Goal: Task Accomplishment & Management: Manage account settings

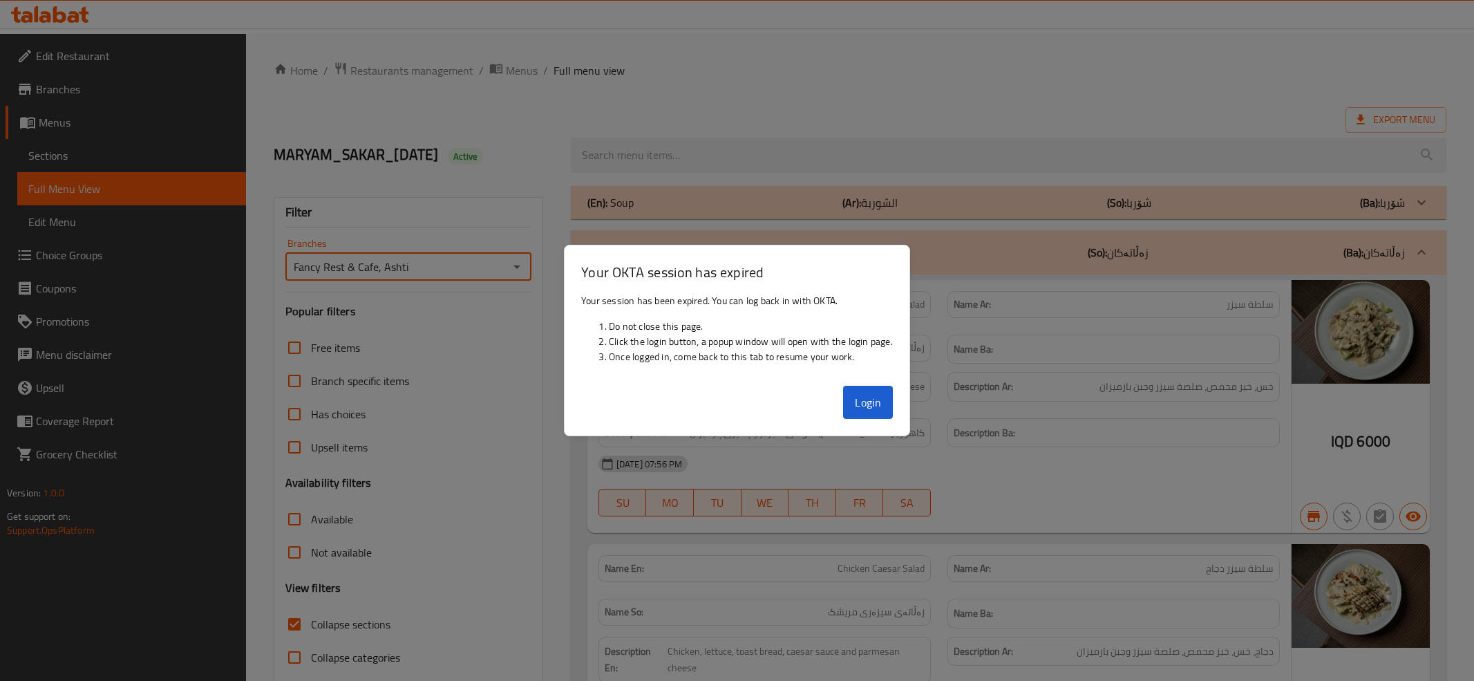
scroll to position [7700, 0]
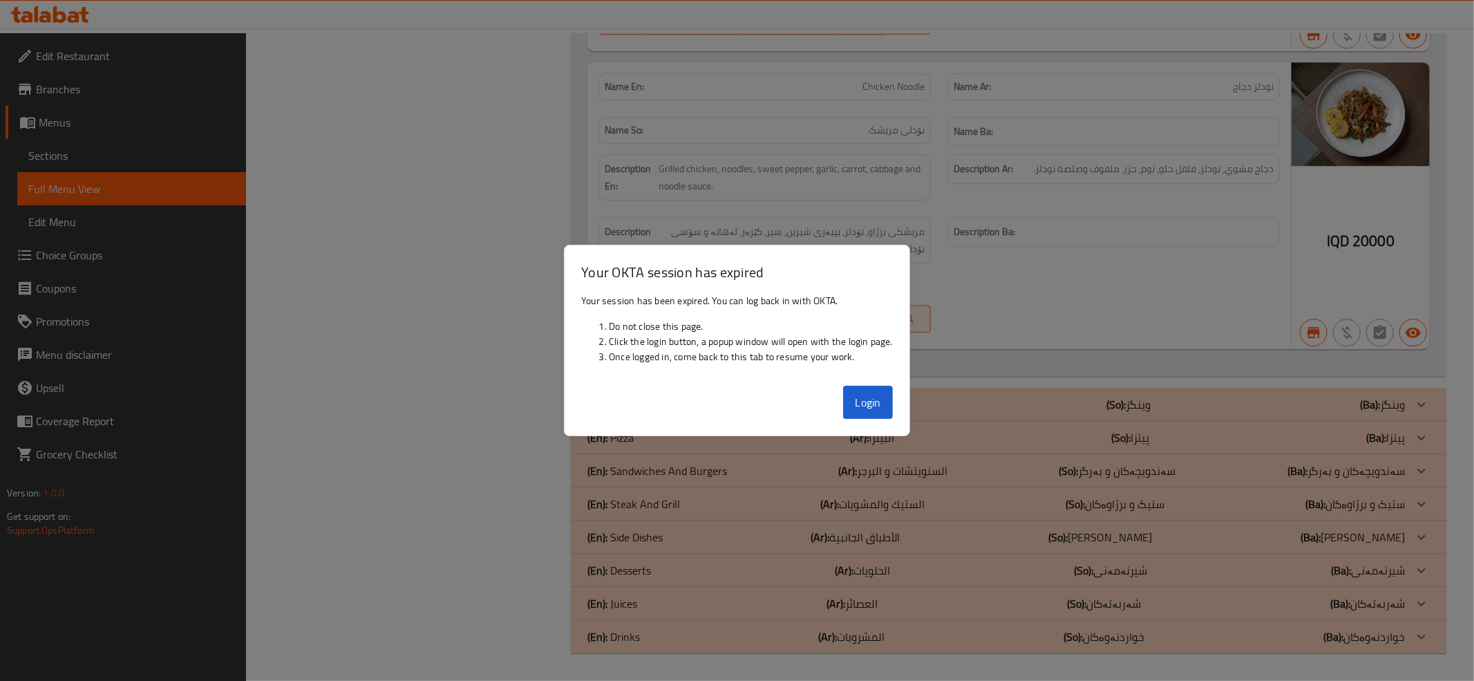
click at [274, 247] on div at bounding box center [737, 340] width 1474 height 681
click at [855, 406] on button "Login" at bounding box center [868, 402] width 50 height 33
click at [332, 438] on div at bounding box center [737, 340] width 1474 height 681
click at [887, 399] on button "Login" at bounding box center [868, 402] width 50 height 33
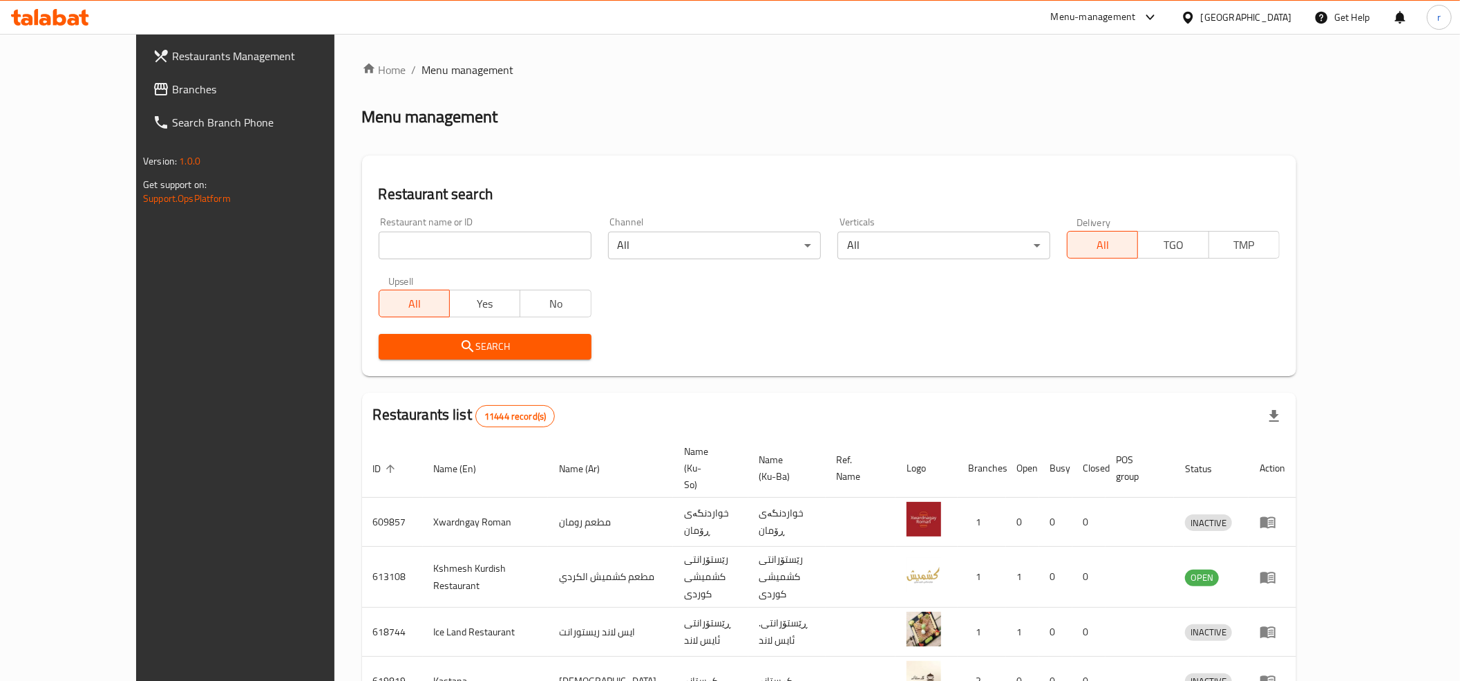
click at [172, 91] on span "Branches" at bounding box center [270, 89] width 197 height 17
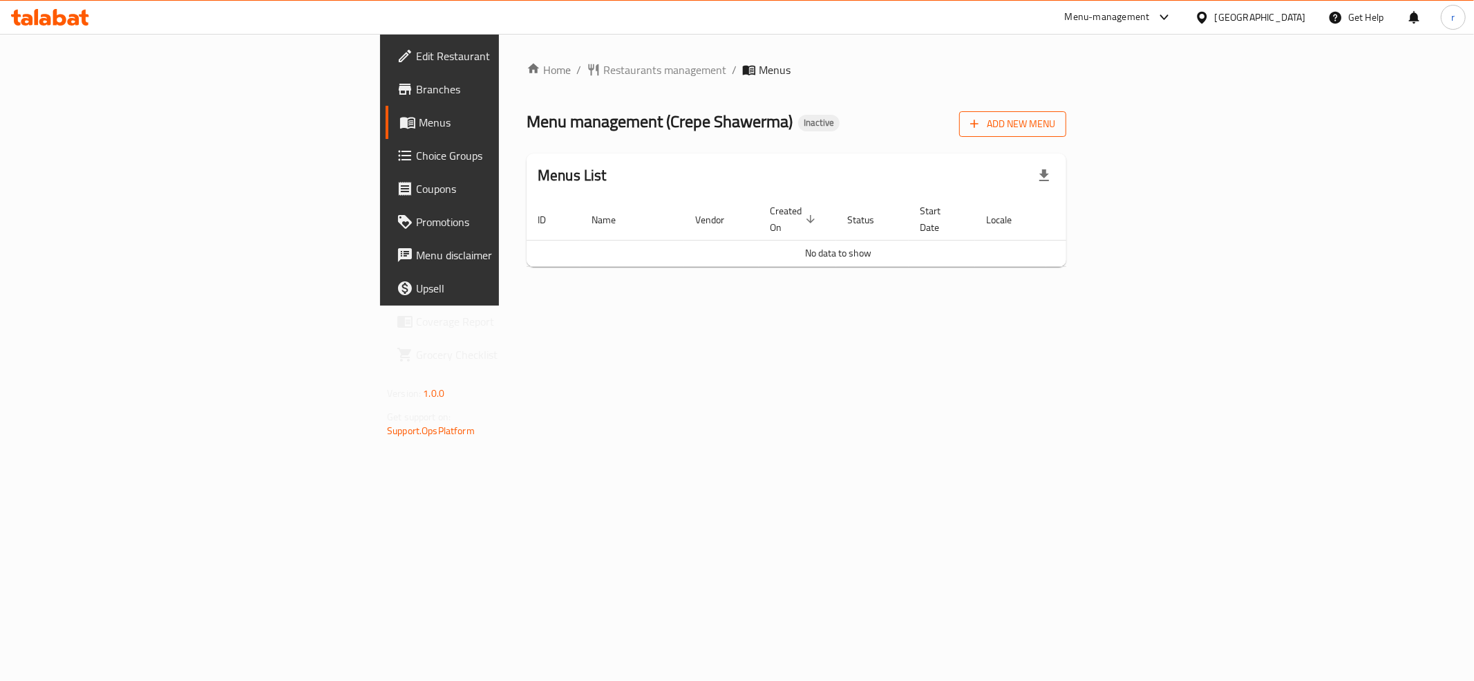
click at [1055, 130] on span "Add New Menu" at bounding box center [1012, 123] width 85 height 17
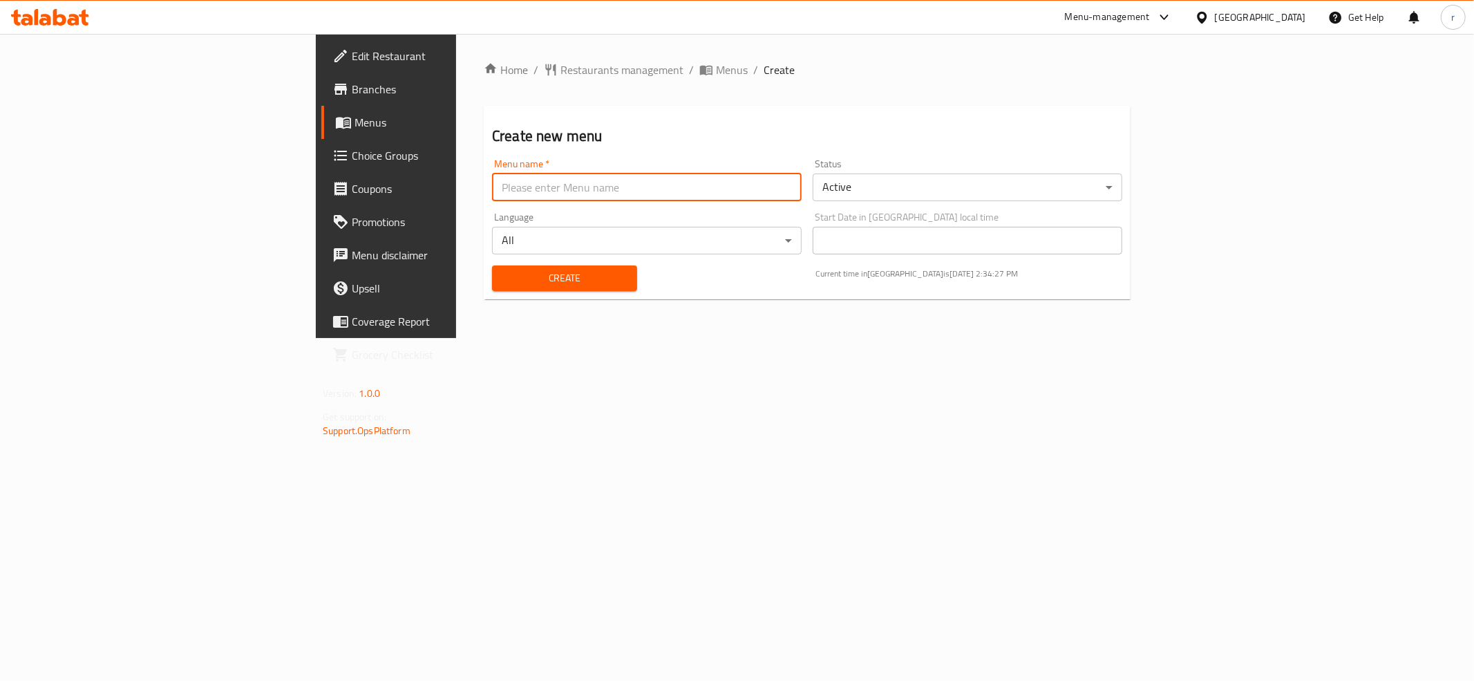
click at [492, 173] on input "text" at bounding box center [647, 187] width 310 height 28
type input "Rahma Mohammed Ahmed Ahmed"
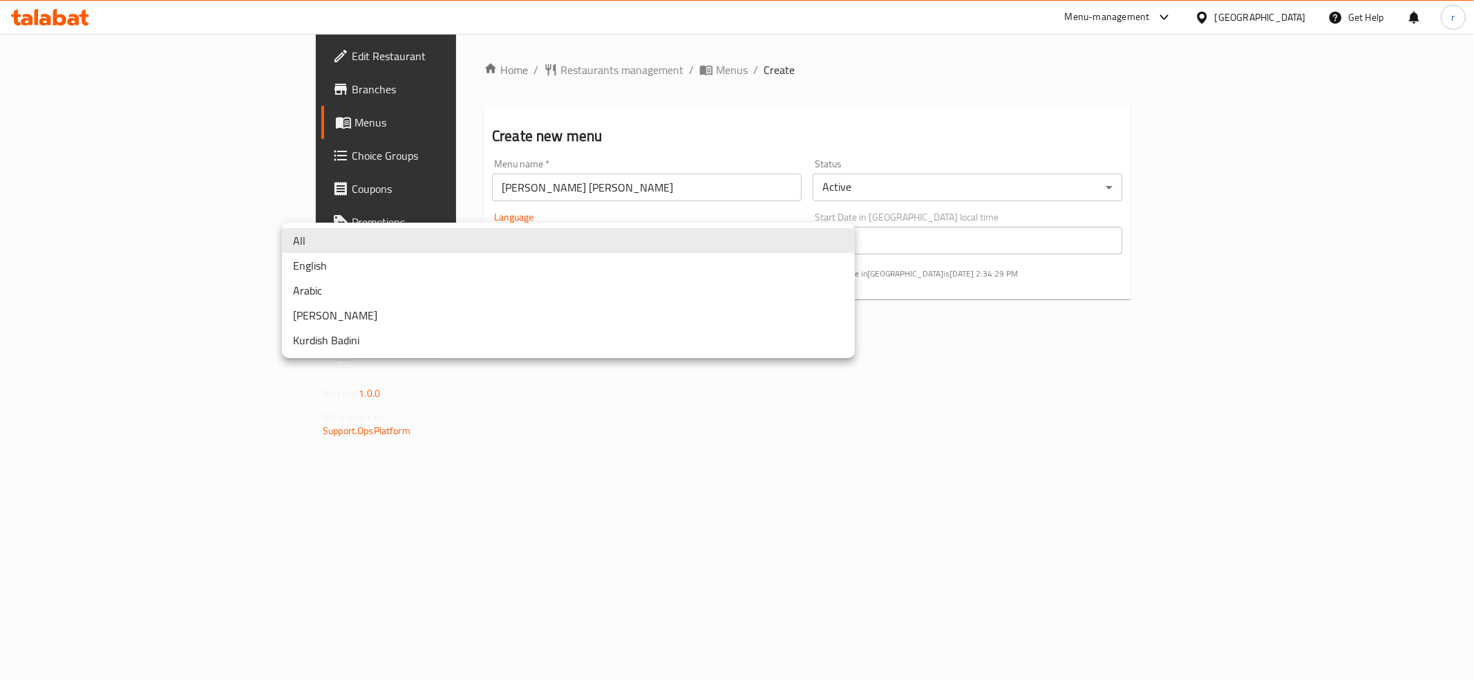
click at [459, 230] on body "​ Menu-management Iraq Get Help r Edit Restaurant Branches Menus Choice Groups …" at bounding box center [737, 357] width 1474 height 647
click at [551, 105] on div at bounding box center [737, 340] width 1474 height 681
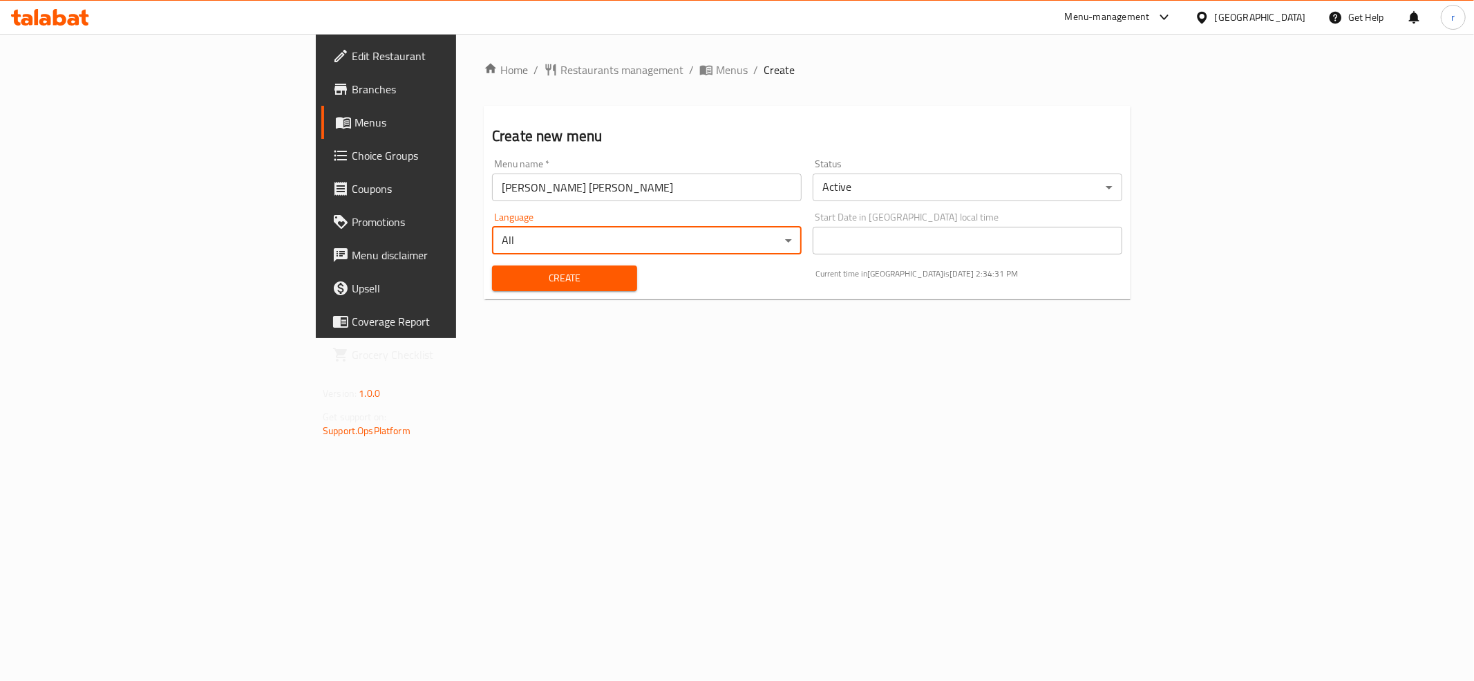
click at [503, 279] on span "Create" at bounding box center [564, 277] width 123 height 17
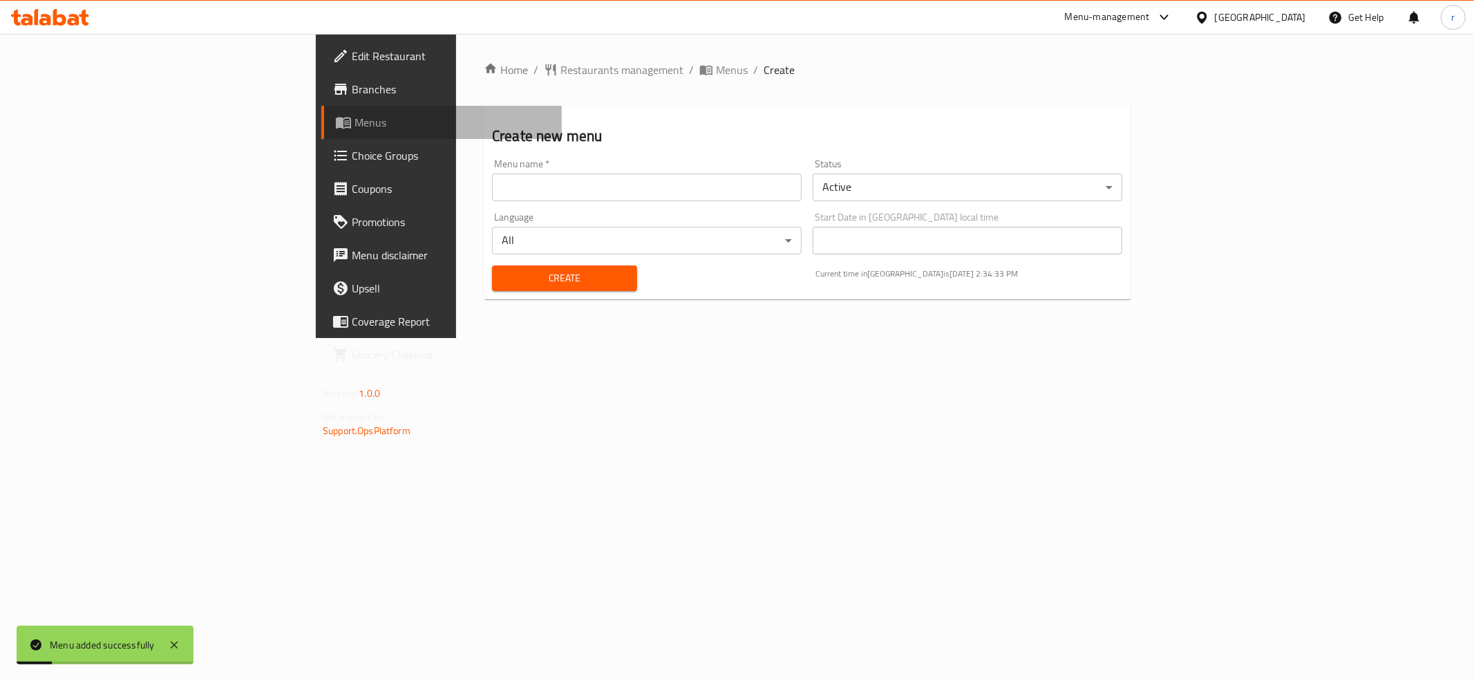
click at [321, 133] on link "Menus" at bounding box center [441, 122] width 240 height 33
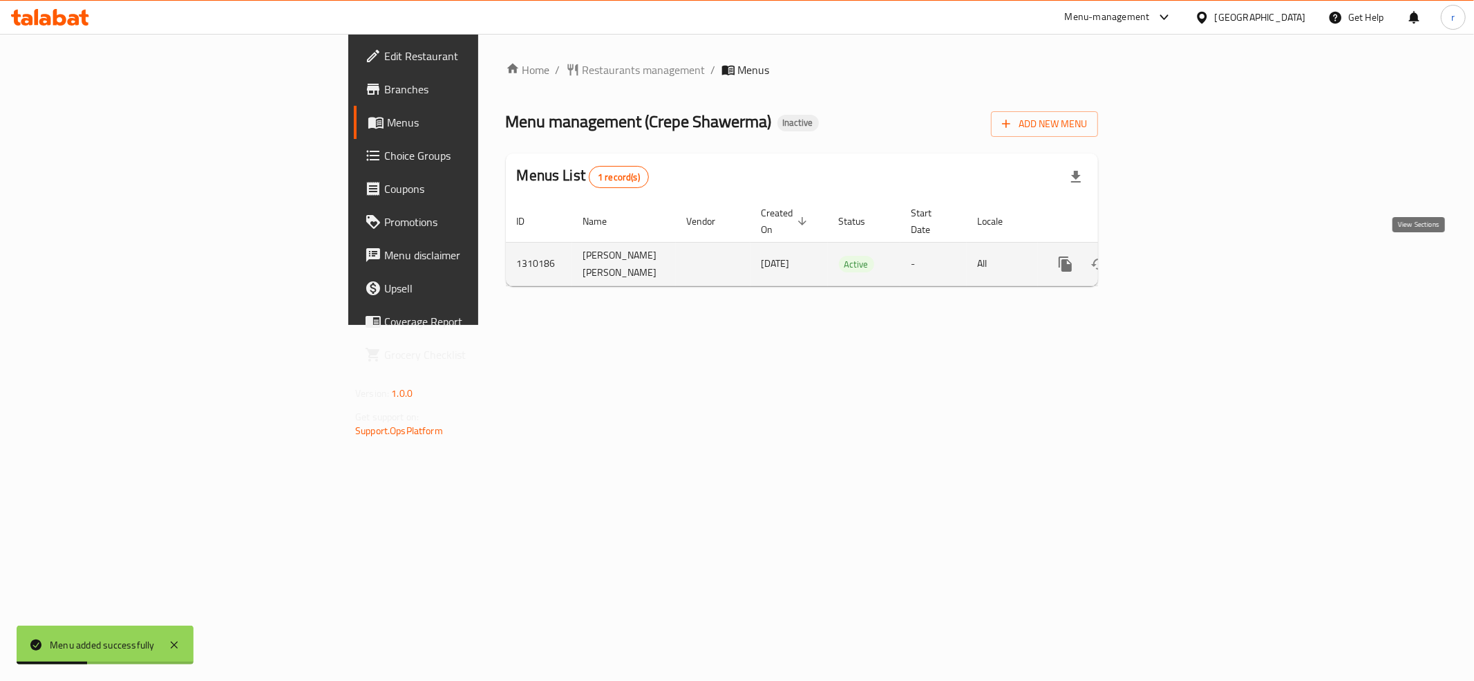
click at [1173, 257] on icon "enhanced table" at bounding box center [1165, 264] width 17 height 17
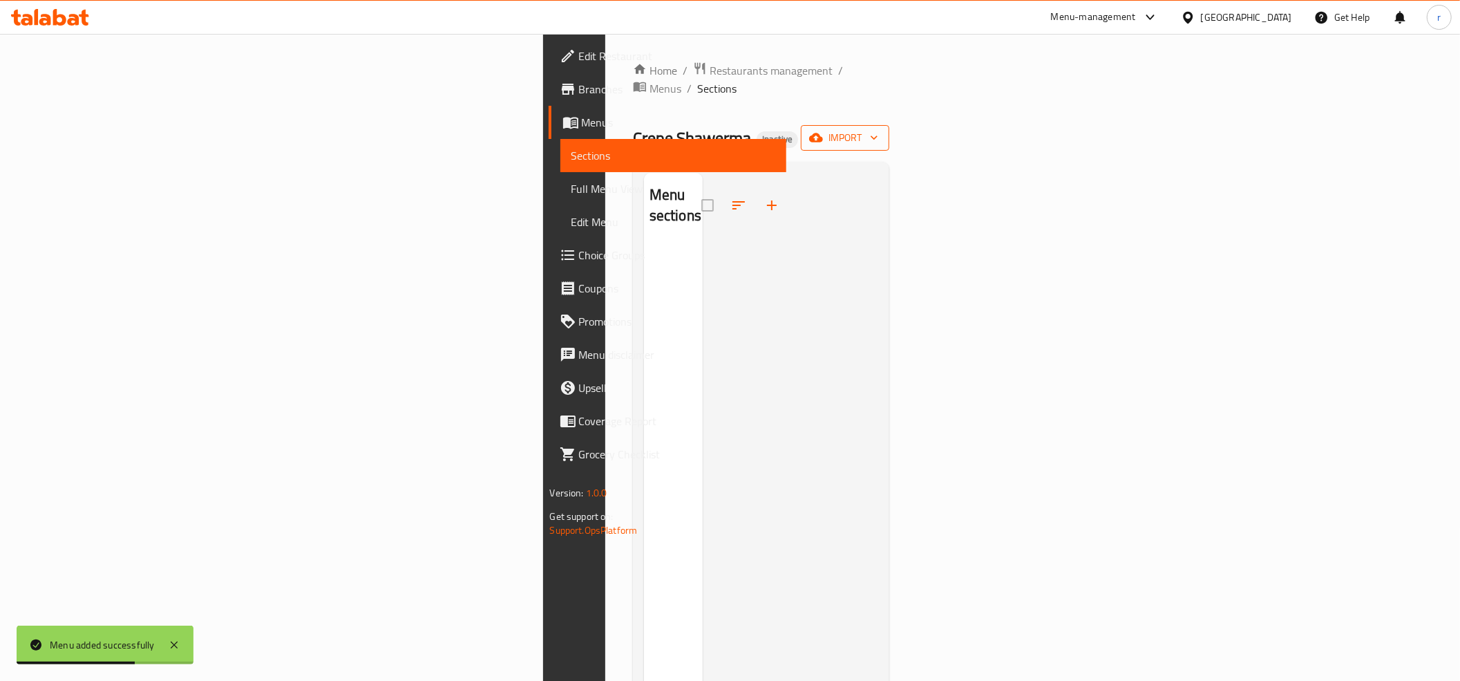
click at [823, 131] on icon "button" at bounding box center [816, 138] width 14 height 14
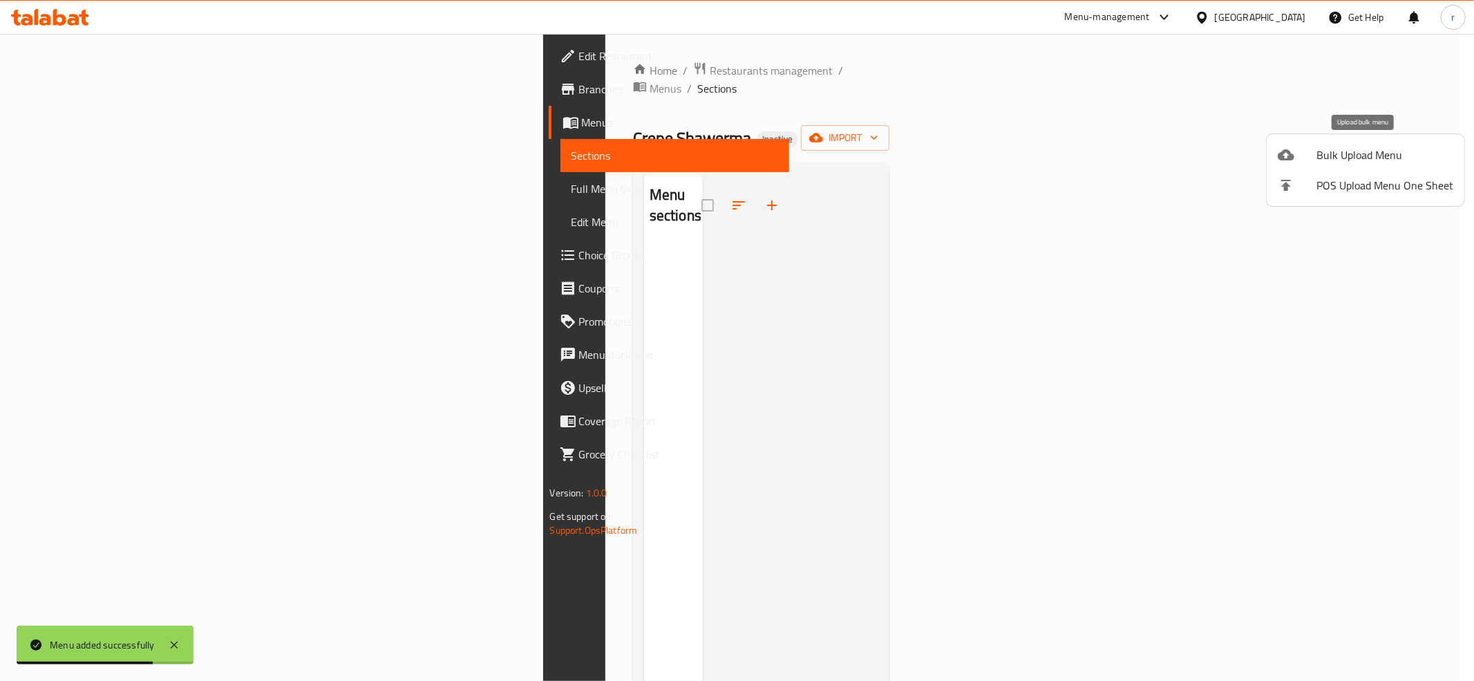
click at [1311, 149] on div at bounding box center [1296, 154] width 39 height 17
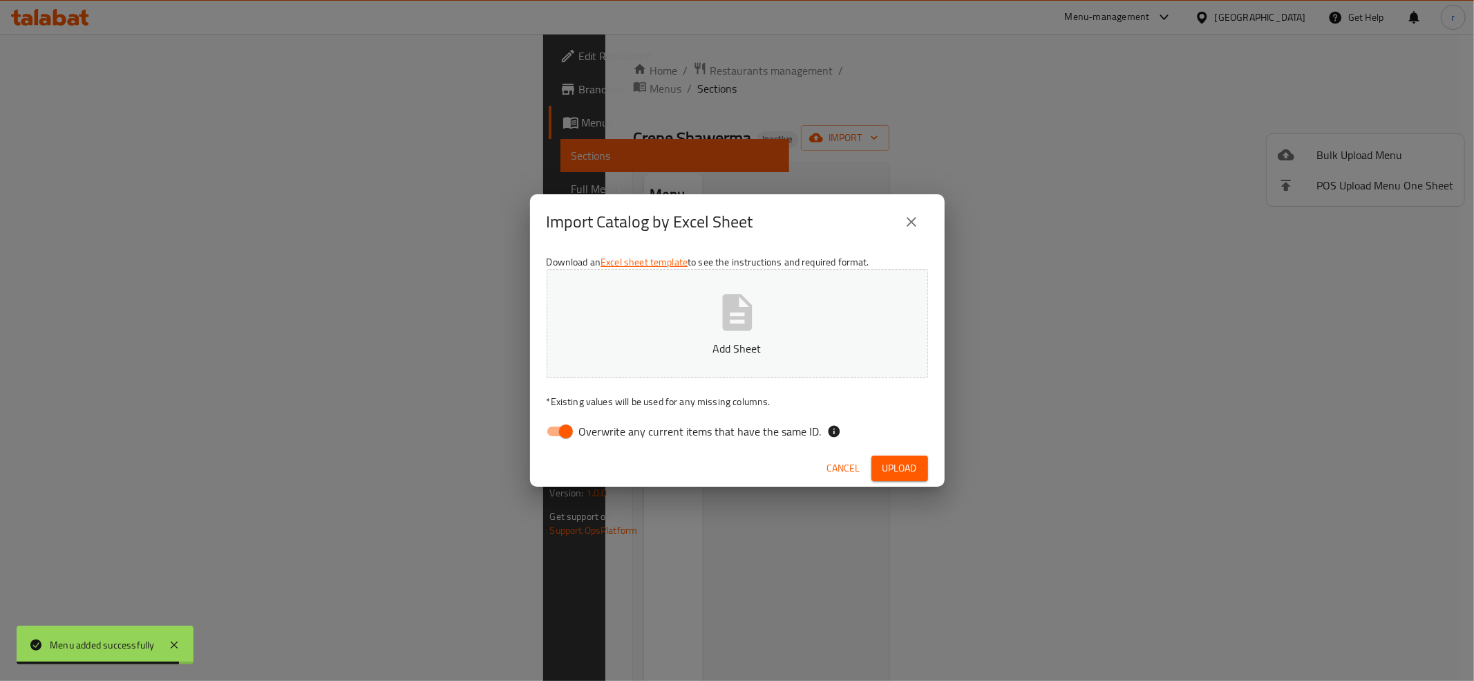
click at [556, 435] on input "Overwrite any current items that have the same ID." at bounding box center [565, 431] width 79 height 26
checkbox input "false"
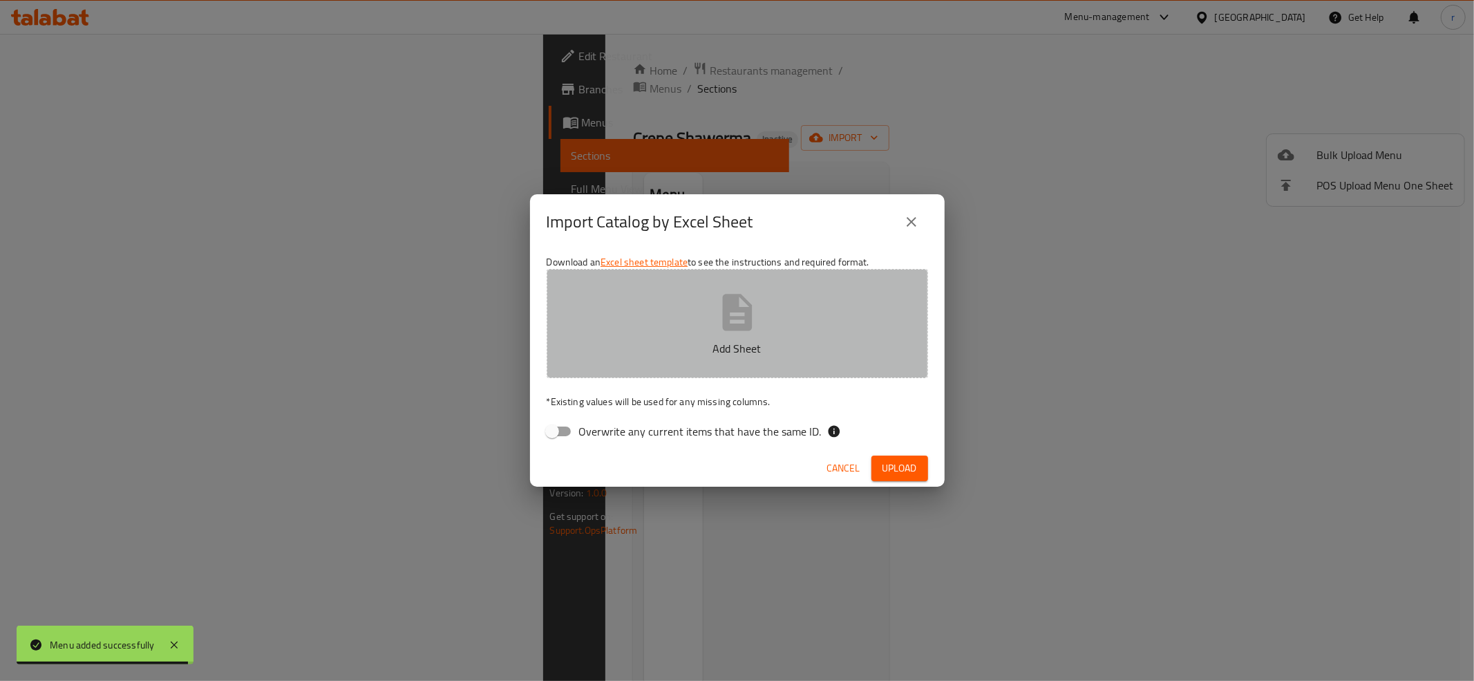
click at [606, 329] on button "Add Sheet" at bounding box center [736, 323] width 381 height 109
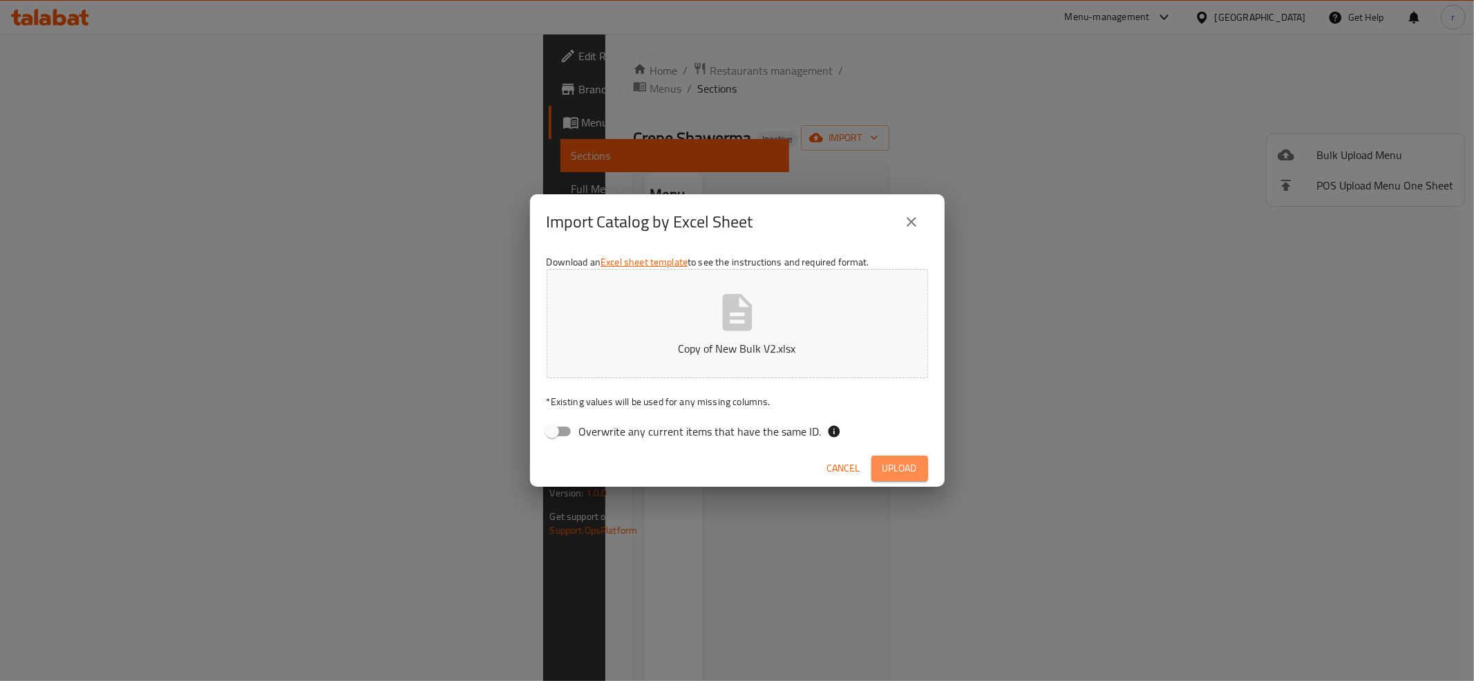
click at [897, 468] on span "Upload" at bounding box center [899, 467] width 35 height 17
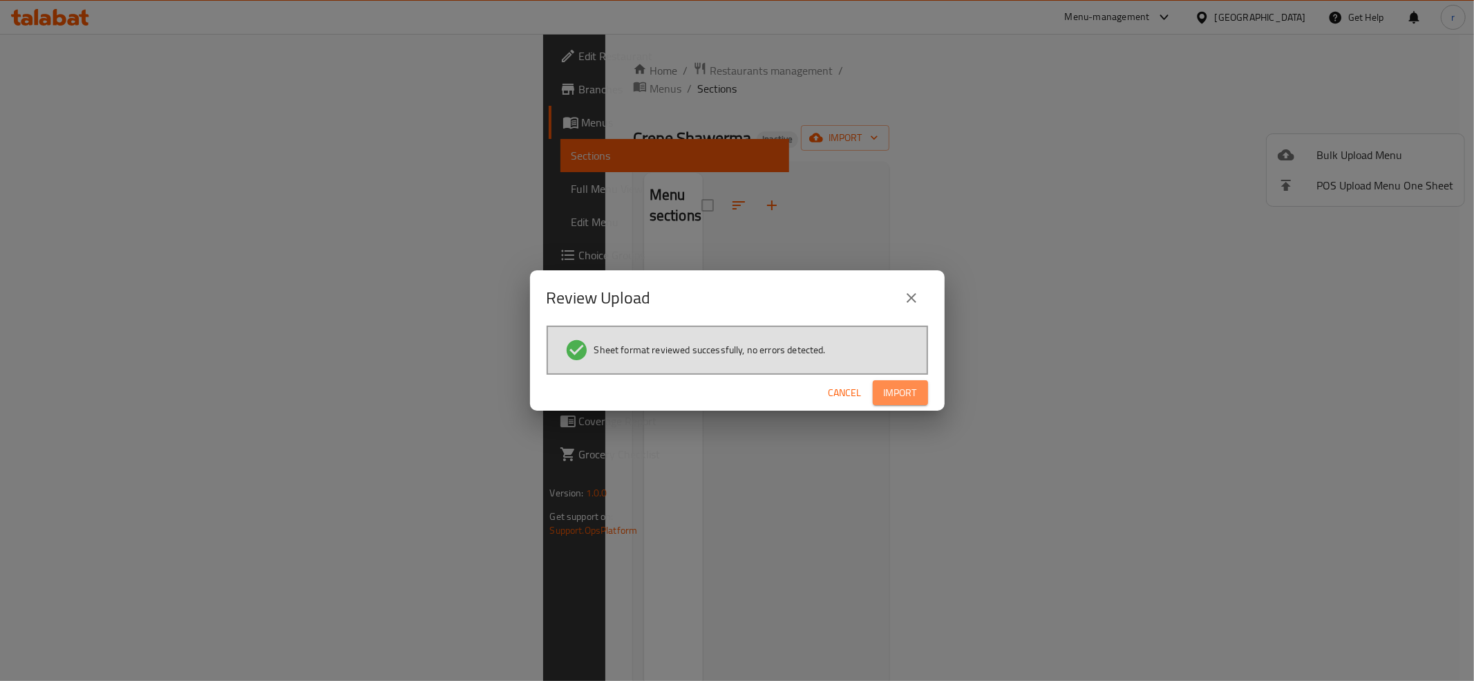
click at [915, 402] on button "Import" at bounding box center [900, 393] width 55 height 26
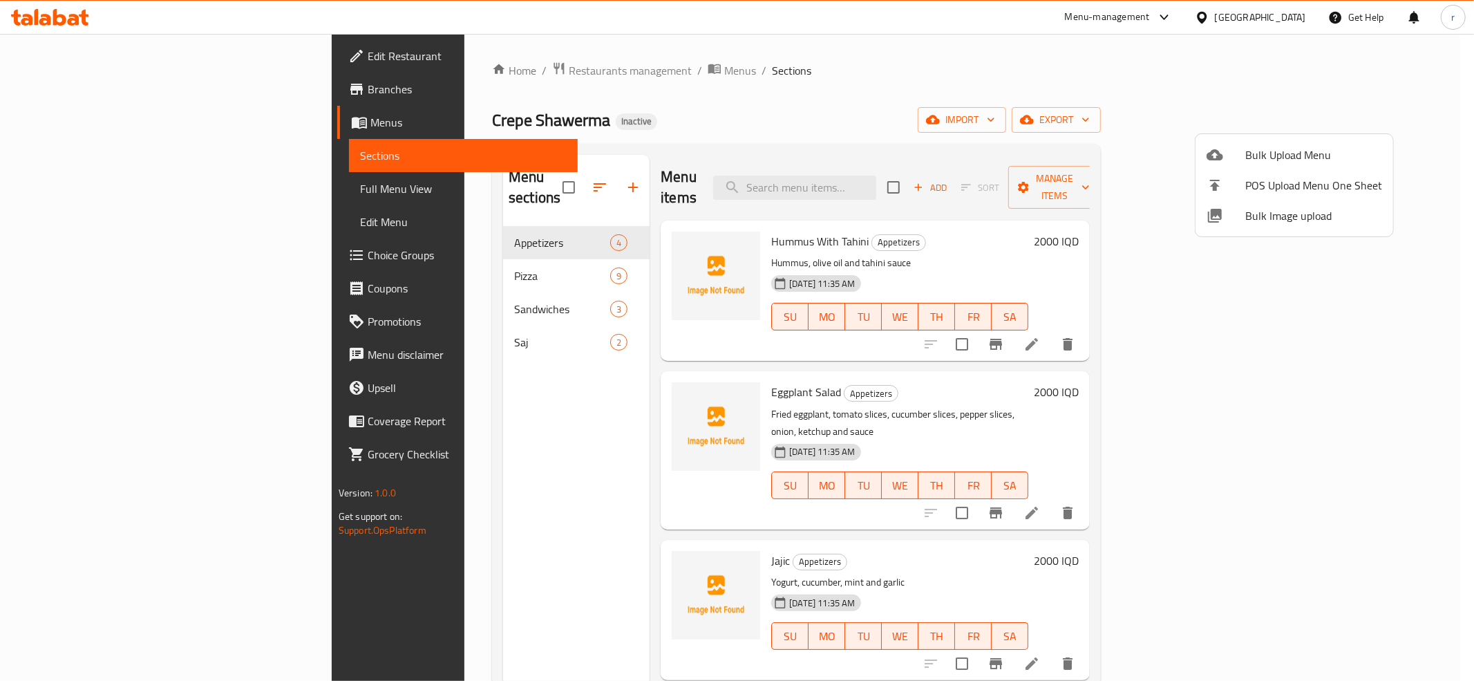
click at [88, 188] on div at bounding box center [737, 340] width 1474 height 681
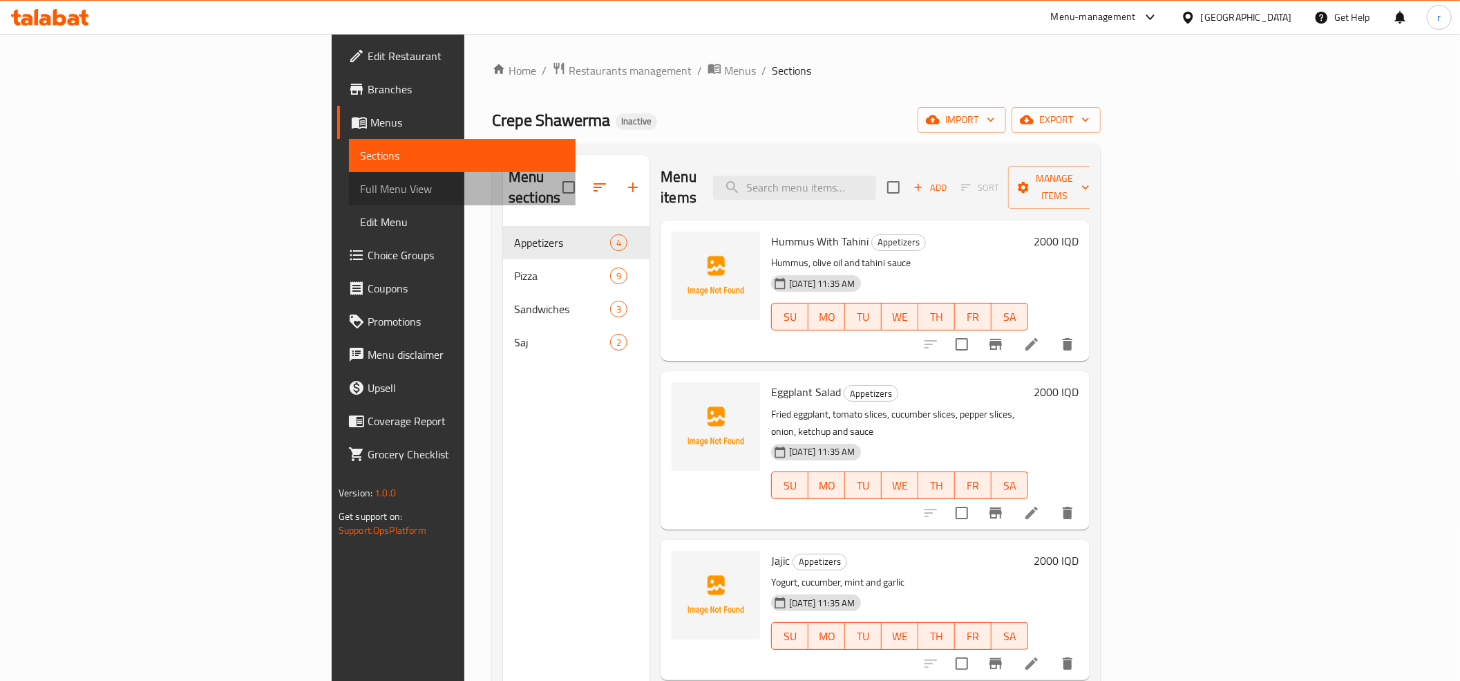
click at [360, 180] on span "Full Menu View" at bounding box center [462, 188] width 204 height 17
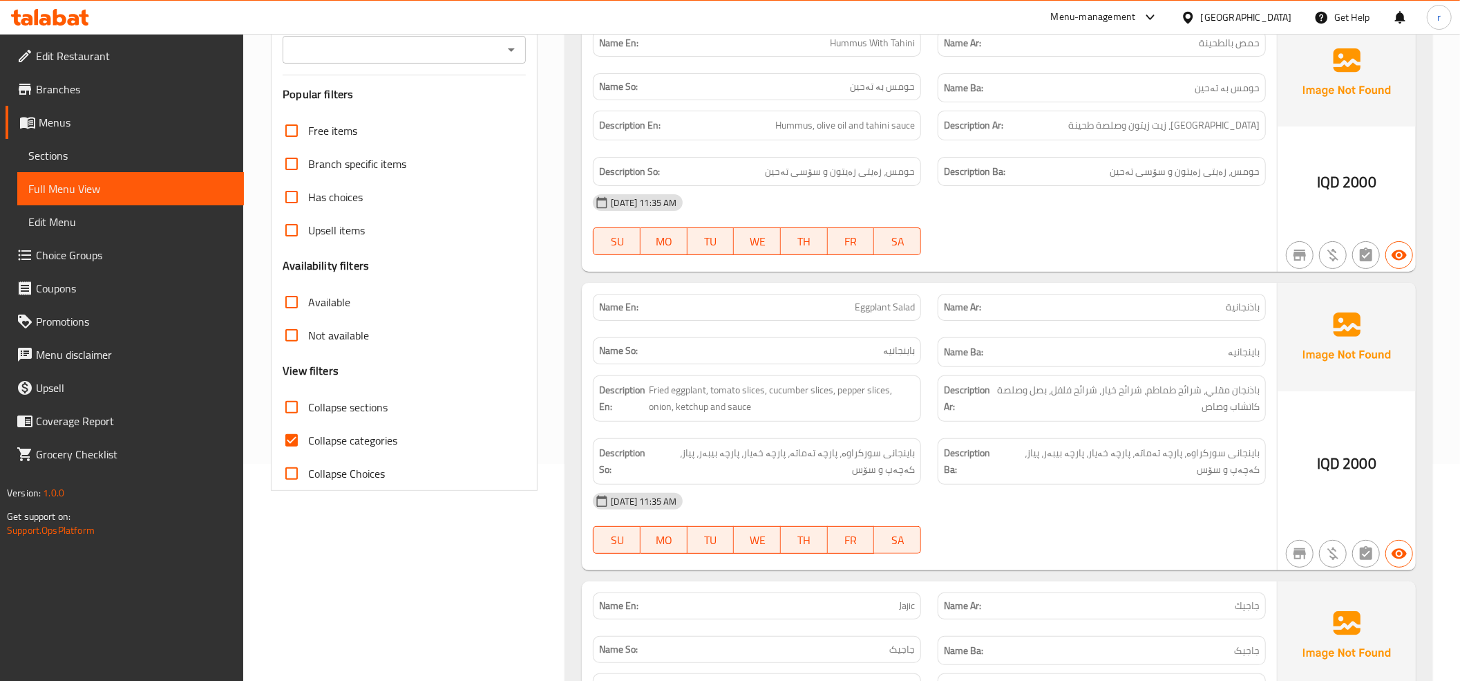
scroll to position [307, 0]
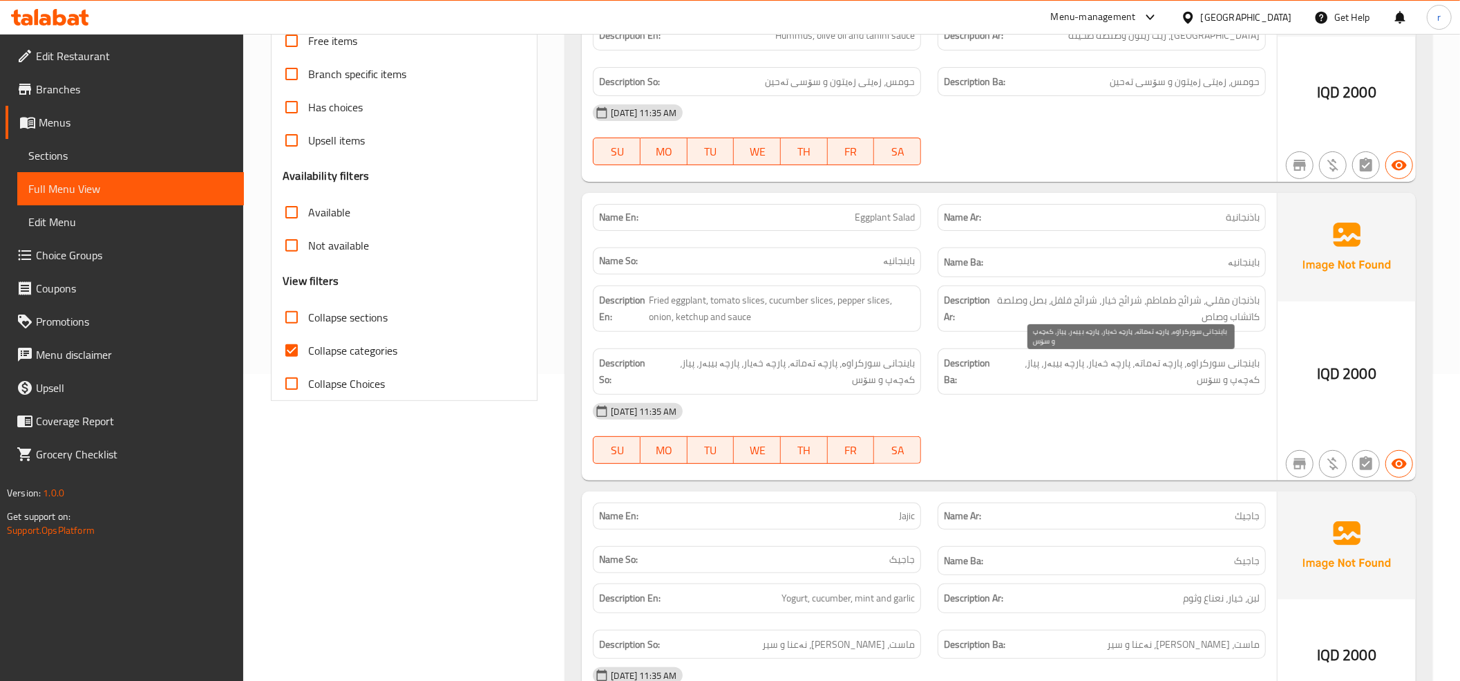
click at [1165, 368] on span "باینجانی سورکراوە، پارچە تەماتە، پارچە خەیار، پارچە بیبەر، پیاز، کەچەپ و سۆس" at bounding box center [1130, 371] width 260 height 34
click at [120, 151] on span "Sections" at bounding box center [130, 155] width 204 height 17
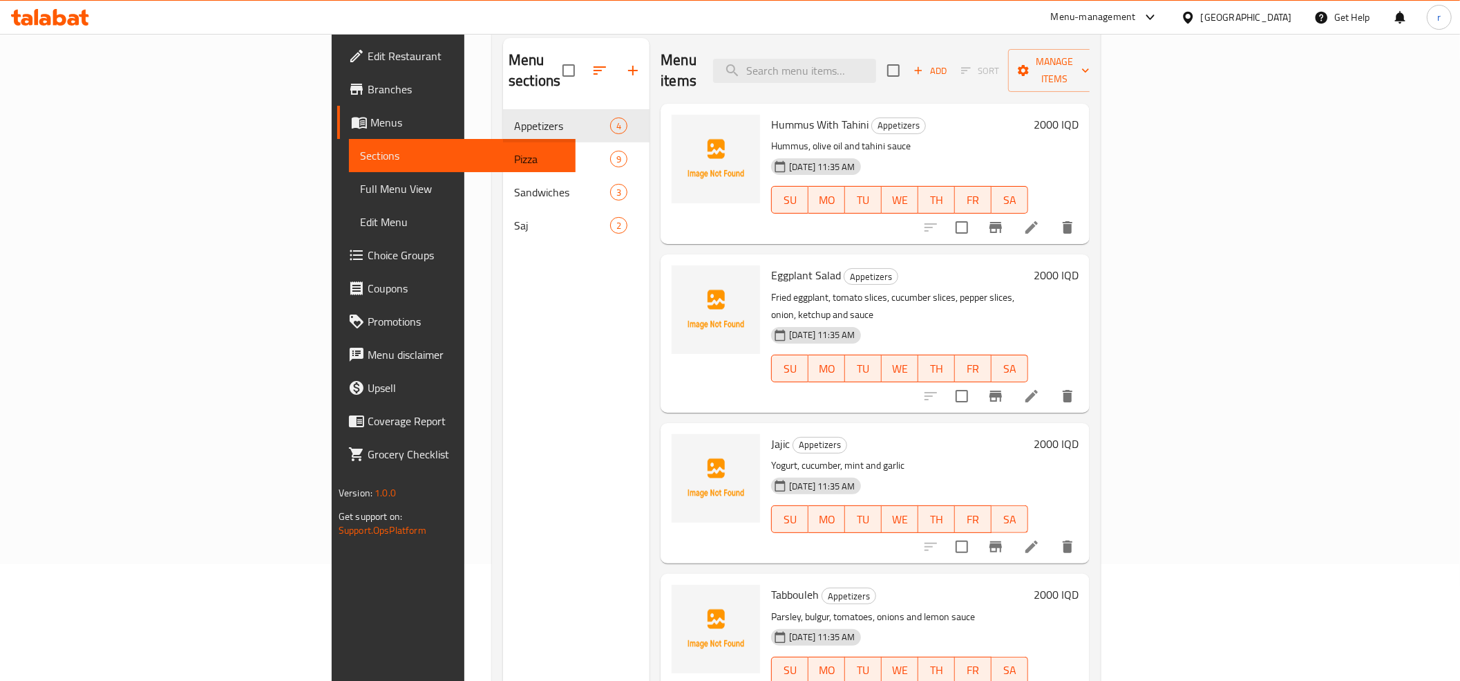
scroll to position [153, 0]
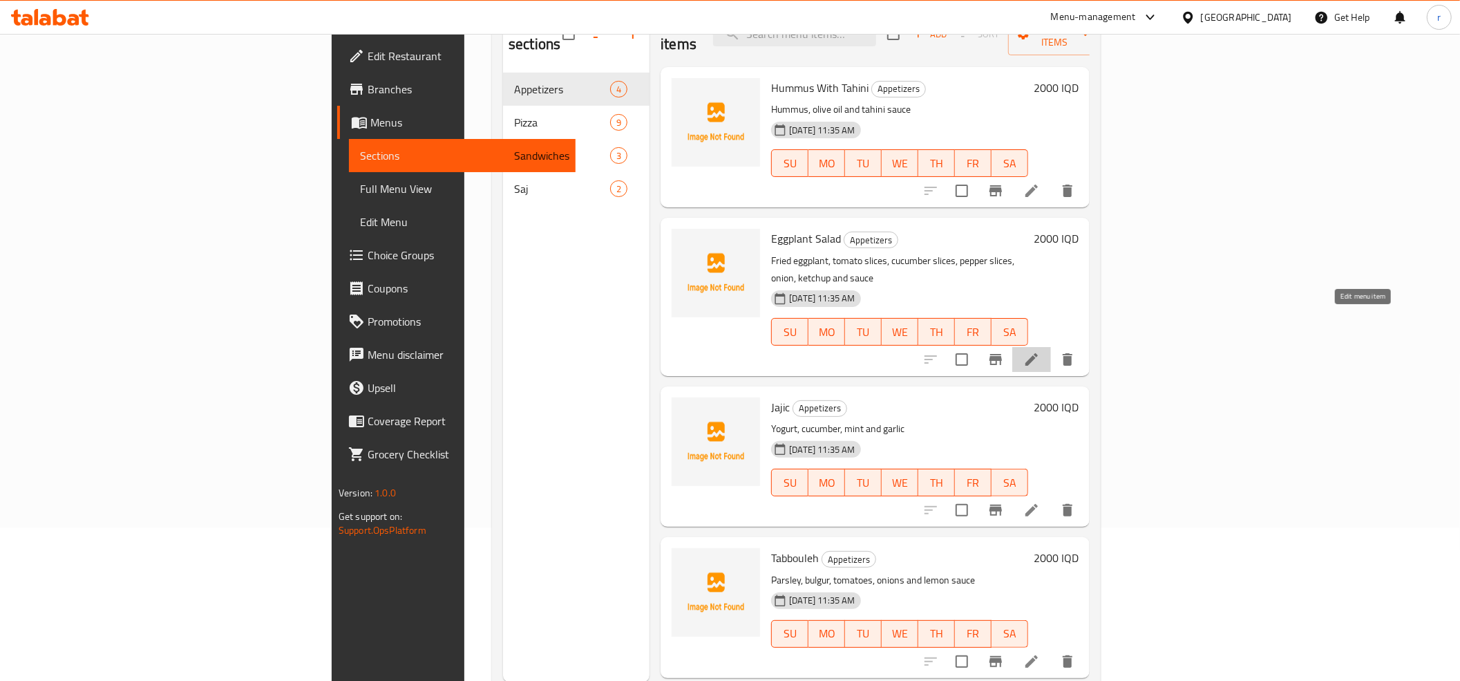
click at [1040, 351] on icon at bounding box center [1031, 359] width 17 height 17
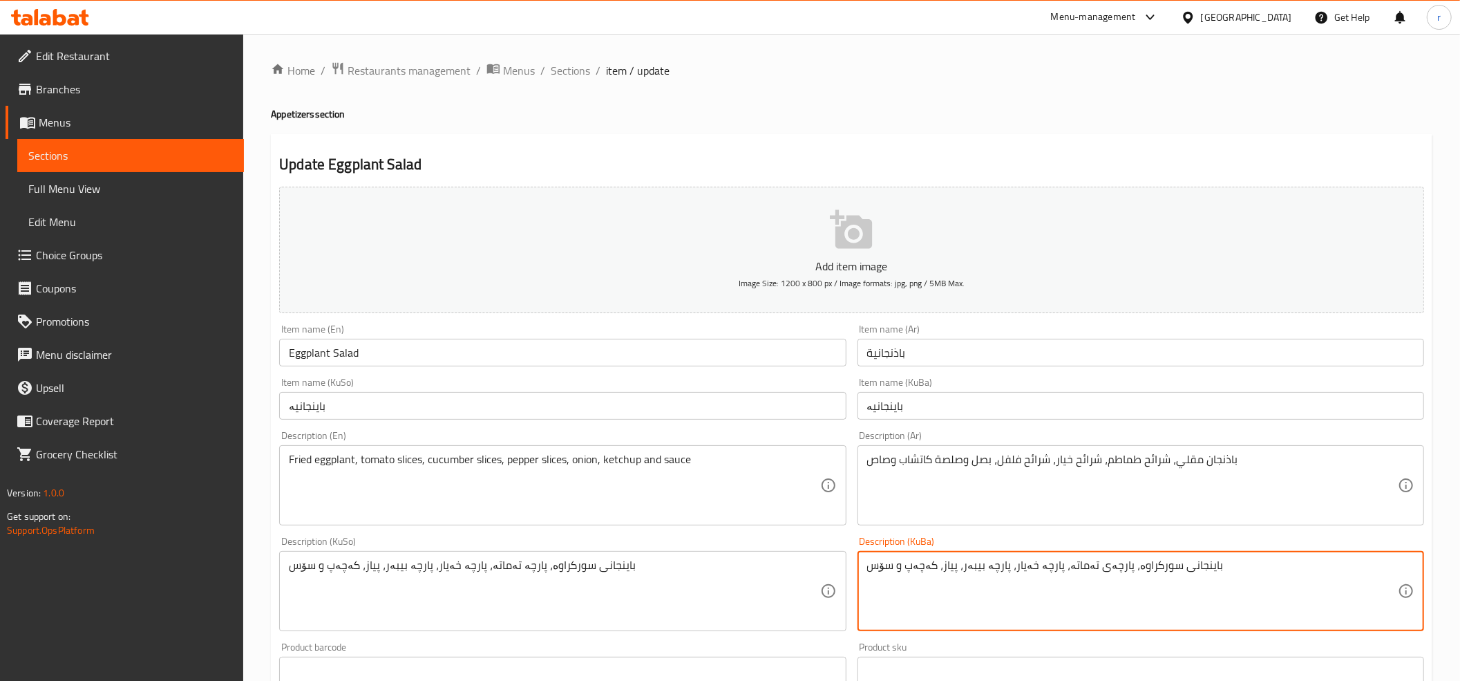
click at [1103, 573] on textarea "باینجانی سورکراوە، پارچەی تەماتە، پارچە خەیار، پارچە بیبەر، پیاز، کەچەپ و سۆس" at bounding box center [1132, 591] width 531 height 66
type textarea "باینجانی سورکراوە، پارچەی تەماتە، پارچە خەیار، پارچە بیبەر، پیاز، کەچەپ و سۆس"
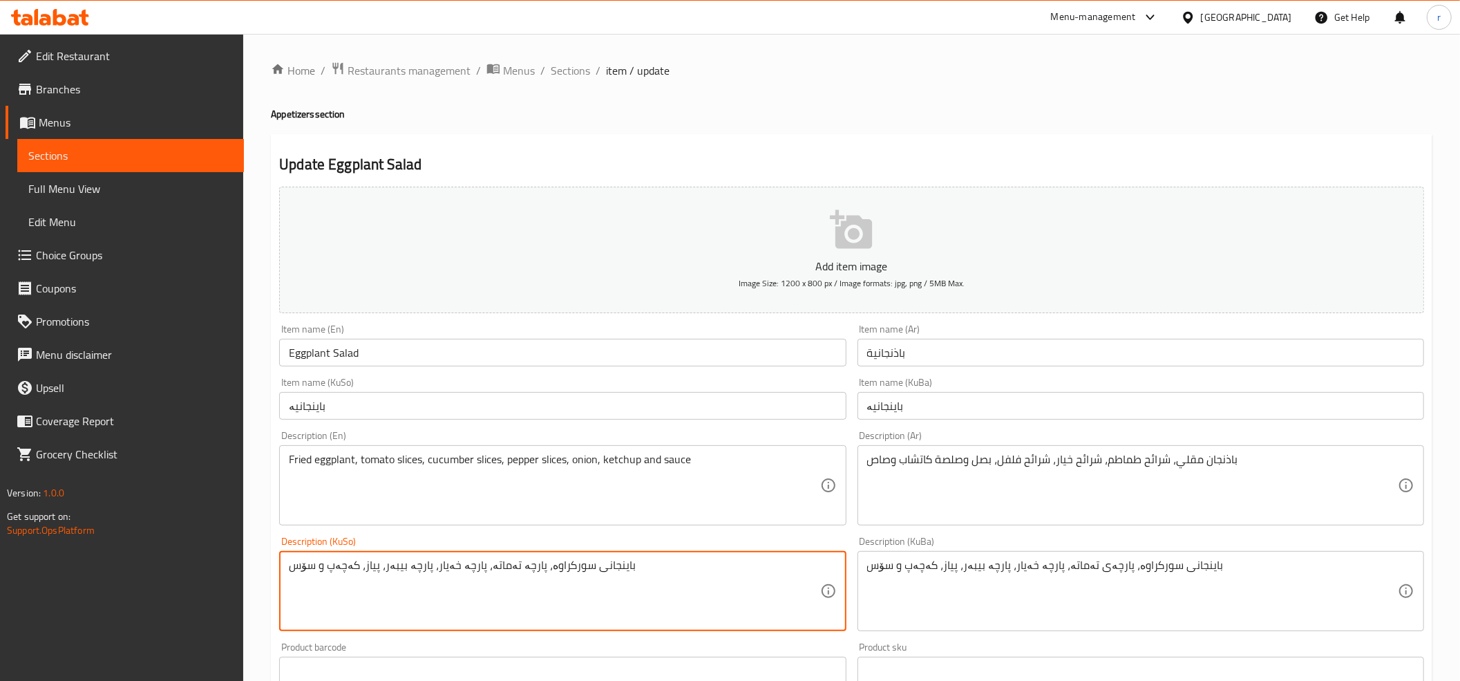
click at [456, 564] on textarea "باینجانی سورکراوە، پارچە تەماتە، پارچە خەیار، پارچە بیبەر، پیاز، کەچەپ و سۆس" at bounding box center [554, 591] width 531 height 66
paste textarea "پارچەی"
click at [485, 564] on textarea "باینجانی سورکراوە، پارچە تەماتە، پارچە پارچەی خەیار، پارچە بیبەر، پیاز، کەچەپ و…" at bounding box center [554, 591] width 531 height 66
click at [476, 562] on textarea "باینجانی سورکراوە، پارچە تەماتە، پارچە پارچەی خەیار، پارچە بیبەر، پیاز، کەچەپ و…" at bounding box center [554, 591] width 531 height 66
click at [482, 562] on textarea "باینجانی سورکراوە، پارچە تەماتە، پارچە پارچەی خەیار، پارچە بیبەر، پیاز، کەچەپ و…" at bounding box center [554, 591] width 531 height 66
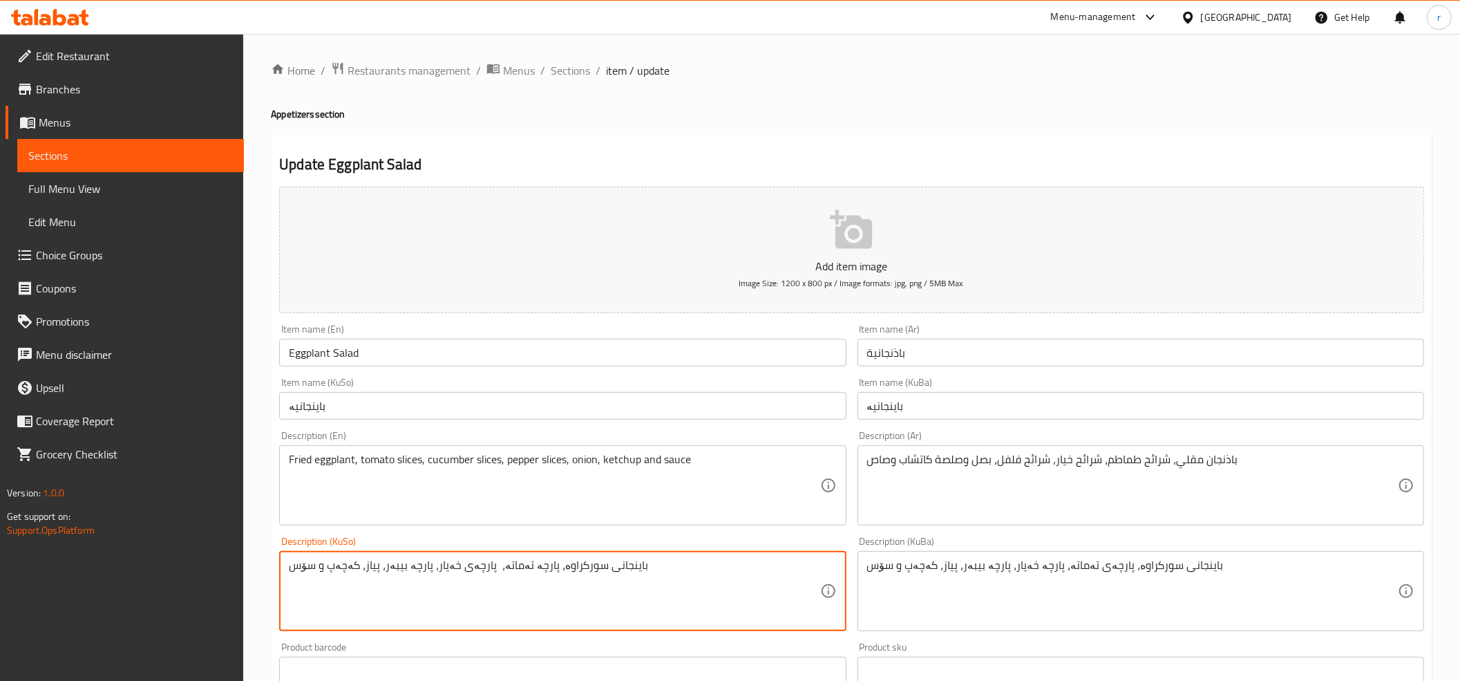
type textarea "باینجانی سورکراوە، پارچە تەماتە، پارچەی خەیار، پارچە بیبەر، پیاز، کەچەپ و سۆس"
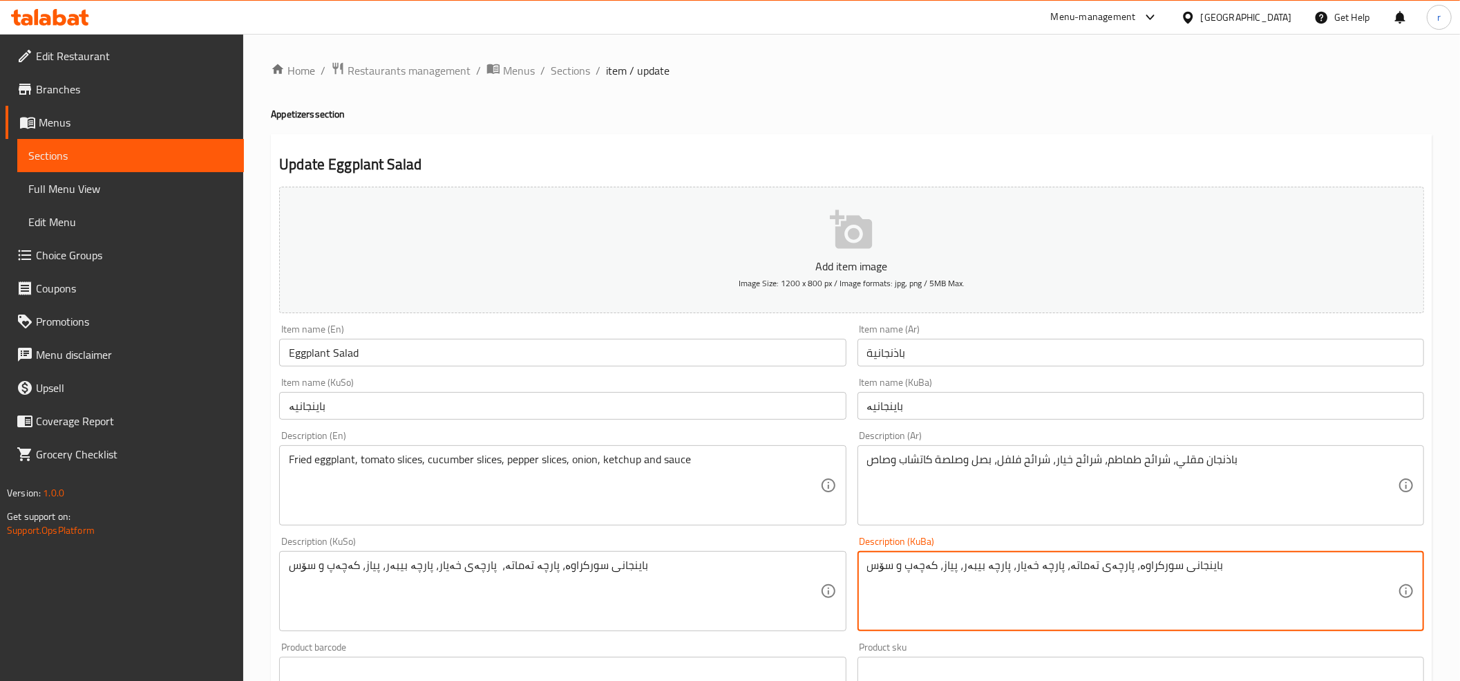
click at [1038, 565] on textarea "باینجانی سورکراوە، پارچەی تەماتە، پارچە خەیار، پارچە بیبەر، پیاز، کەچەپ و سۆس" at bounding box center [1132, 591] width 531 height 66
click at [1098, 575] on textarea "باینجانی سورکراوە، پارچەی تەماتە، پارچە خەیار، پارچە بیبەر، پیاز، کەچەپ و سۆس" at bounding box center [1132, 591] width 531 height 66
click at [1037, 565] on textarea "باینجانی سورکراوە، پارچەی تەماتە، پارچە خەیار، پارچە بیبەر، پیاز، کەچەپ و سۆس" at bounding box center [1132, 591] width 531 height 66
paste textarea "ی"
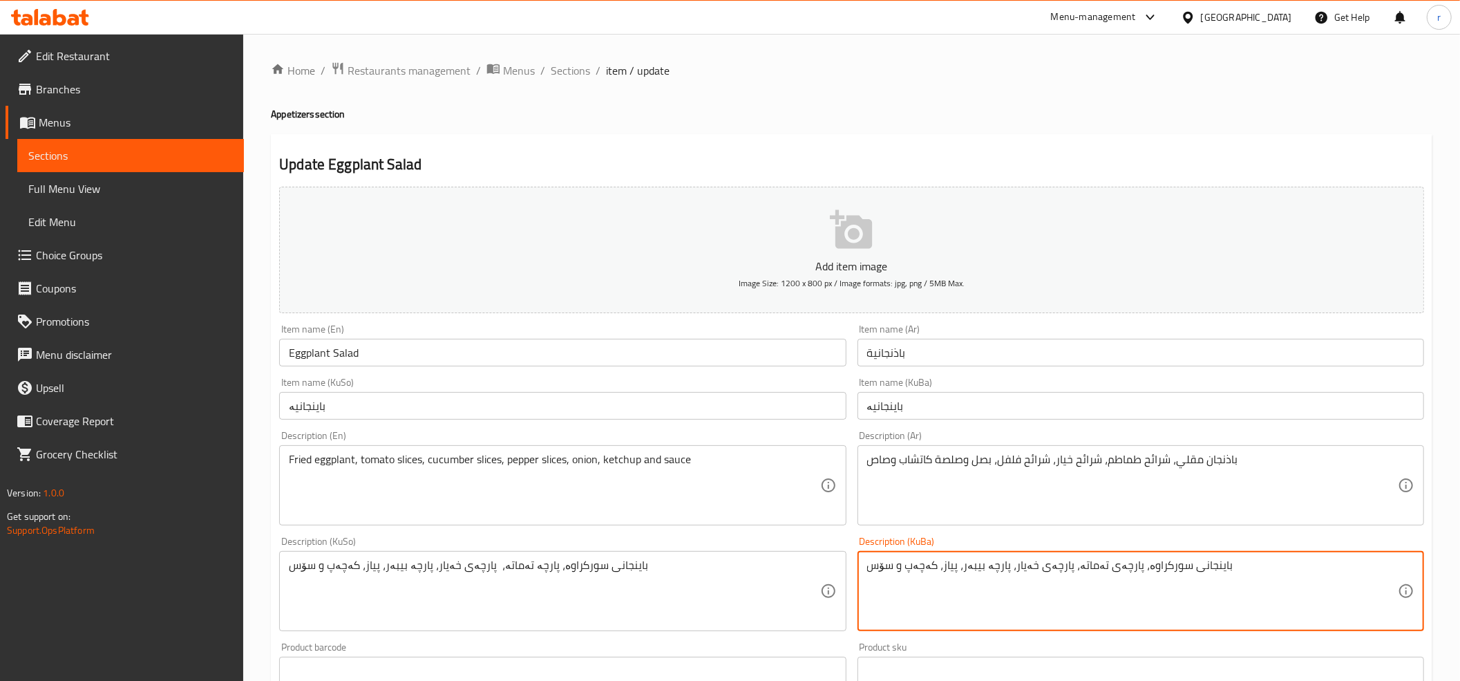
click at [990, 561] on textarea "باینجانی سورکراوە، پارچەی تەماتە، پارچەی خەیار، پارچە بیبەر، پیاز، کەچەپ و سۆس" at bounding box center [1132, 591] width 531 height 66
paste textarea "ی"
click at [977, 559] on textarea "باینجانی سورکراوە، پارچەی تەماتە، پارچەی خەیار، پارچەی بیبەر، پیاز، کەچەپ و سۆس" at bounding box center [1132, 591] width 531 height 66
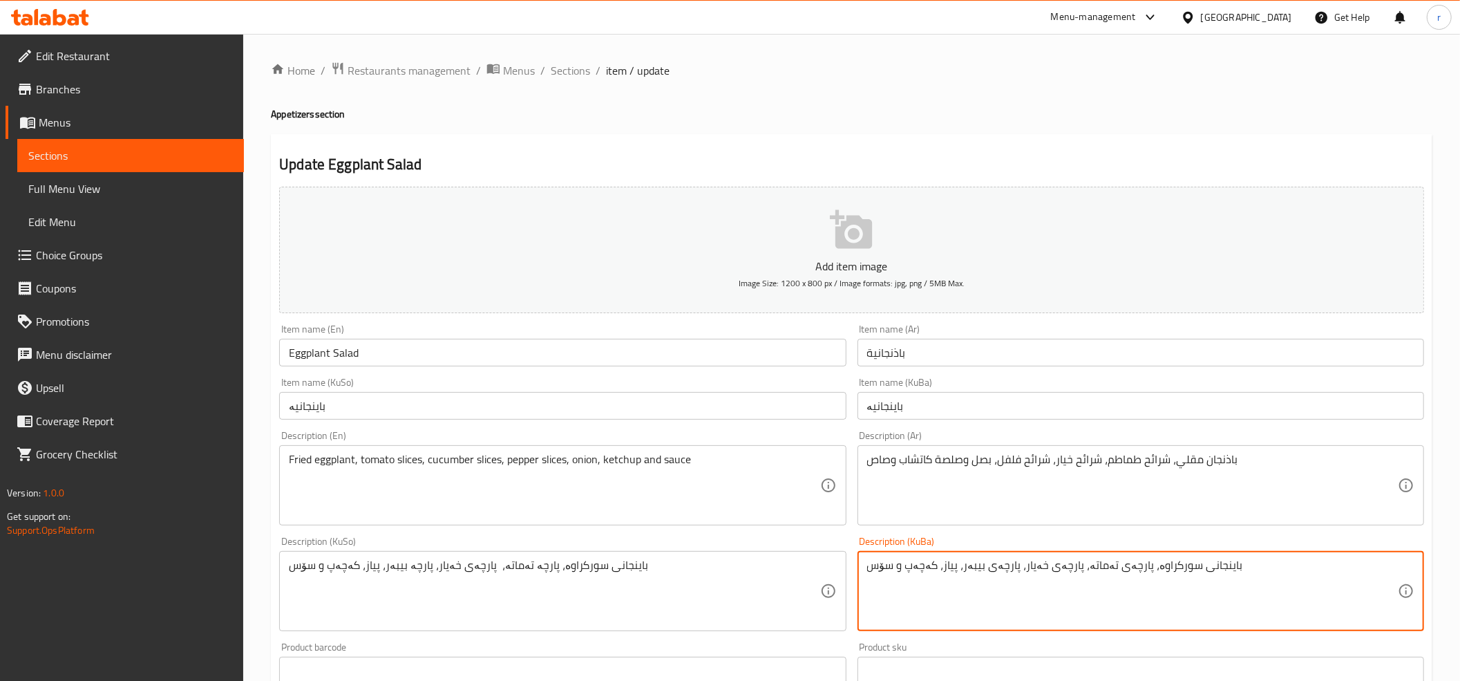
click at [977, 559] on textarea "باینجانی سورکراوە، پارچەی تەماتە، پارچەی خەیار، پارچەی بیبەر، پیاز، کەچەپ و سۆس" at bounding box center [1132, 591] width 531 height 66
type textarea "باینجانی سورکراوە، پارچەی تەماتە، پارچەی خەیار، پارچەی بیبەر، پیاز، کەچەپ و سۆس"
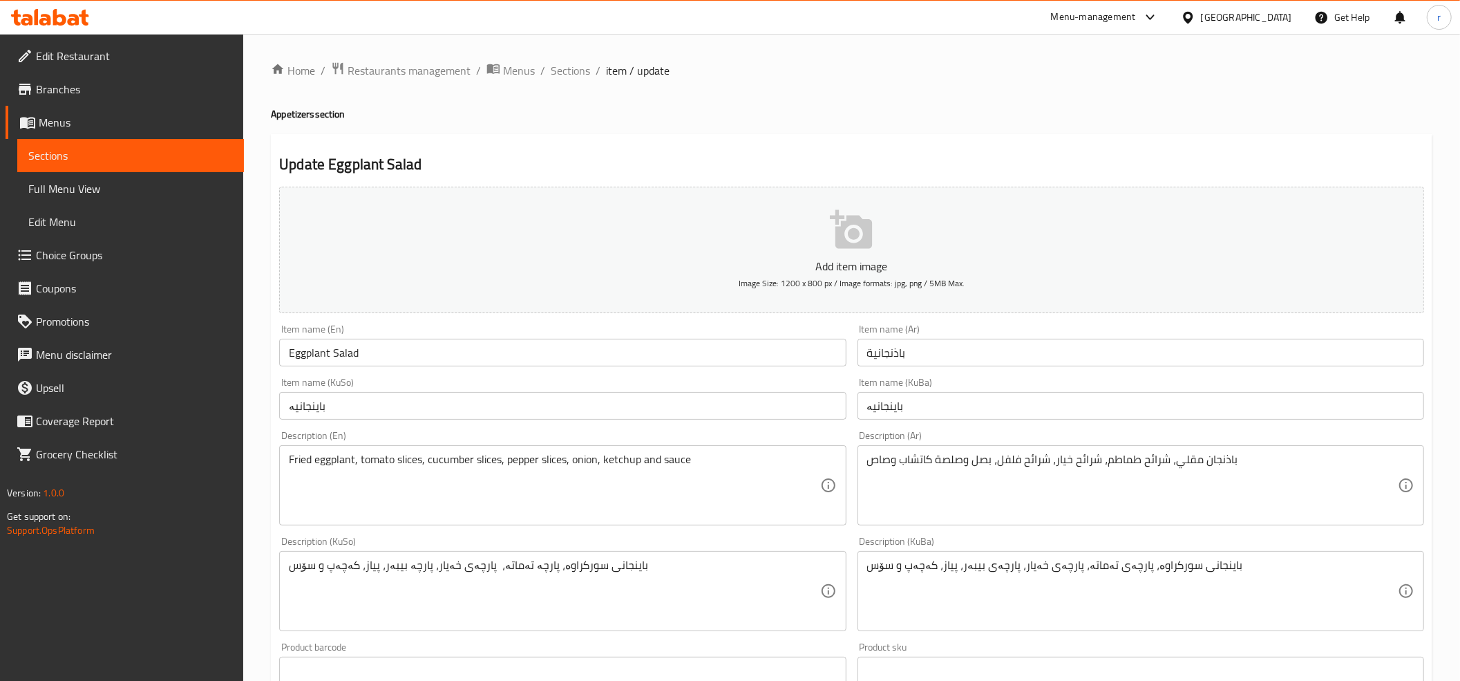
click at [491, 549] on div "Description (KuSo) باینجانی سورکراوە، پارچە تەماتە، پارچەی خەیار، پارچە بیبەر، …" at bounding box center [562, 583] width 567 height 95
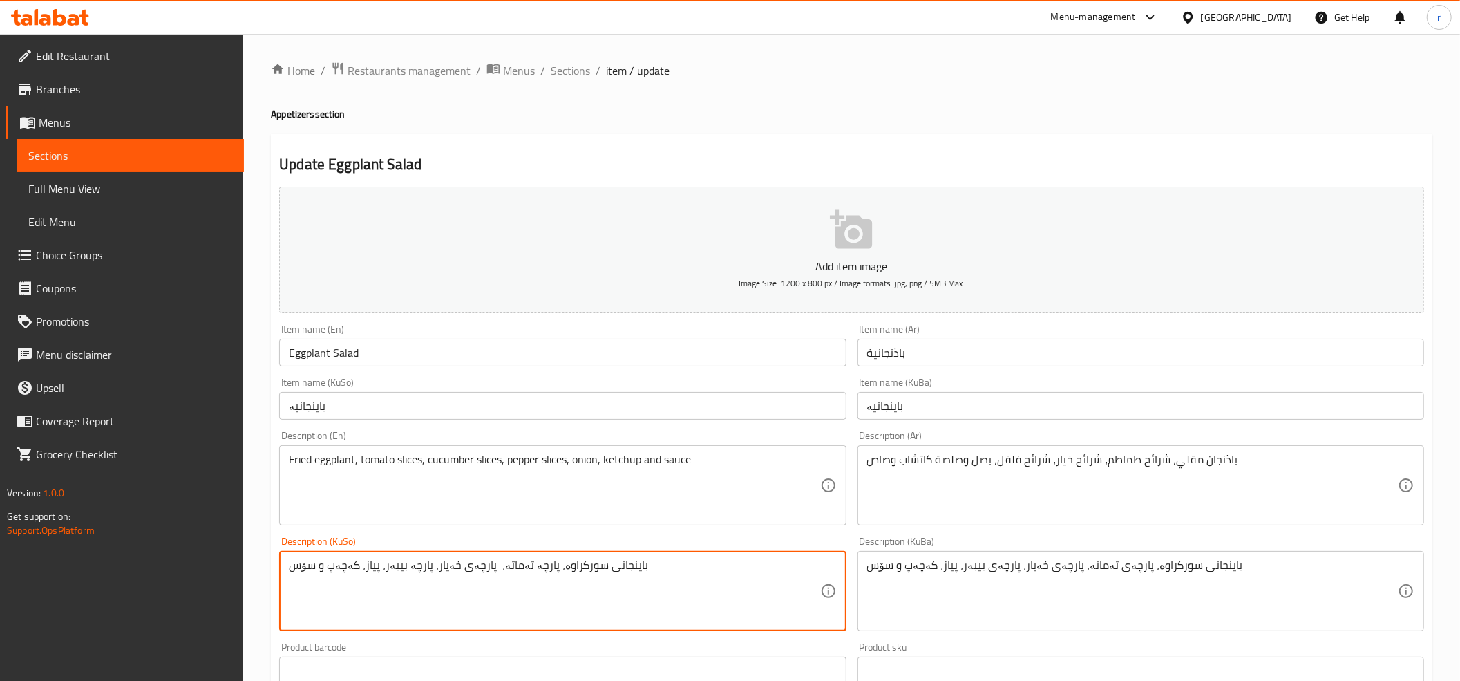
click at [492, 564] on textarea "باینجانی سورکراوە، پارچە تەماتە، پارچەی خەیار، پارچە بیبەر، پیاز، کەچەپ و سۆس" at bounding box center [554, 591] width 531 height 66
paste textarea "ی تەماتە، پارچەی خەیار، پارچەی"
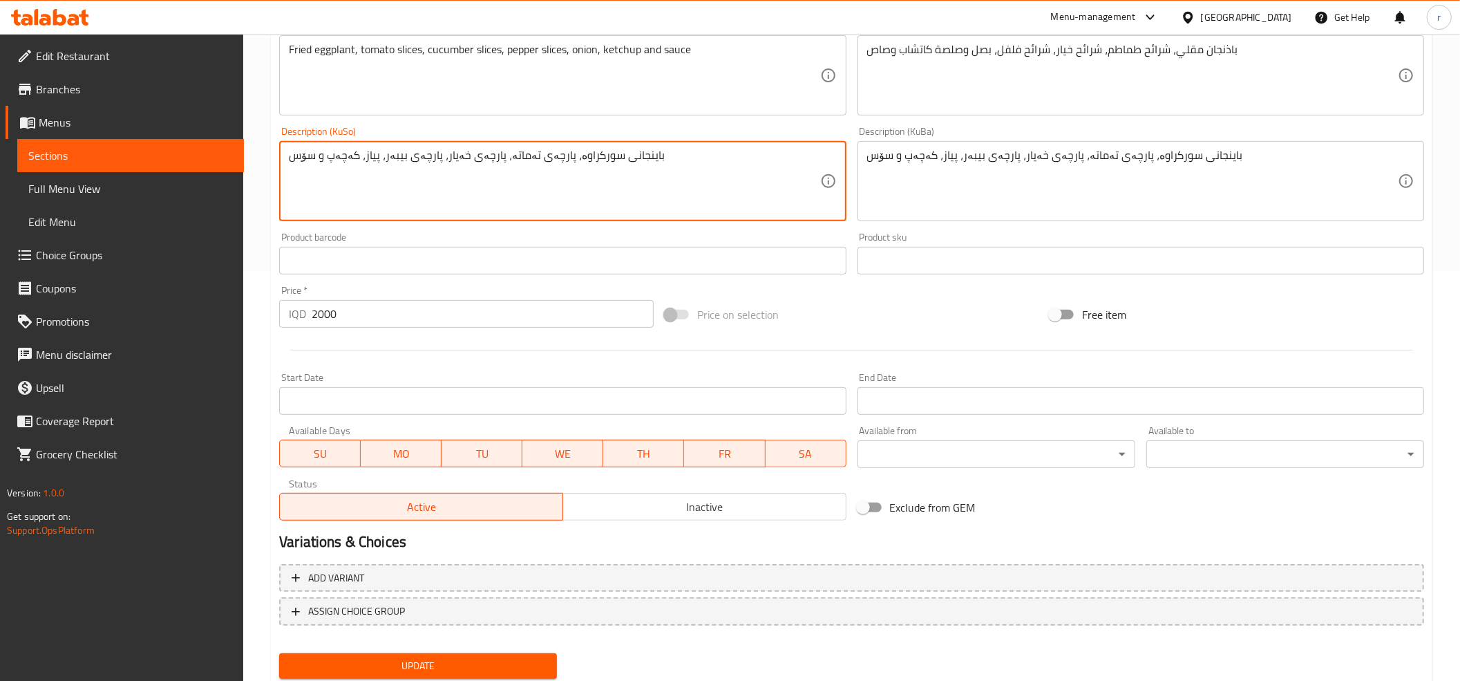
scroll to position [454, 0]
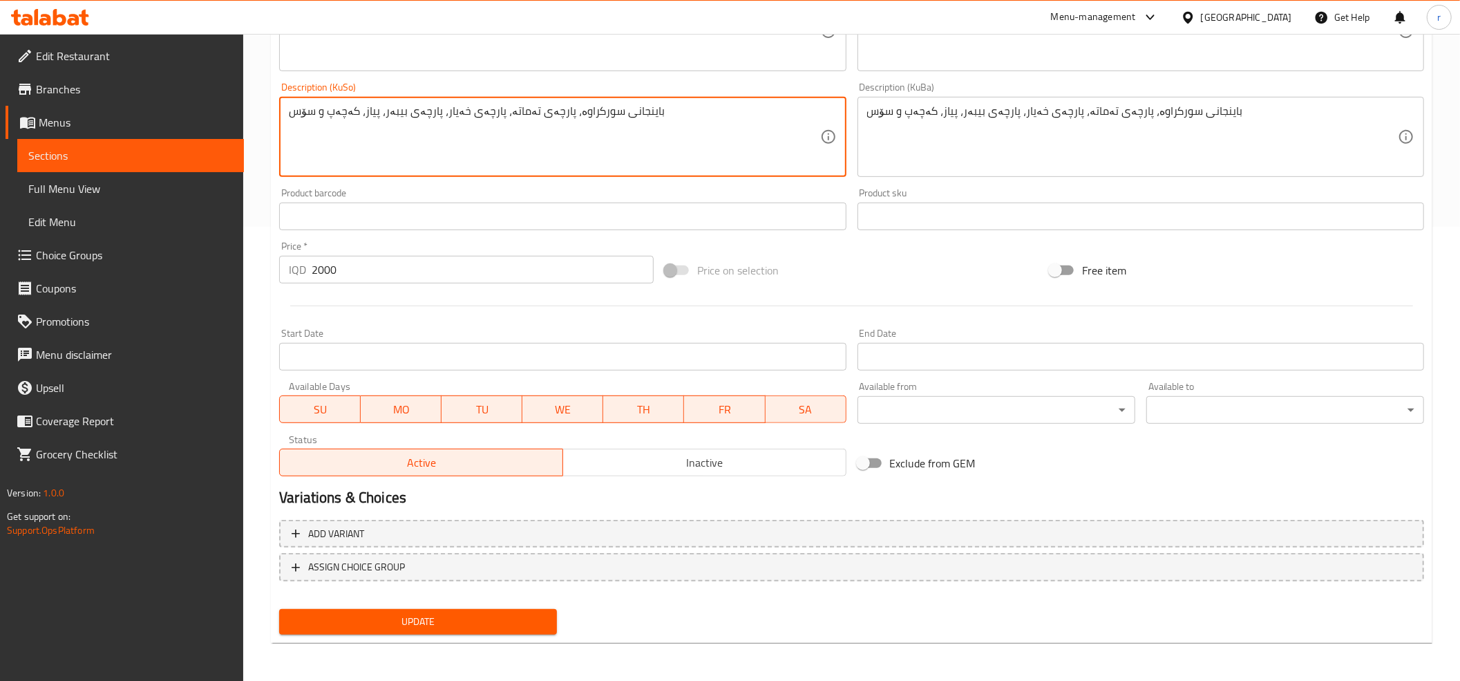
type textarea "باینجانی سورکراوە، پارچەی تەماتە، پارچەی خەیار، پارچەی بیبەر، پیاز، کەچەپ و سۆس"
click at [484, 613] on span "Update" at bounding box center [418, 621] width 256 height 17
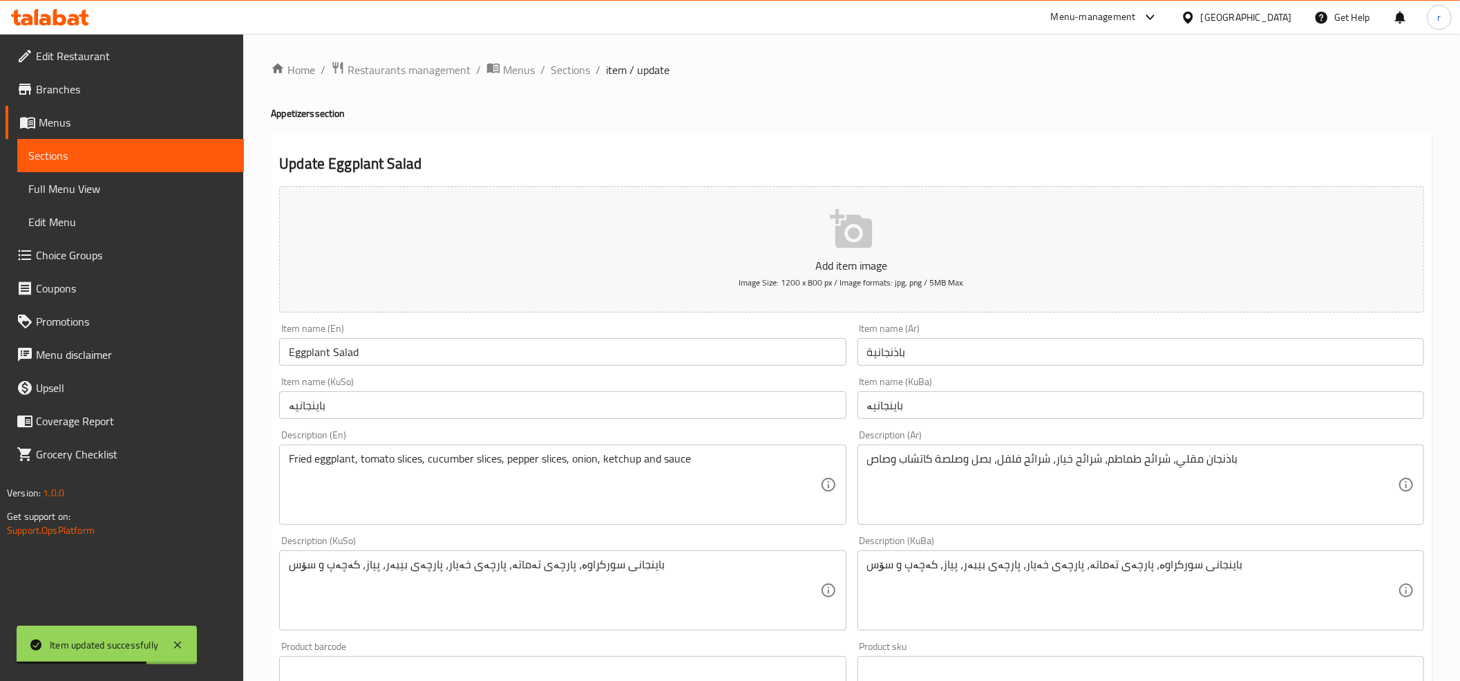
scroll to position [0, 0]
click at [112, 188] on span "Full Menu View" at bounding box center [130, 188] width 204 height 17
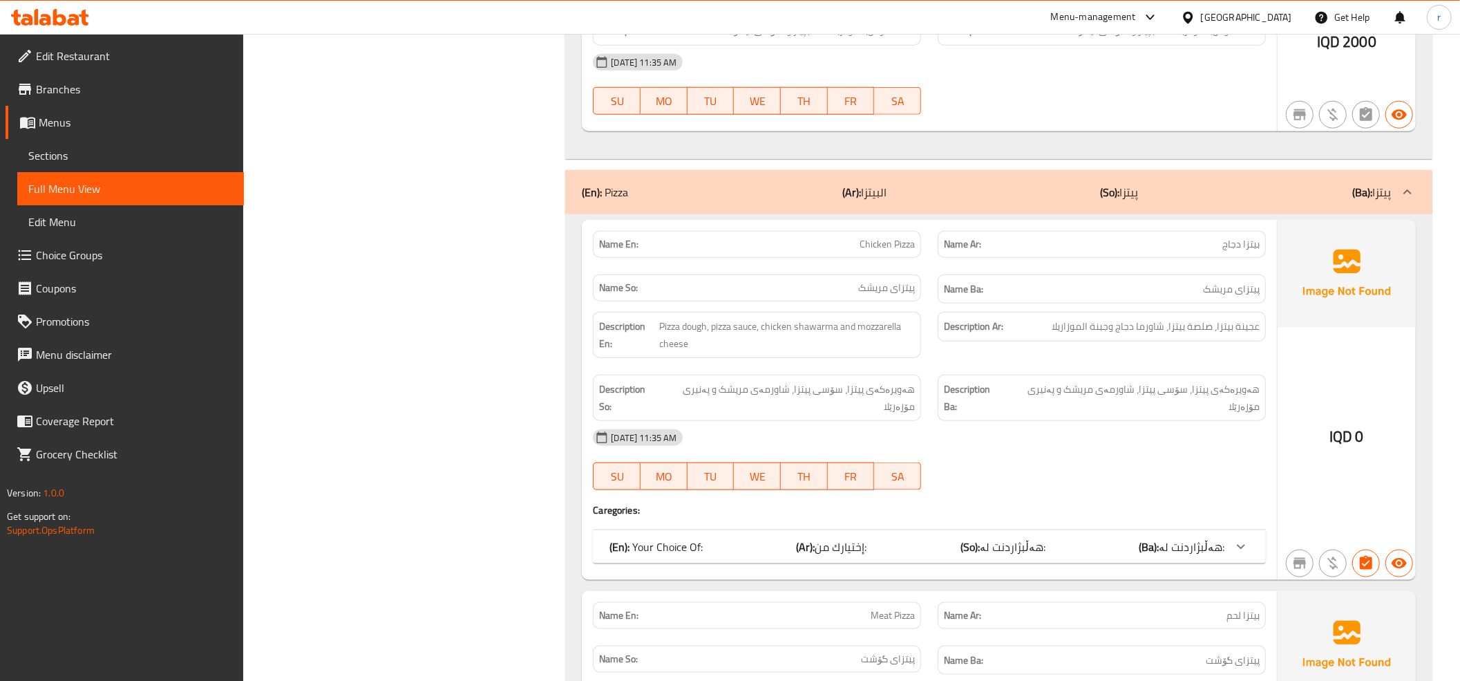
scroll to position [1228, 0]
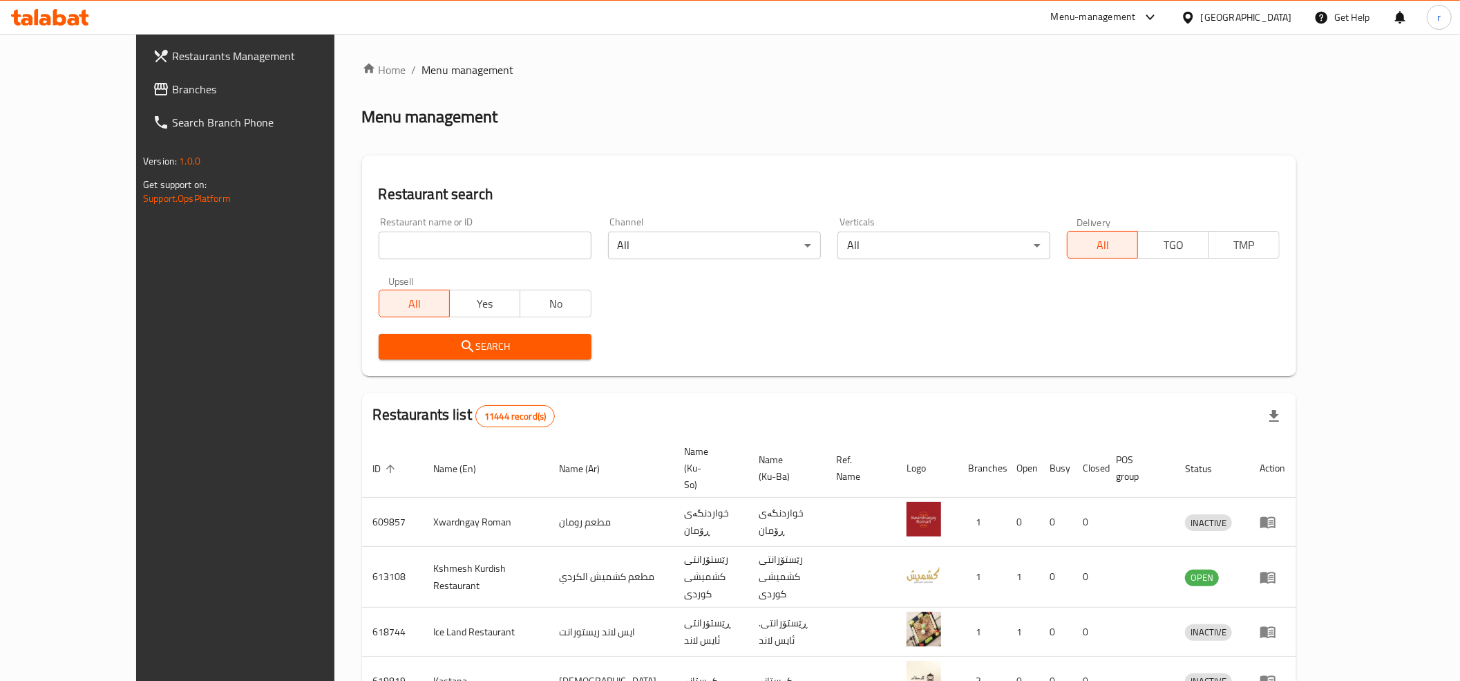
click at [142, 76] on link "Branches" at bounding box center [261, 89] width 238 height 33
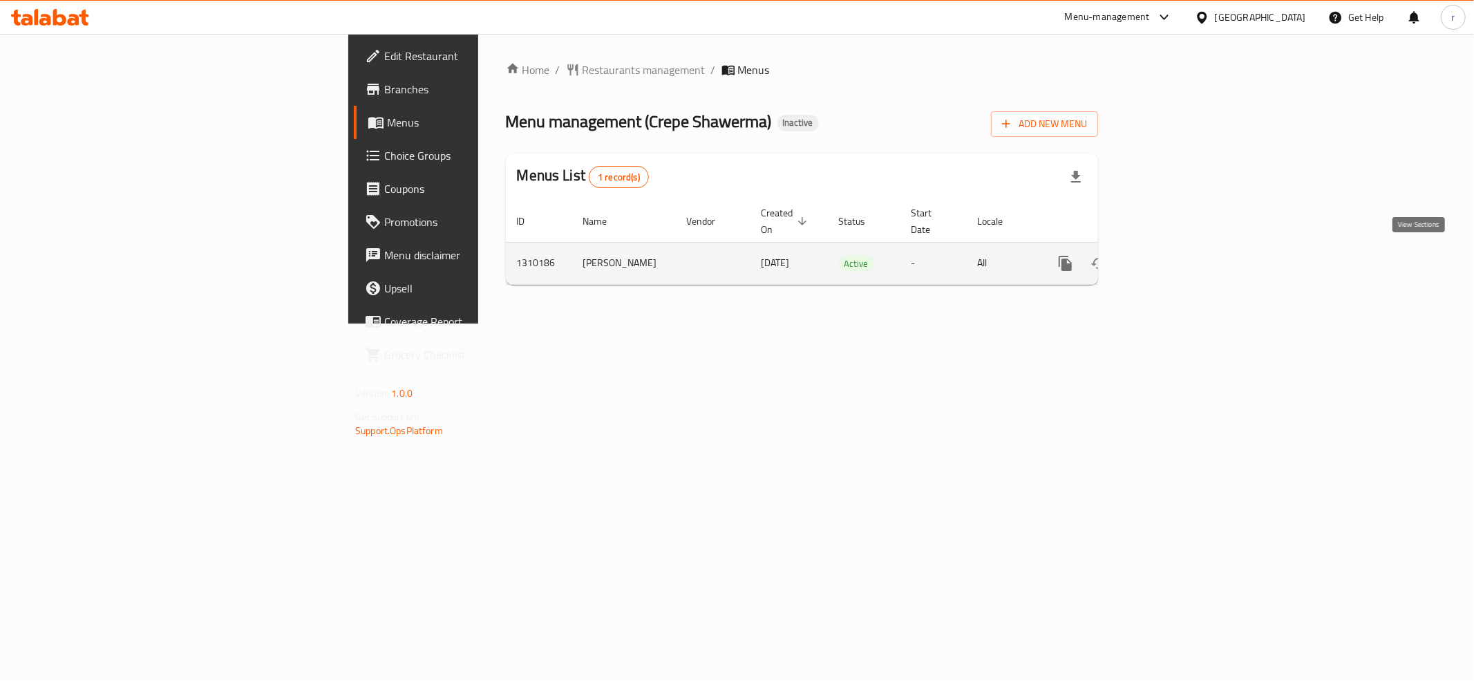
click at [1181, 249] on link "enhanced table" at bounding box center [1164, 263] width 33 height 33
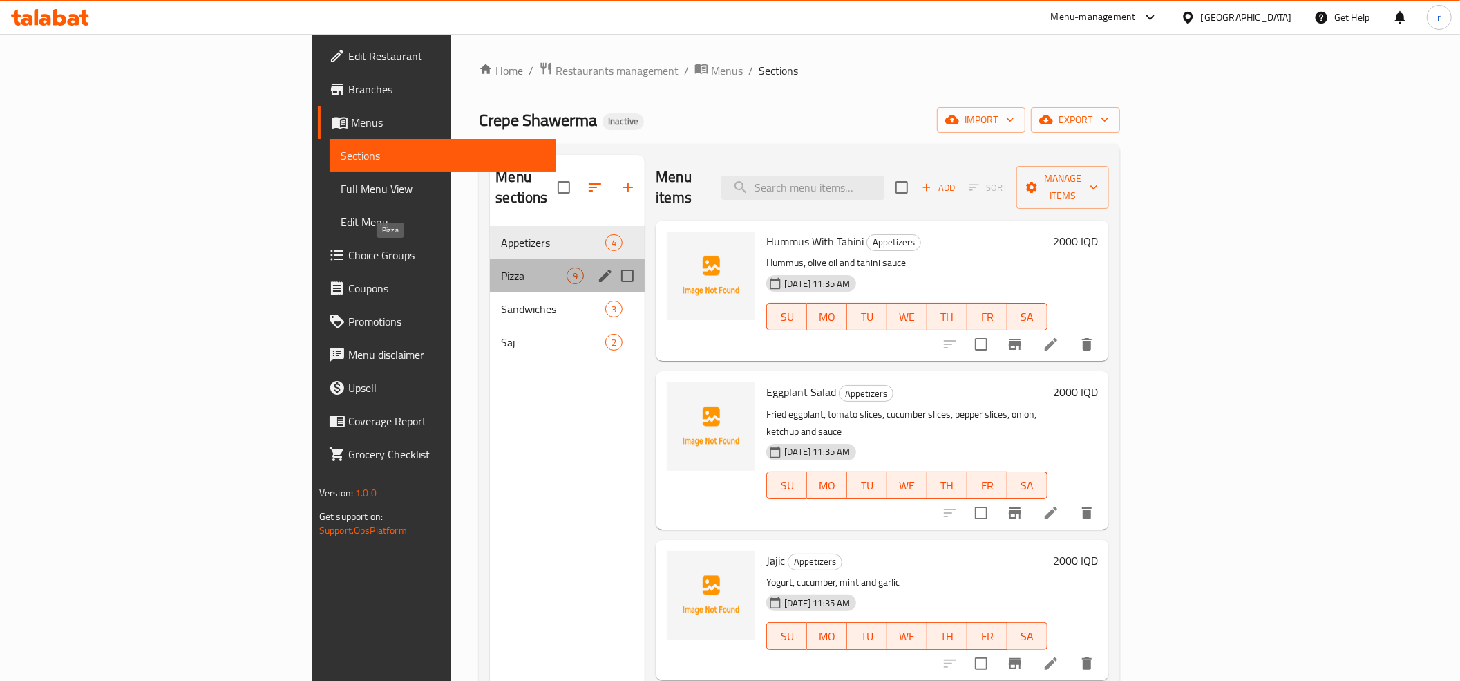
click at [501, 267] on span "Pizza" at bounding box center [534, 275] width 66 height 17
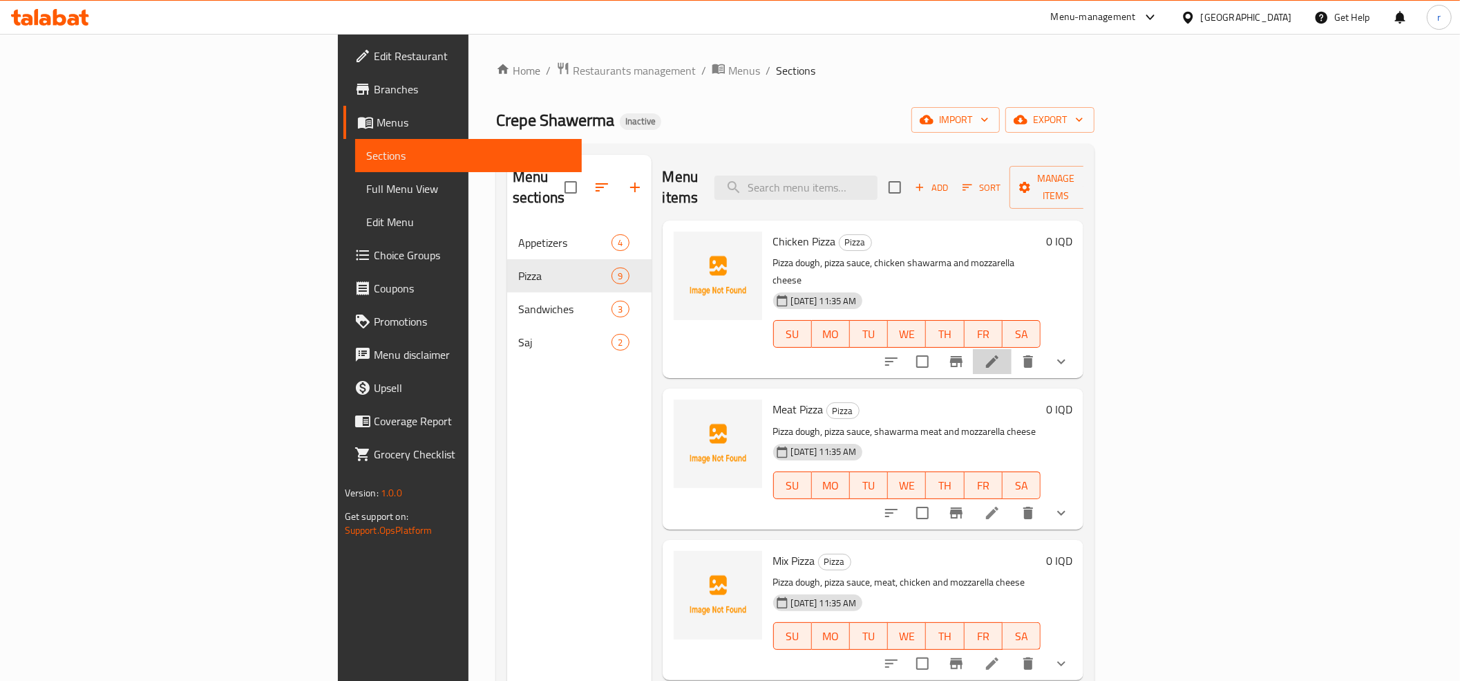
click at [1011, 349] on li at bounding box center [992, 361] width 39 height 25
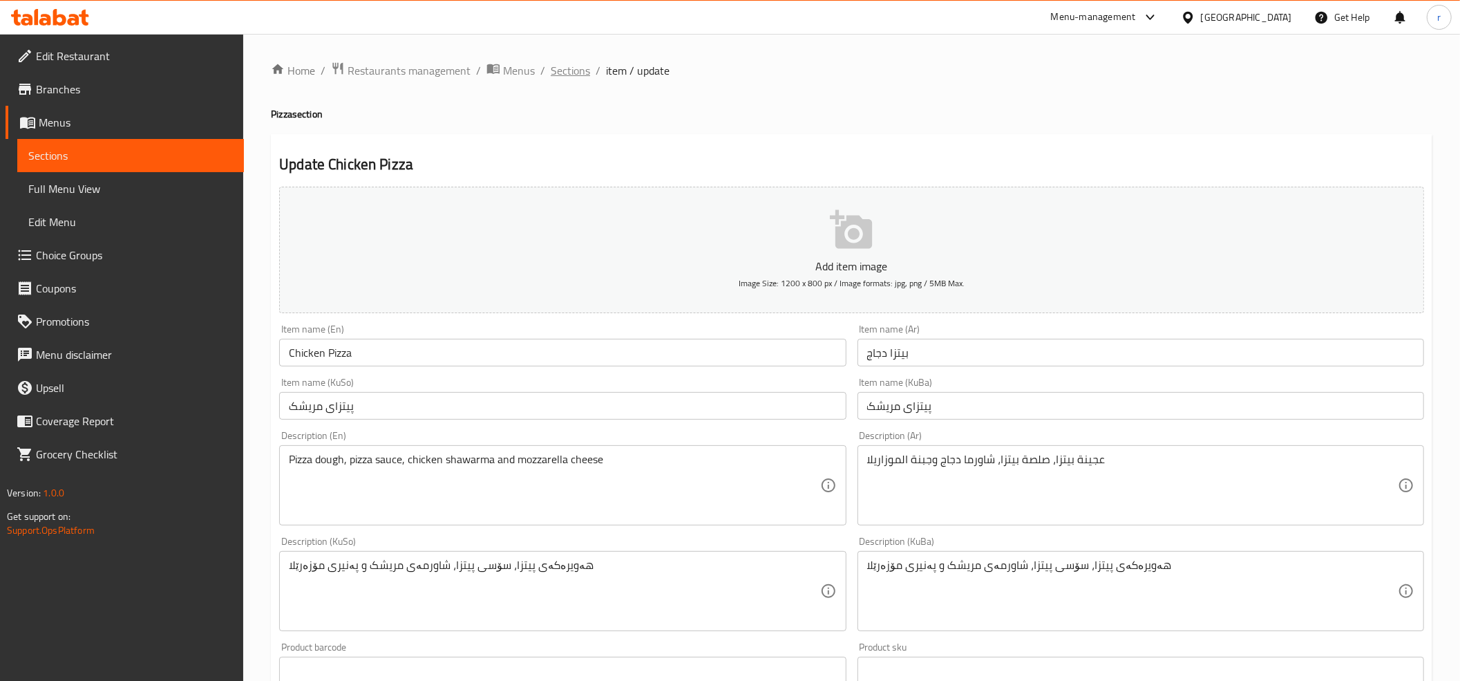
click at [578, 70] on span "Sections" at bounding box center [570, 70] width 39 height 17
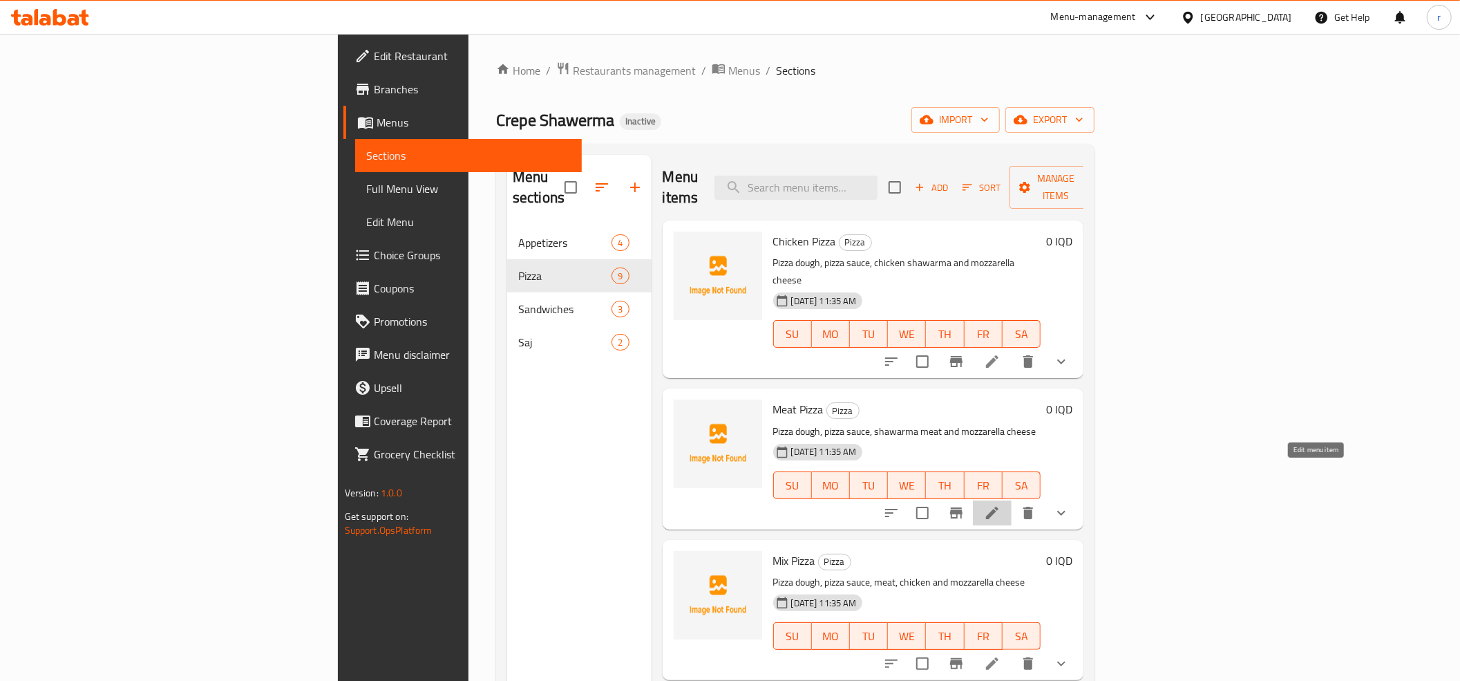
click at [1000, 504] on icon at bounding box center [992, 512] width 17 height 17
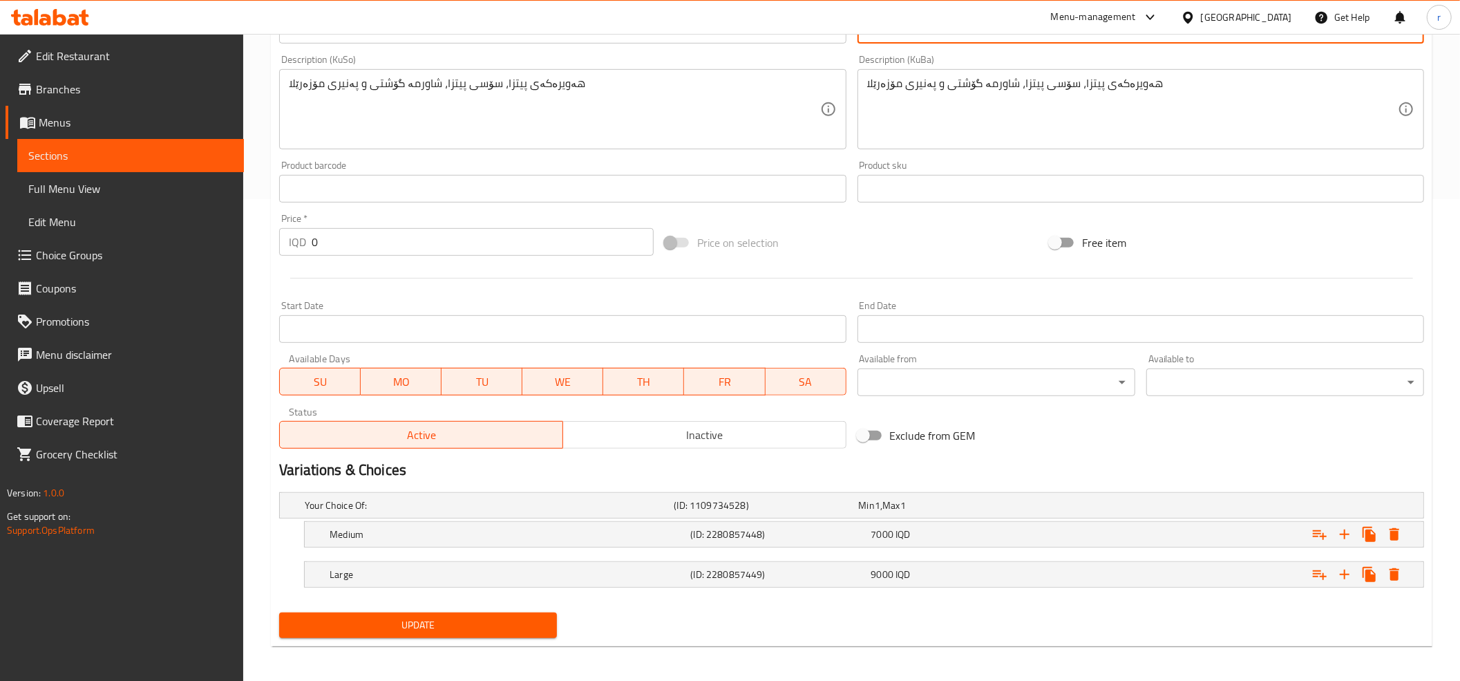
scroll to position [487, 0]
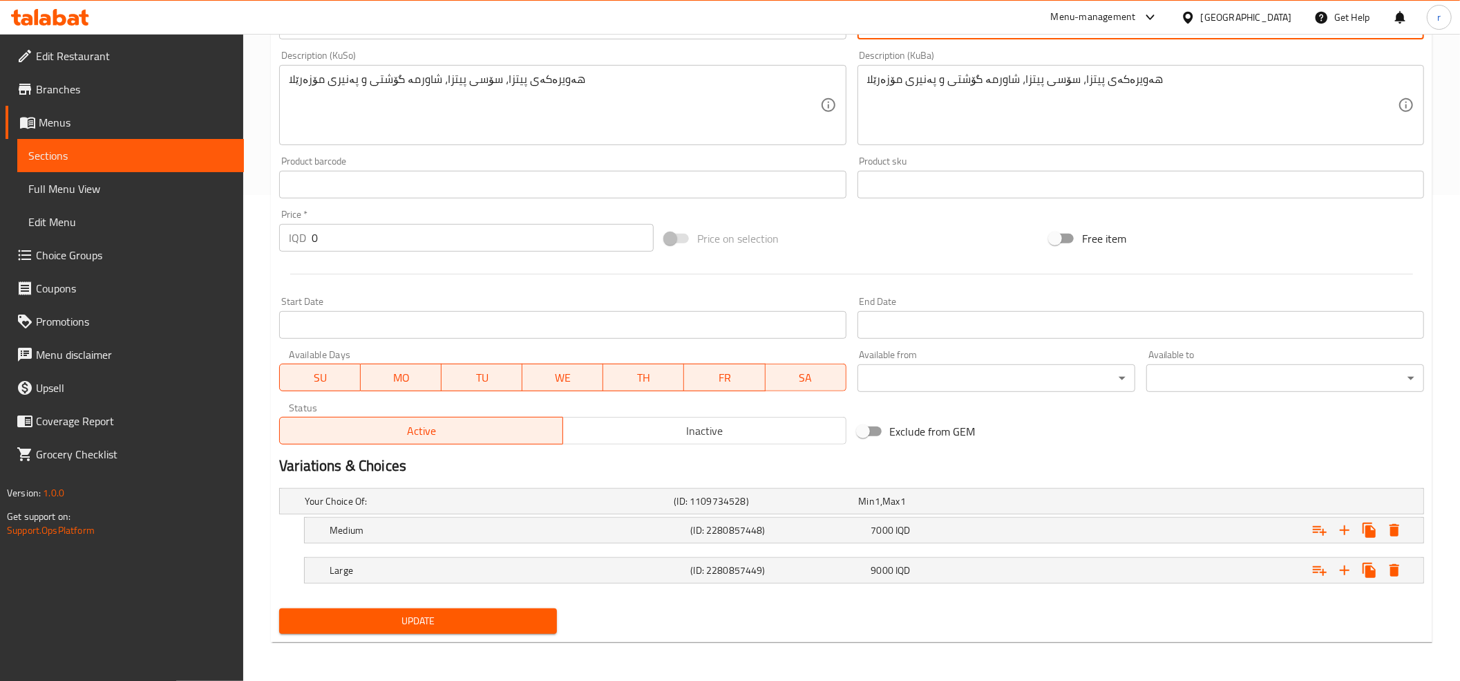
type textarea "عجينة بيتزا، صلصة بيتزا، شاورما لحم وجبنة موزاريلا"
click at [482, 619] on span "Update" at bounding box center [418, 620] width 256 height 17
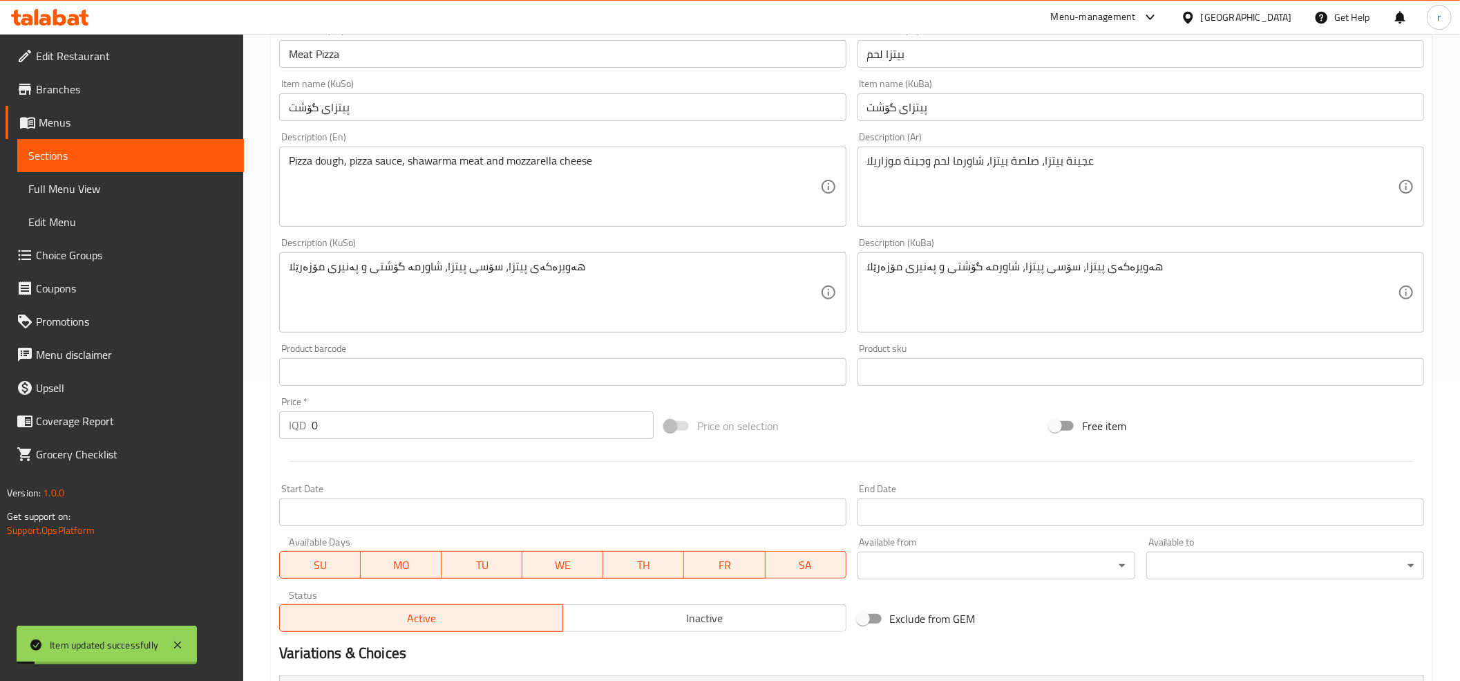
scroll to position [26, 0]
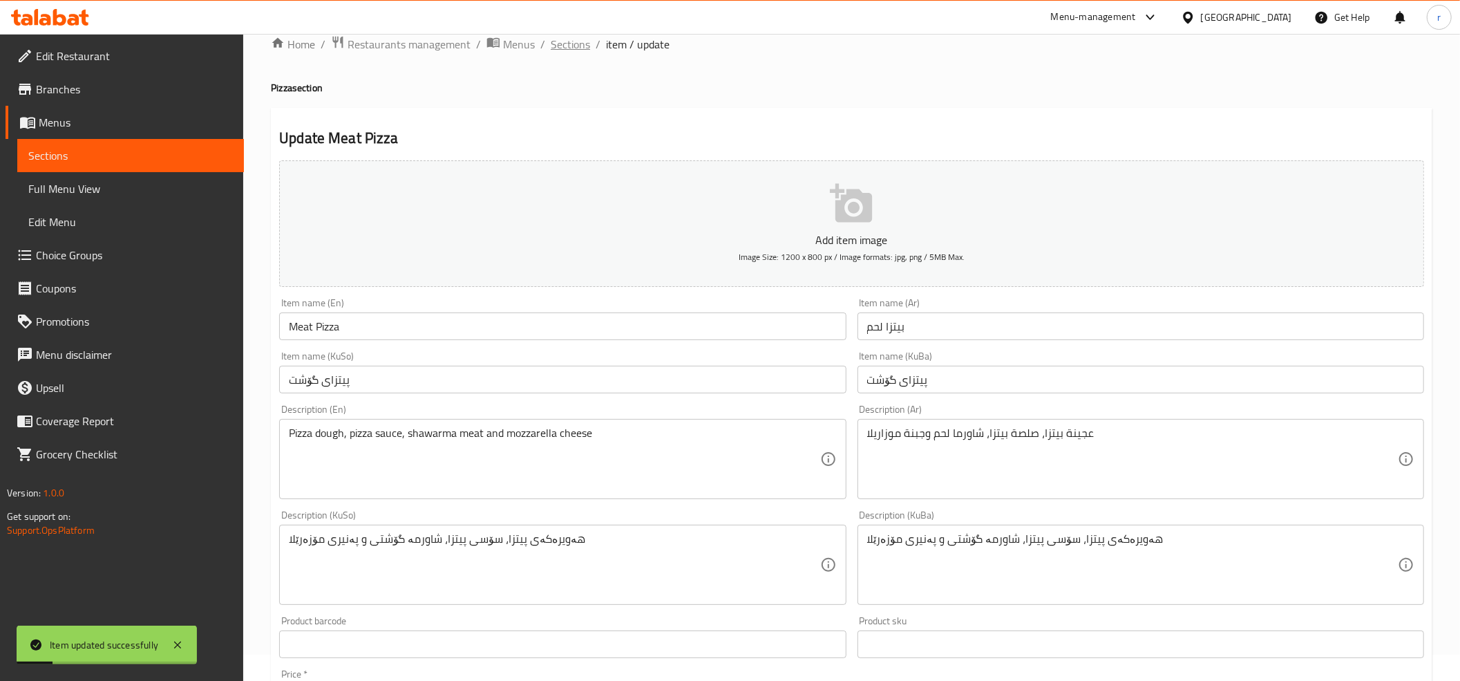
click at [584, 45] on span "Sections" at bounding box center [570, 44] width 39 height 17
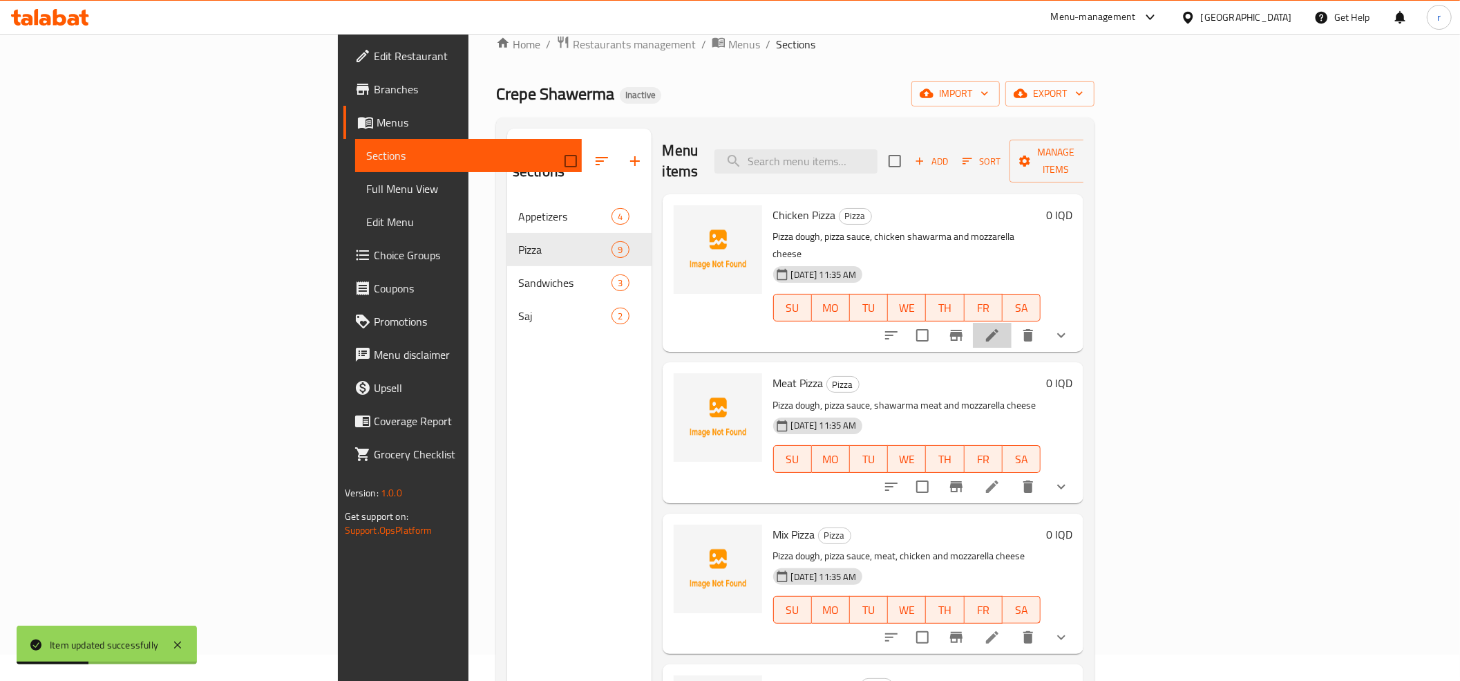
click at [1011, 323] on li at bounding box center [992, 335] width 39 height 25
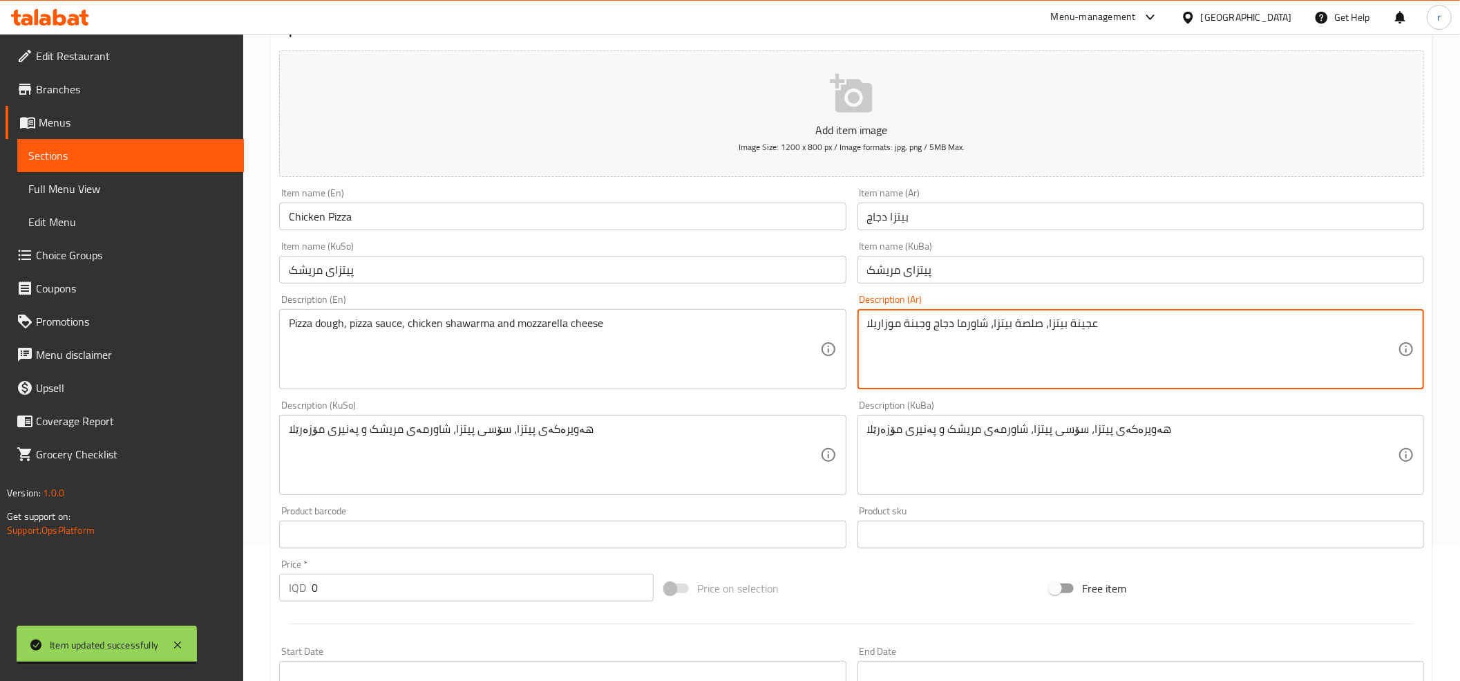
scroll to position [487, 0]
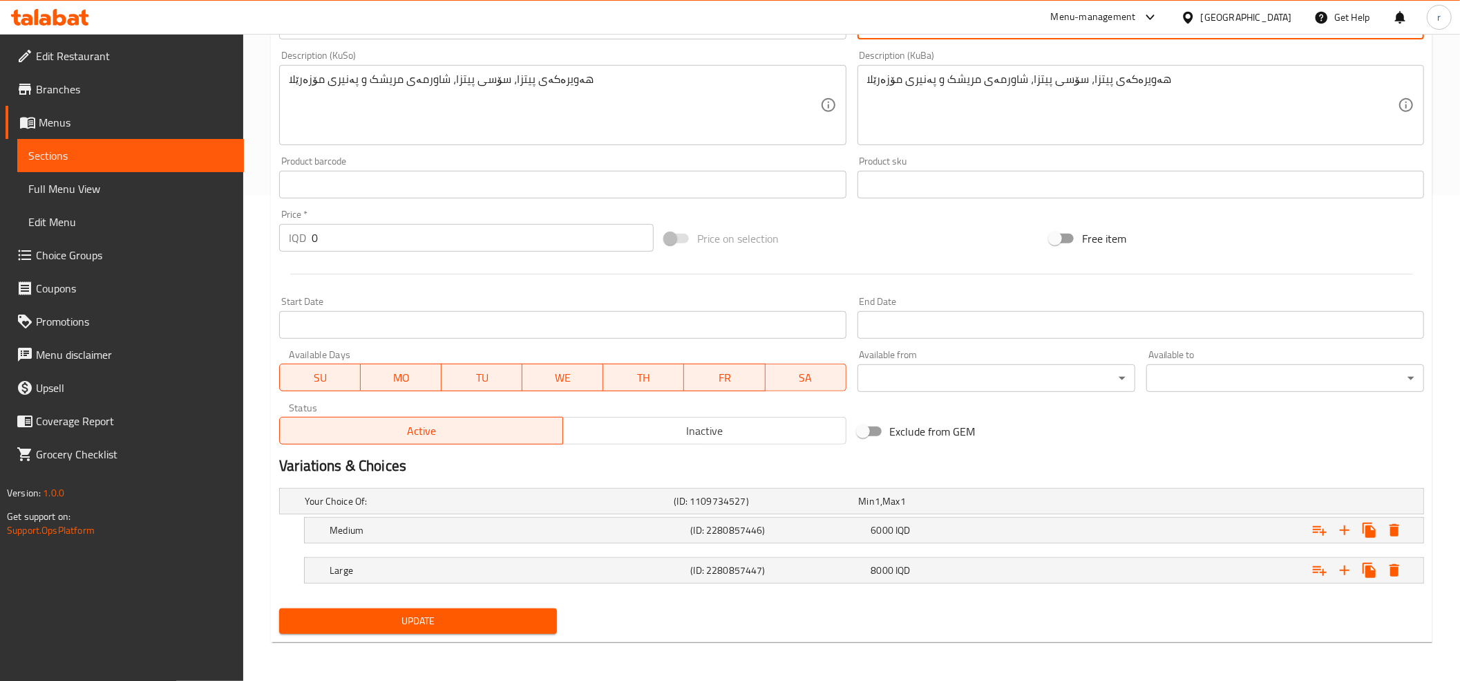
type textarea "عجينة بيتزا، صلصة بيتزا، شاورما دجاج وجبنة موزاريلا"
click at [470, 620] on span "Update" at bounding box center [418, 620] width 256 height 17
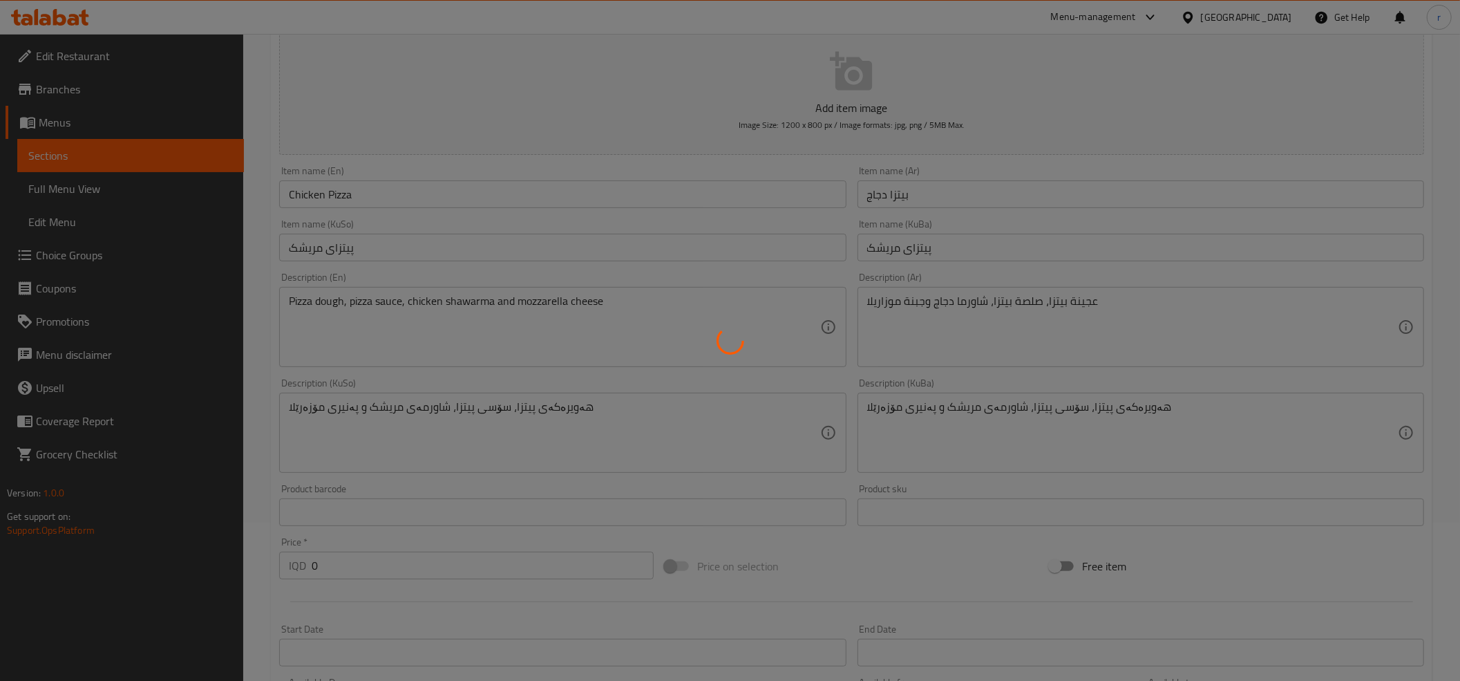
scroll to position [0, 0]
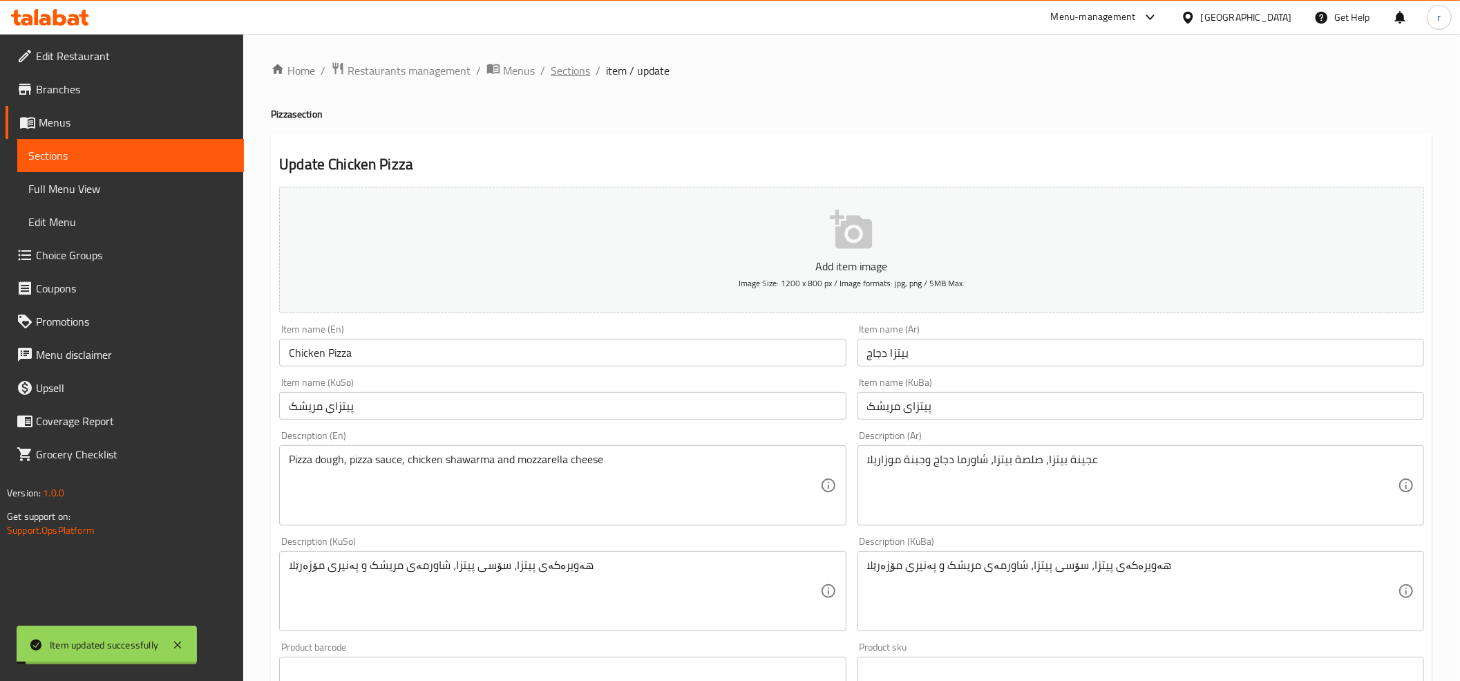
click at [557, 73] on span "Sections" at bounding box center [570, 70] width 39 height 17
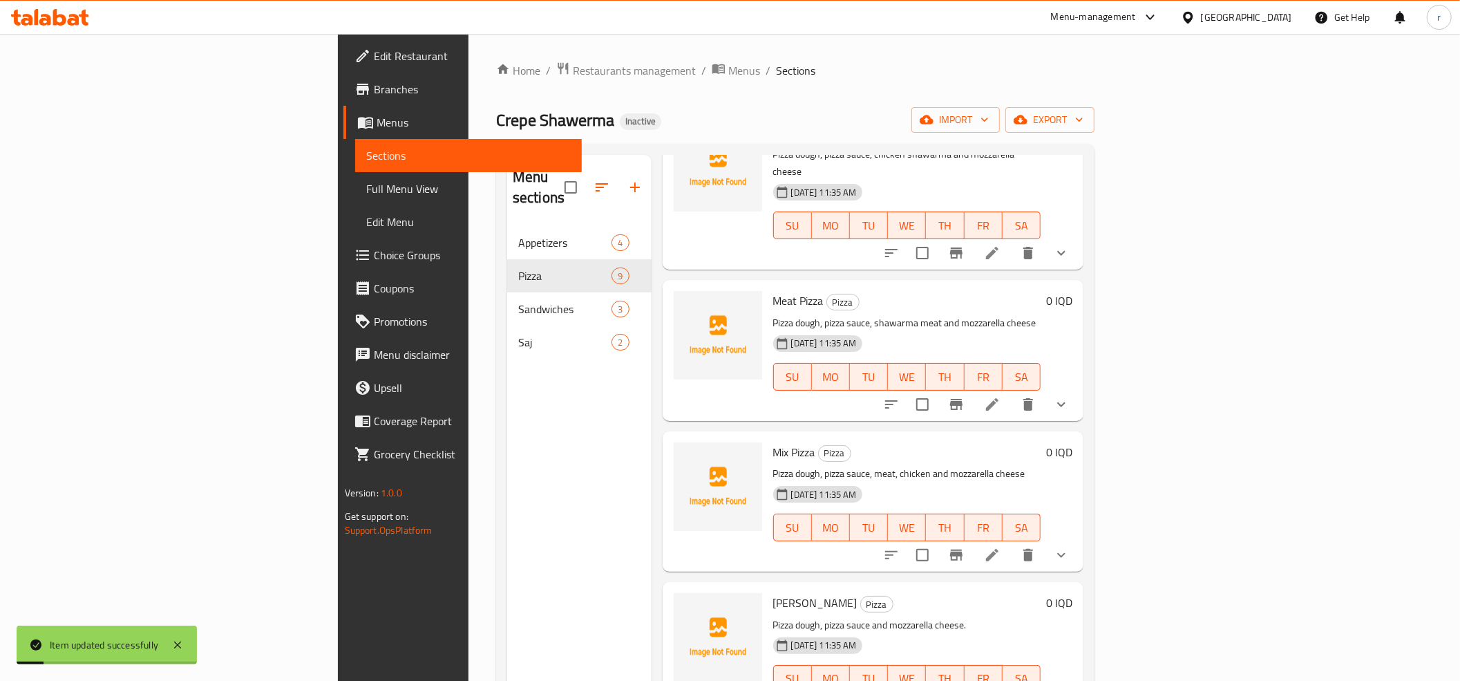
scroll to position [153, 0]
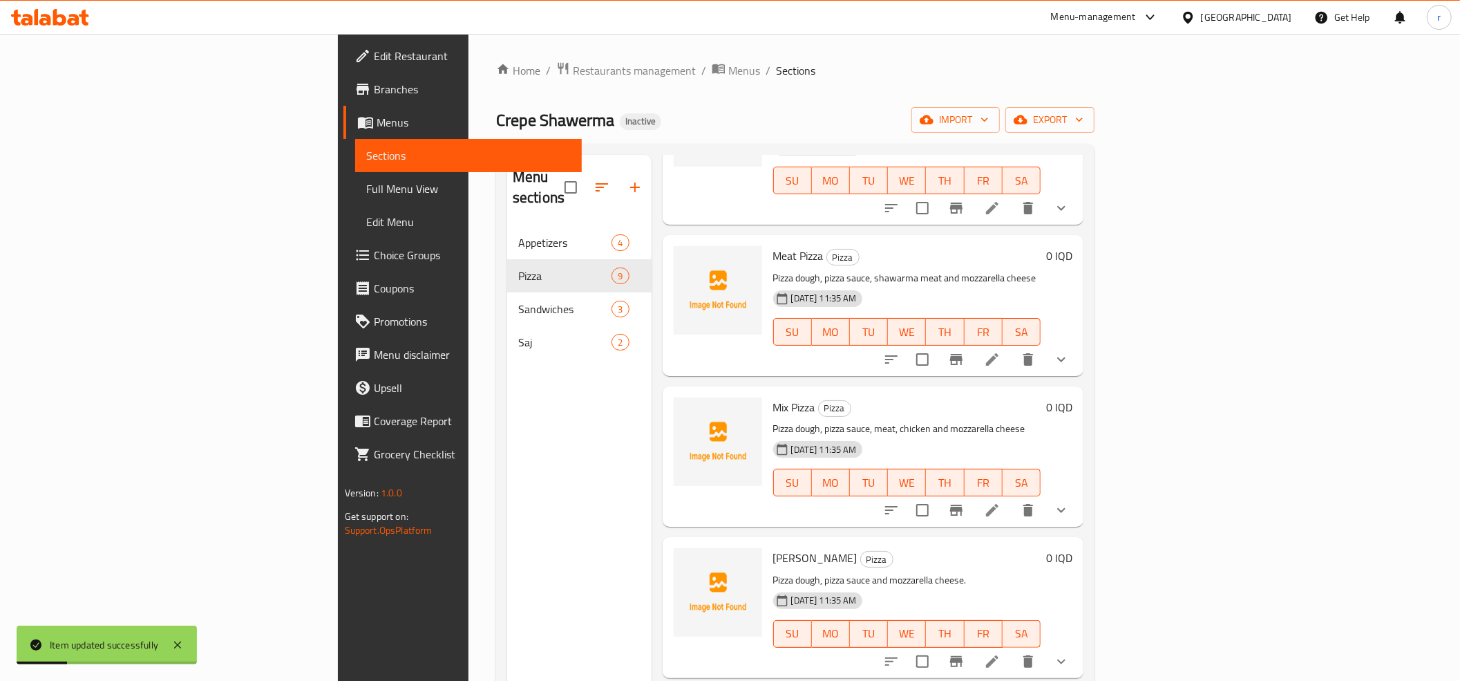
click at [1011, 497] on li at bounding box center [992, 509] width 39 height 25
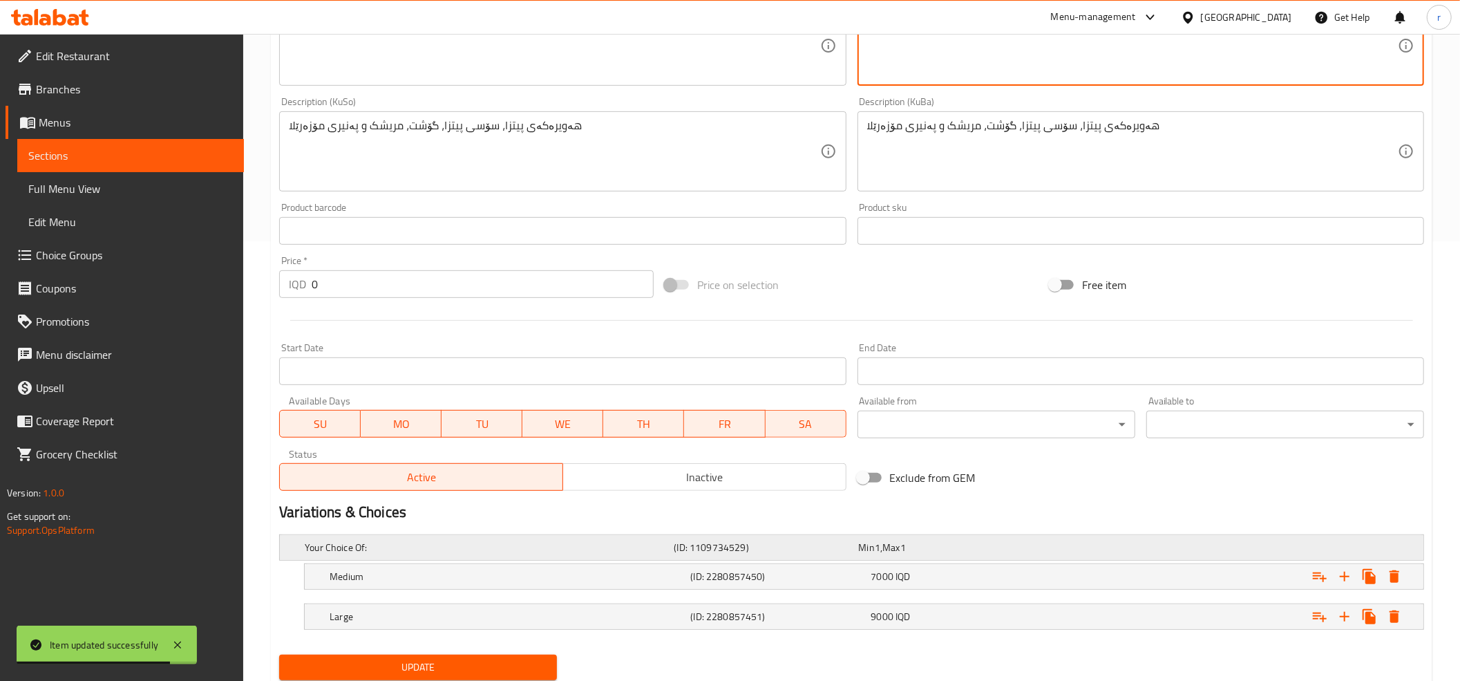
scroll to position [487, 0]
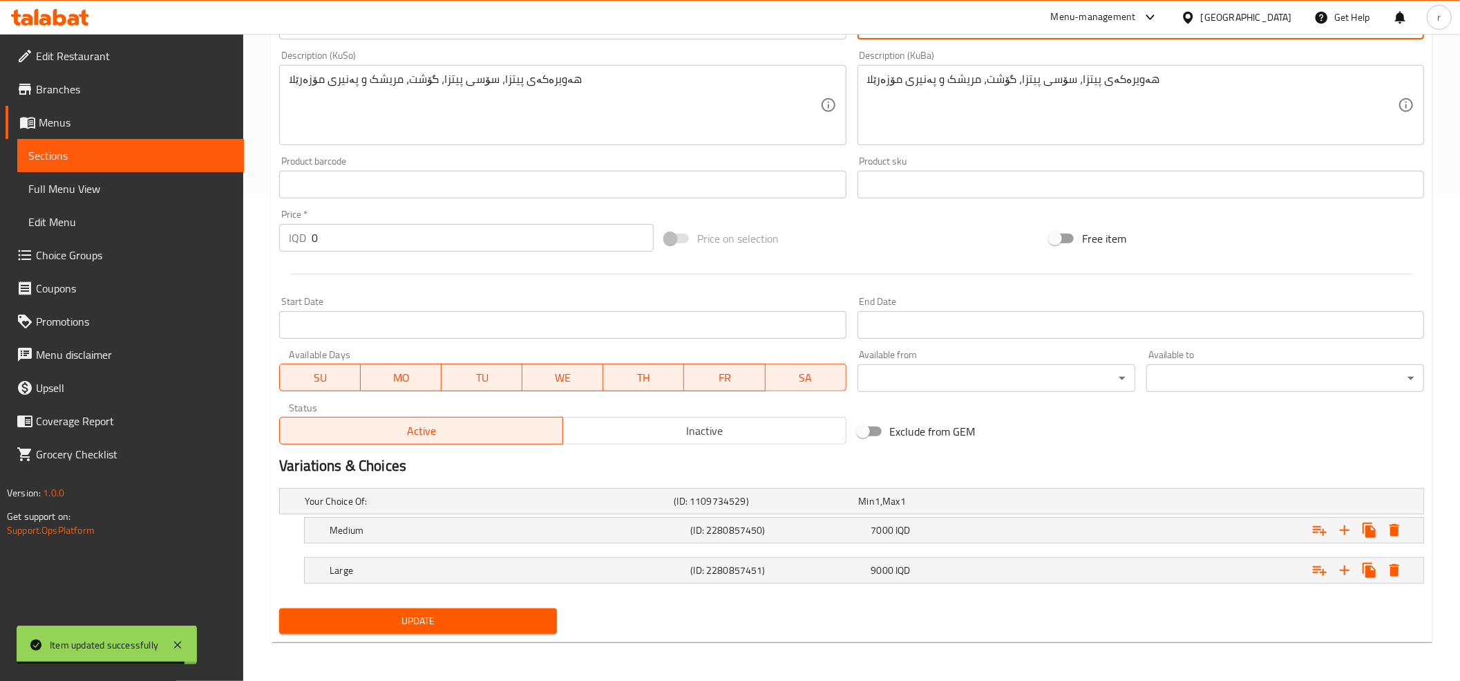
type textarea "عجينة بيتزا، صلصة بيتزا، لحم، دجاج وجبنة موزاريلا"
click at [468, 617] on span "Update" at bounding box center [418, 620] width 256 height 17
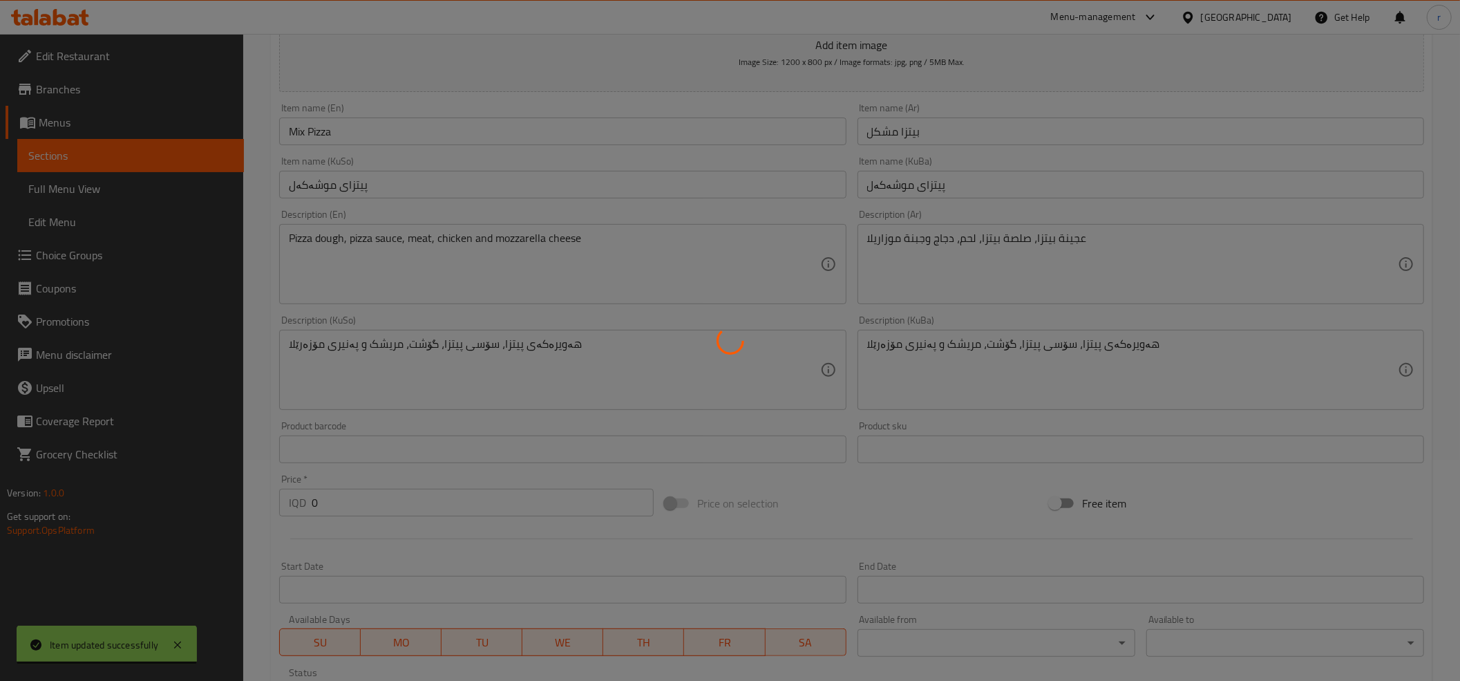
scroll to position [0, 0]
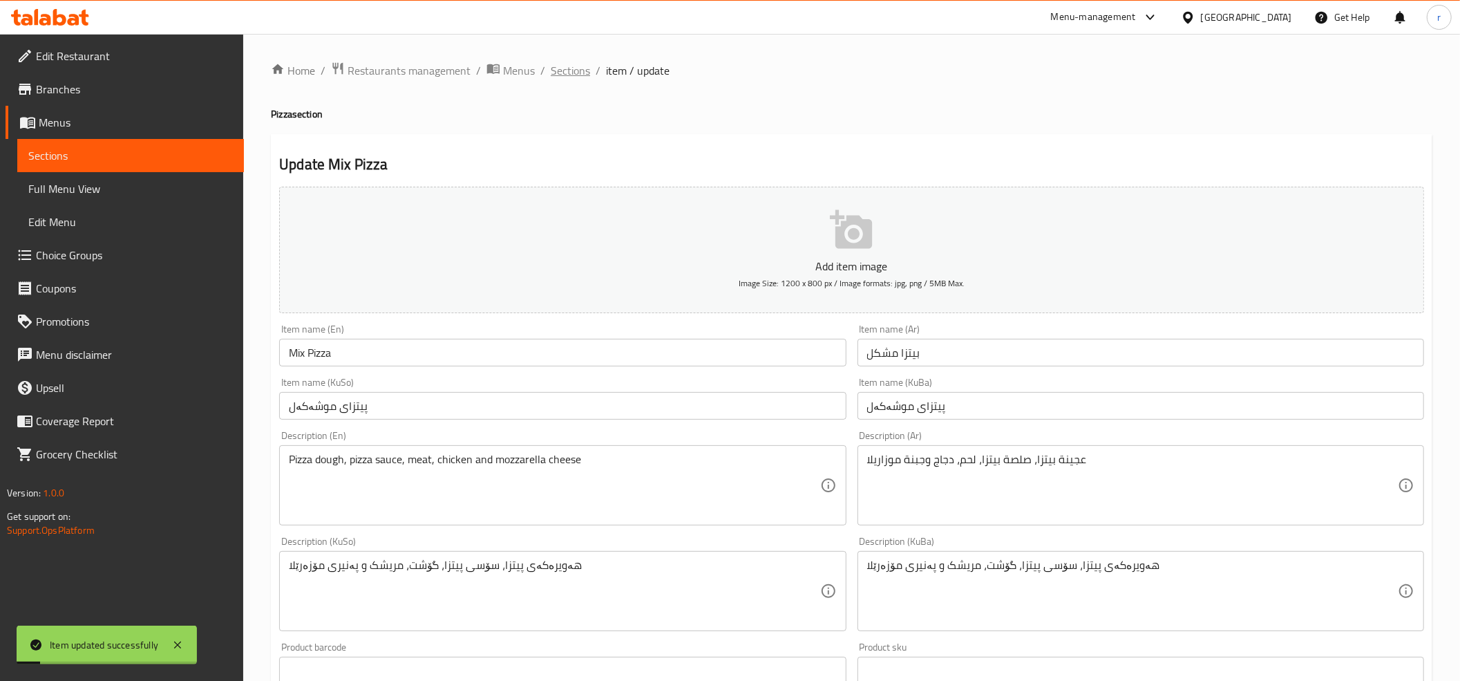
click at [569, 62] on span "Sections" at bounding box center [570, 70] width 39 height 17
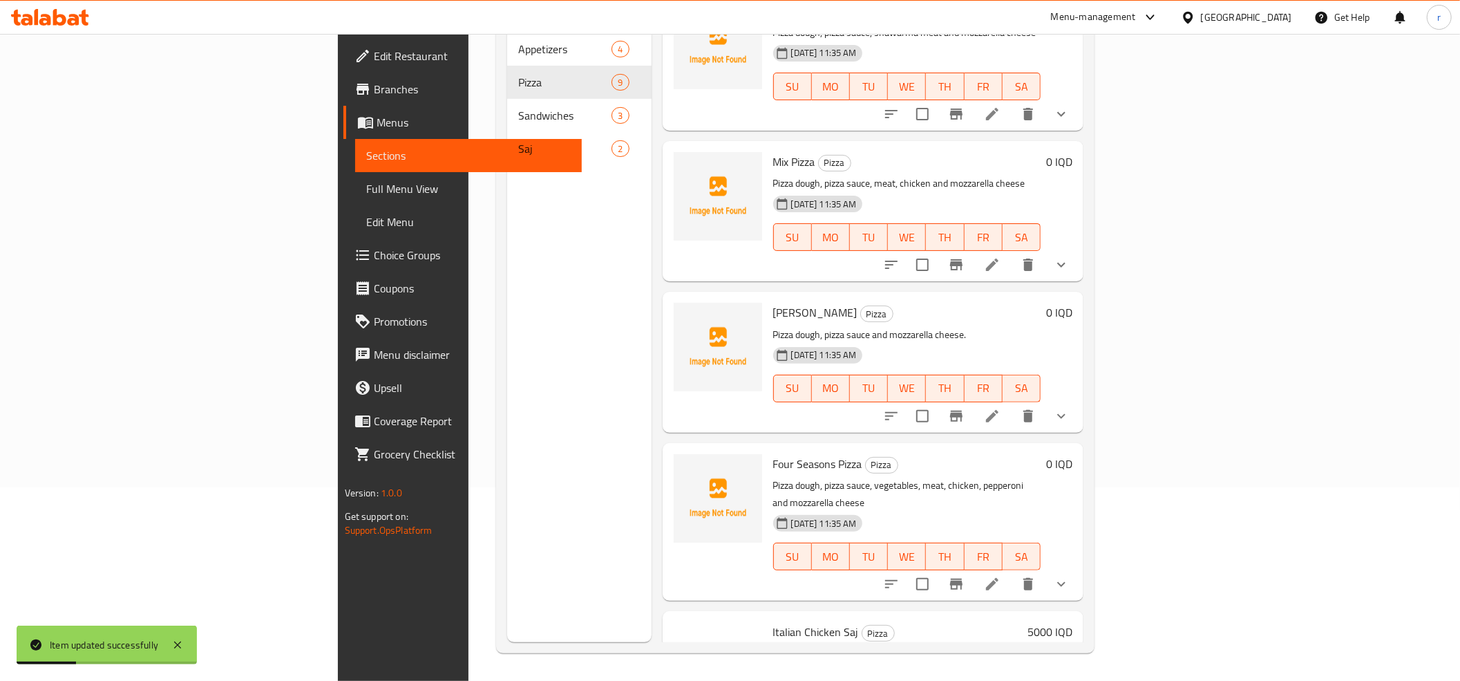
scroll to position [307, 0]
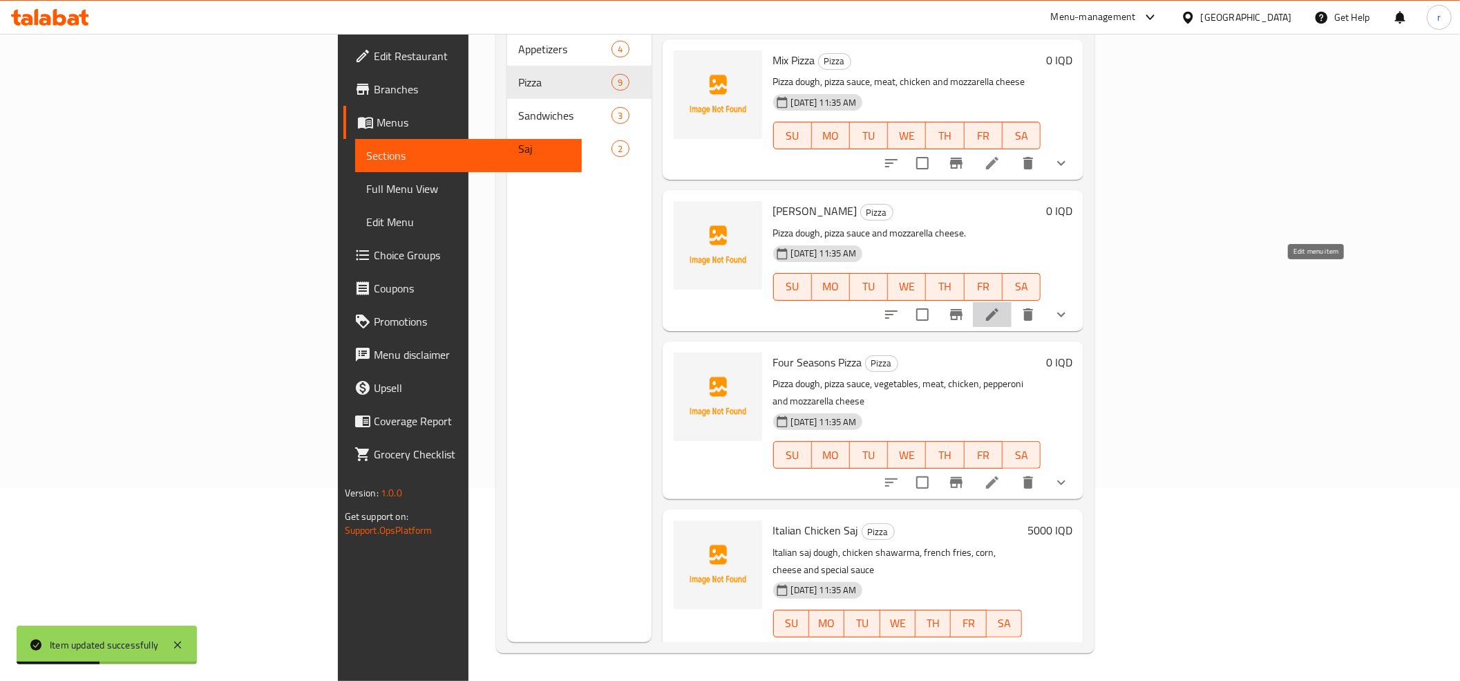
click at [1000, 306] on icon at bounding box center [992, 314] width 17 height 17
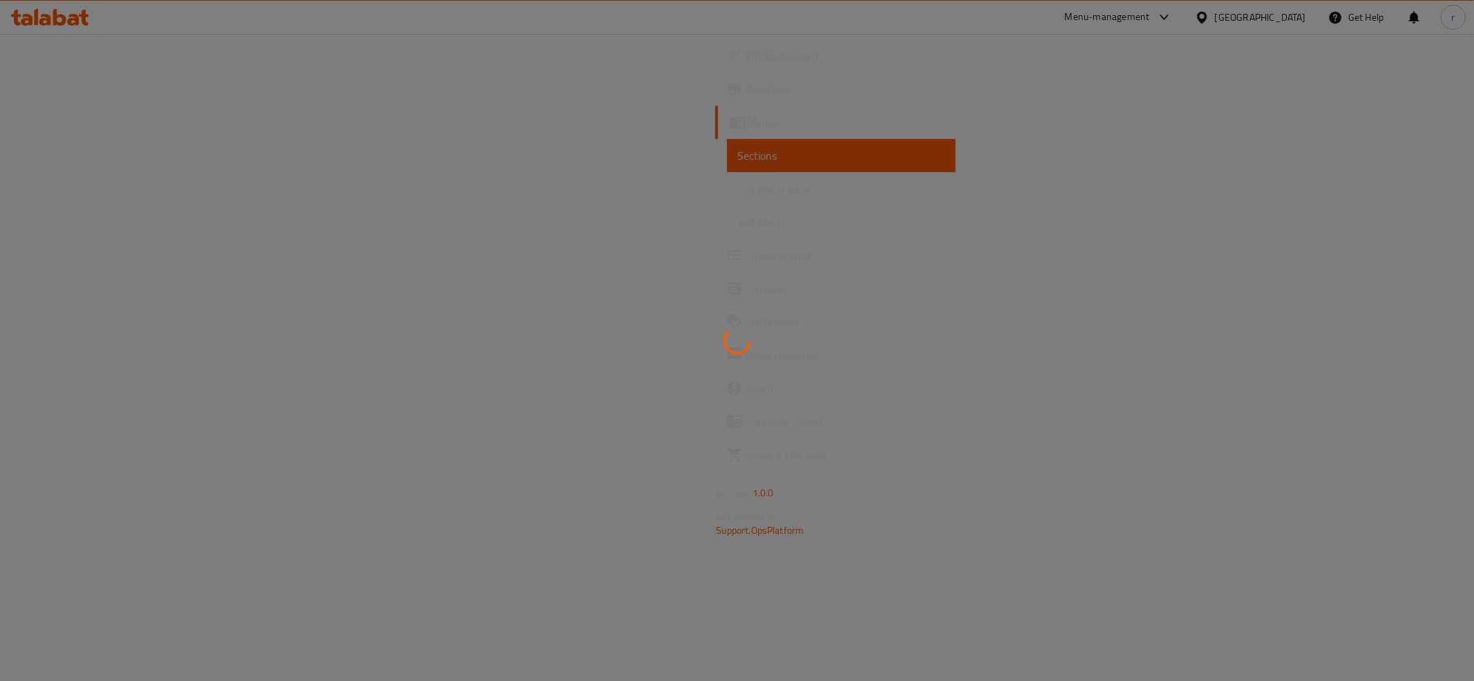
click at [863, 283] on div at bounding box center [737, 340] width 1474 height 681
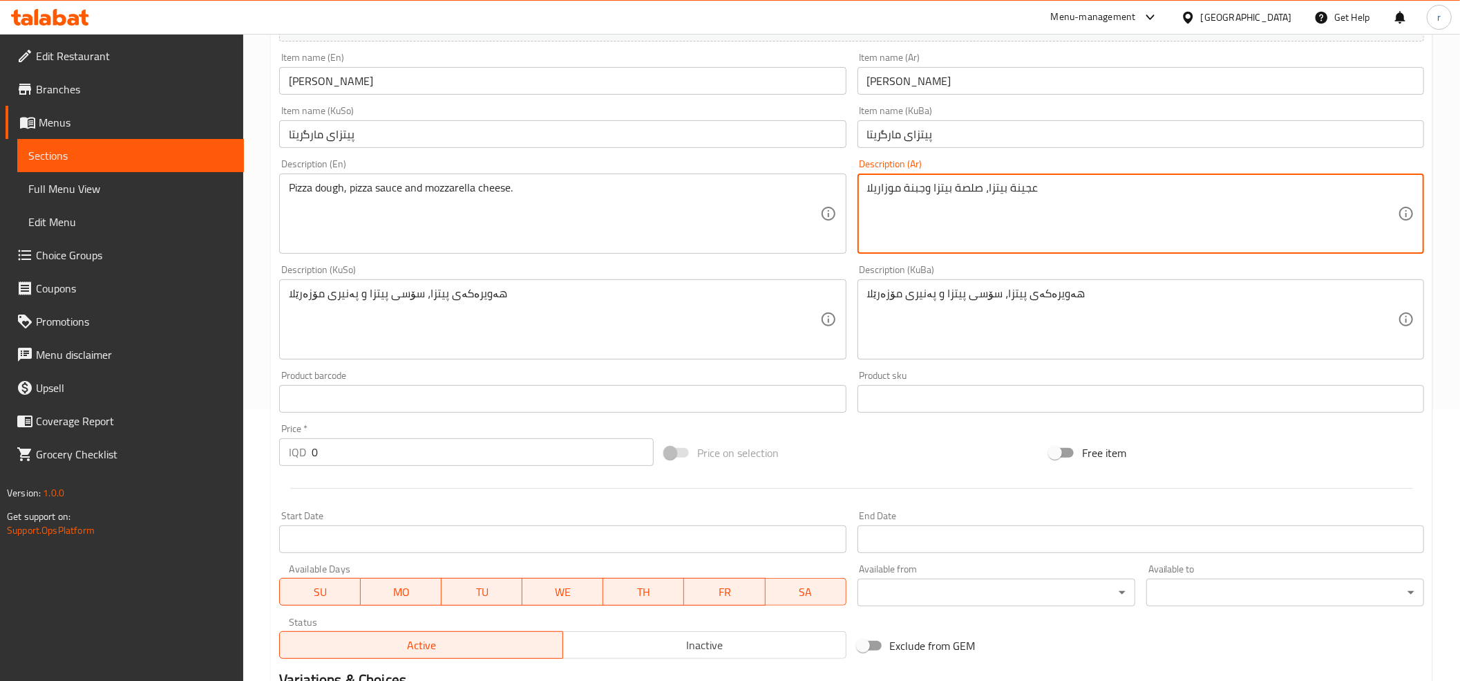
scroll to position [487, 0]
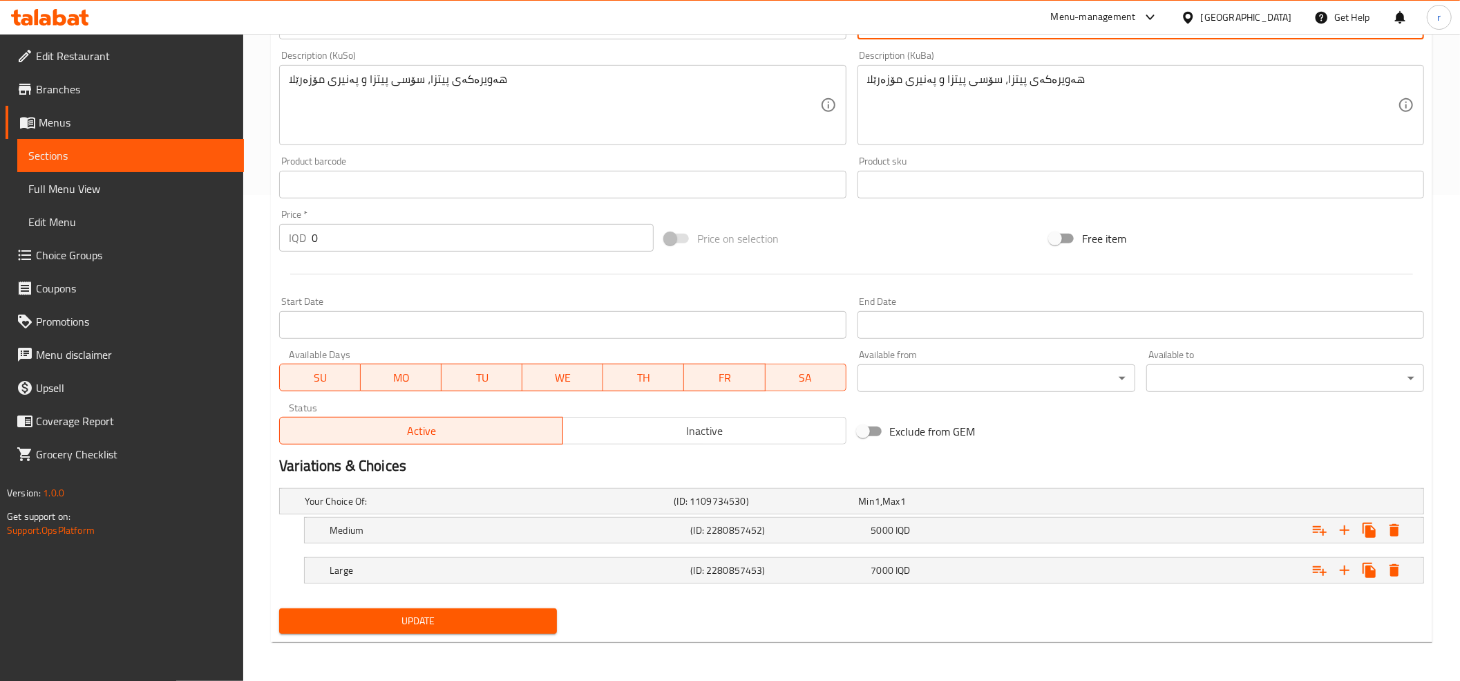
type textarea "عجينة بيتزا، صلصة بيتزا وجبنة موزاريلا"
click at [470, 616] on span "Update" at bounding box center [418, 620] width 256 height 17
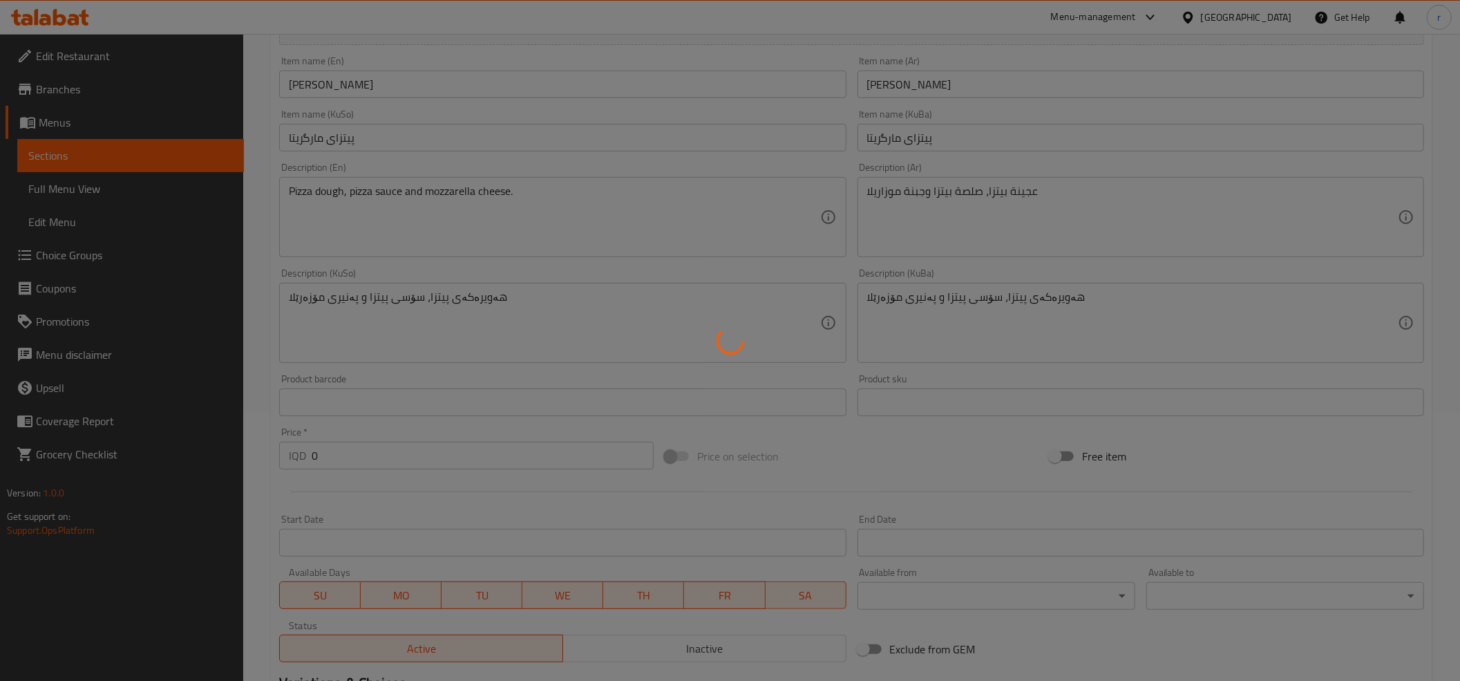
scroll to position [0, 0]
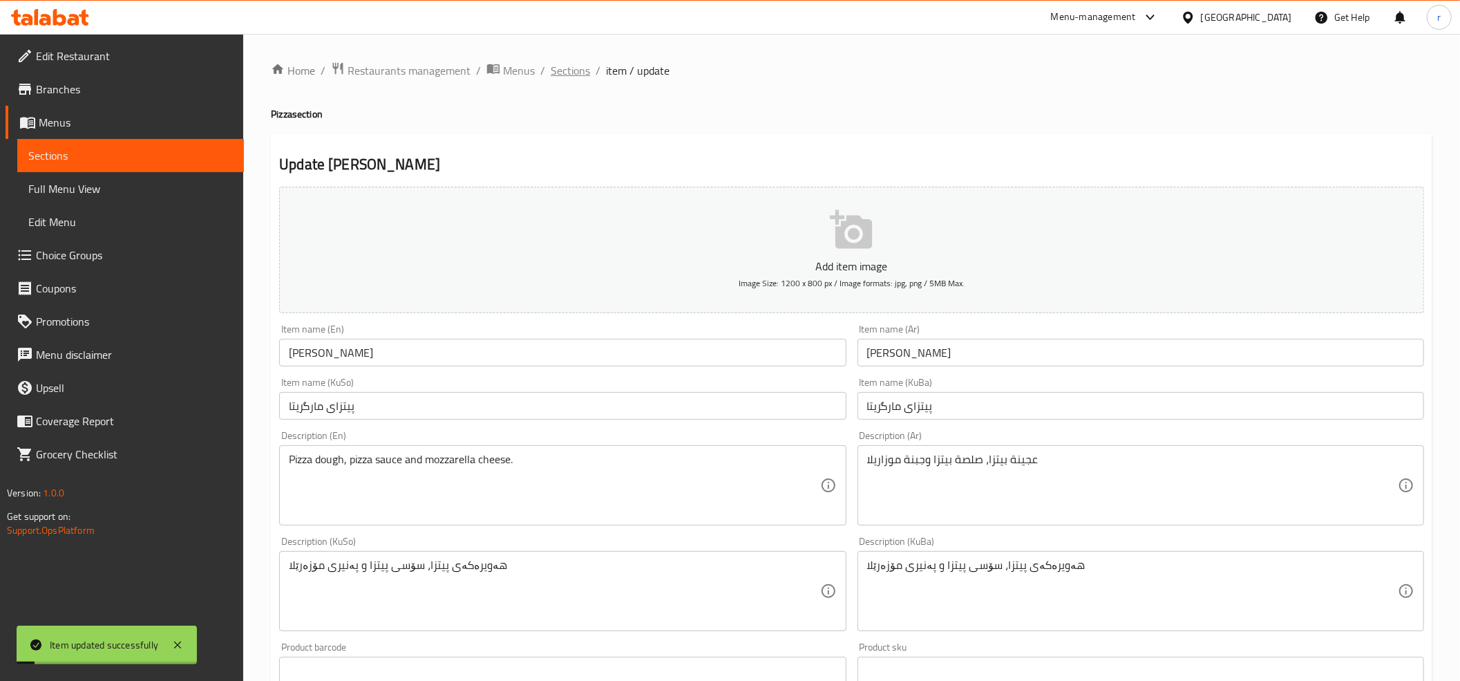
click at [579, 65] on span "Sections" at bounding box center [570, 70] width 39 height 17
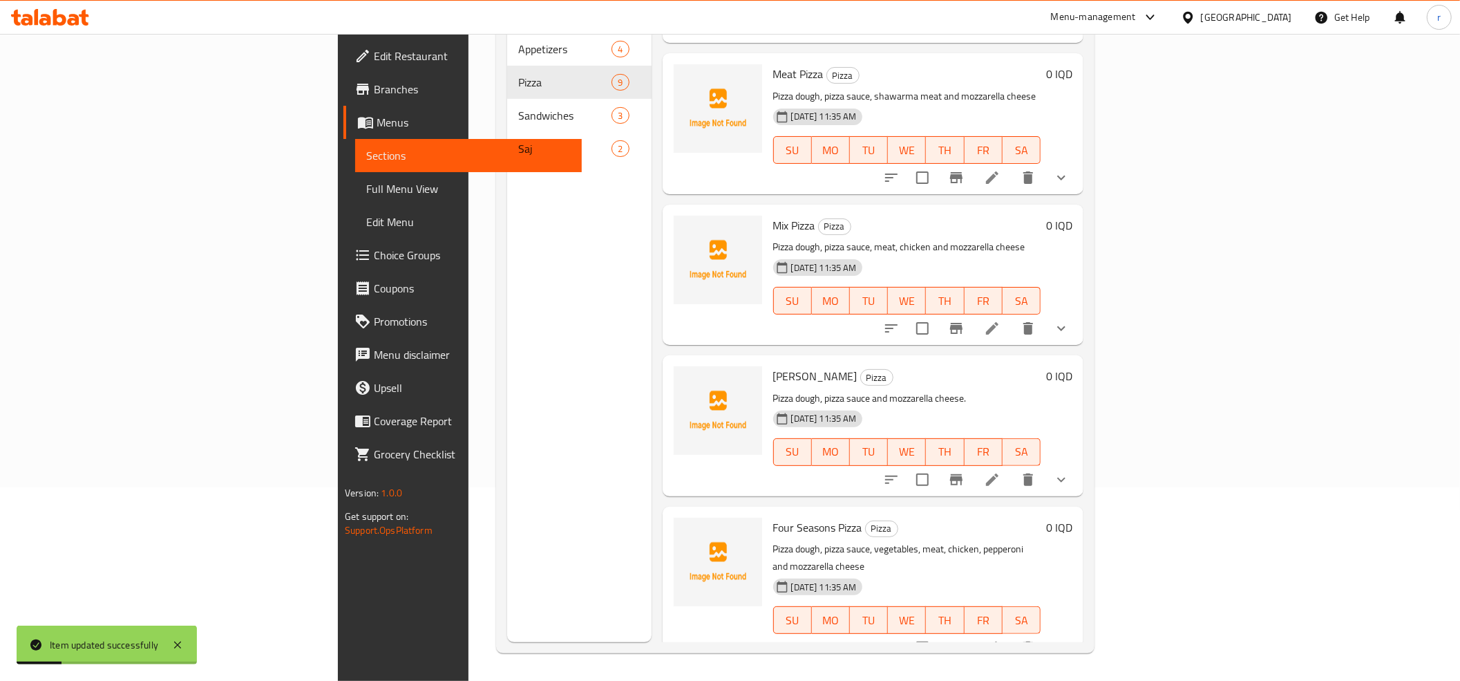
scroll to position [307, 0]
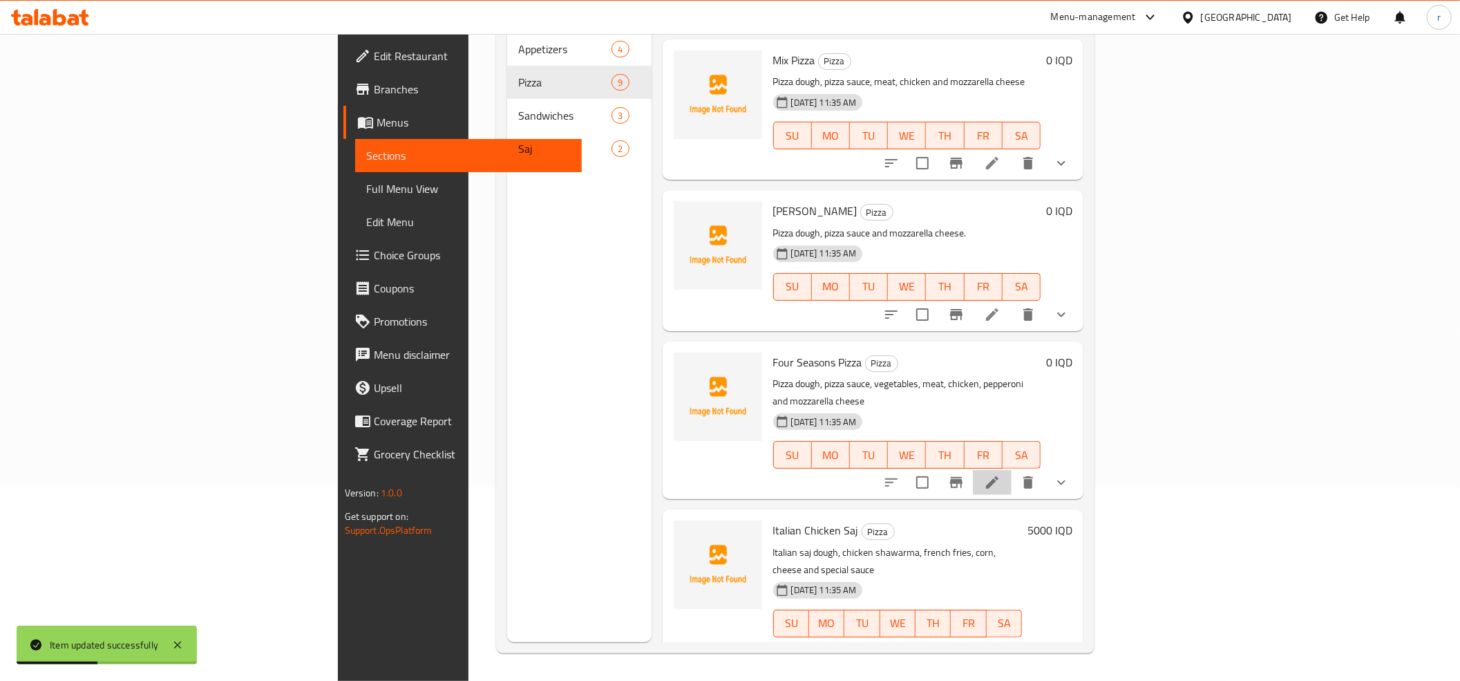
click at [1011, 470] on li at bounding box center [992, 482] width 39 height 25
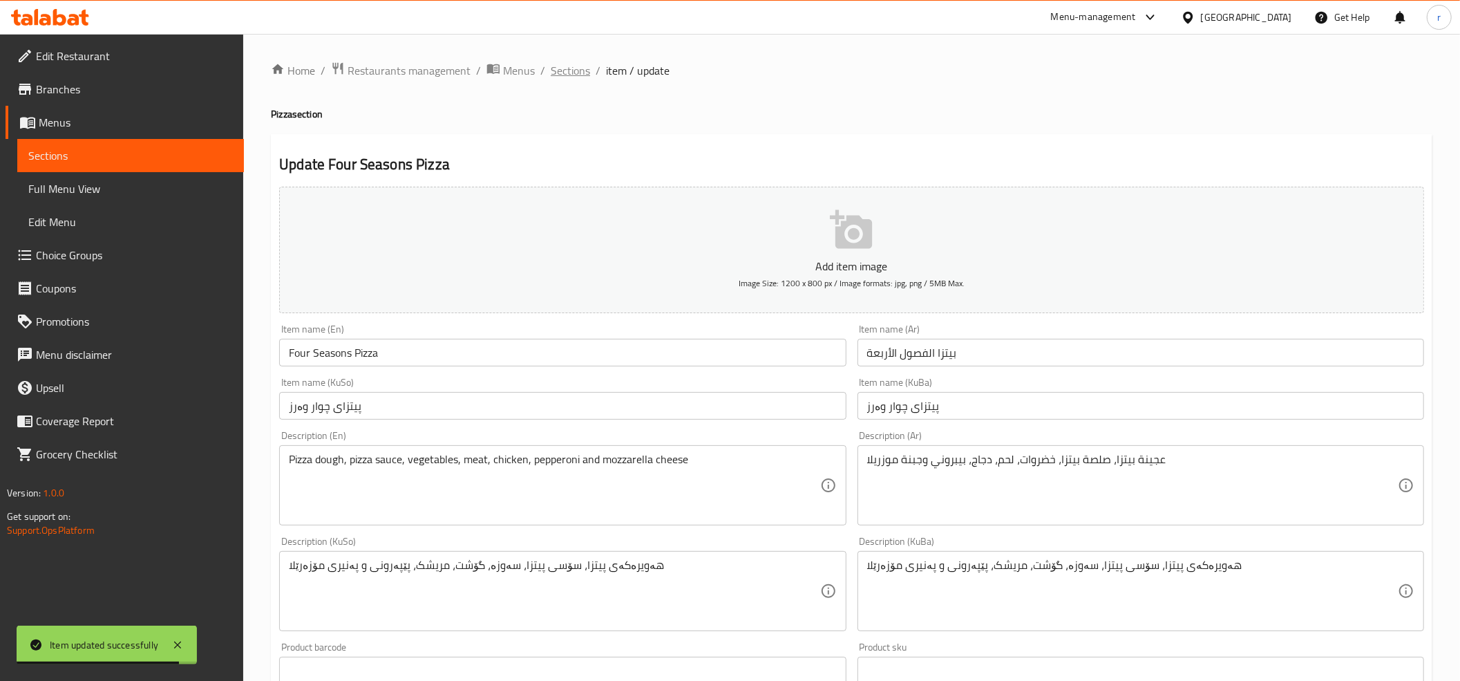
click at [575, 75] on span "Sections" at bounding box center [570, 70] width 39 height 17
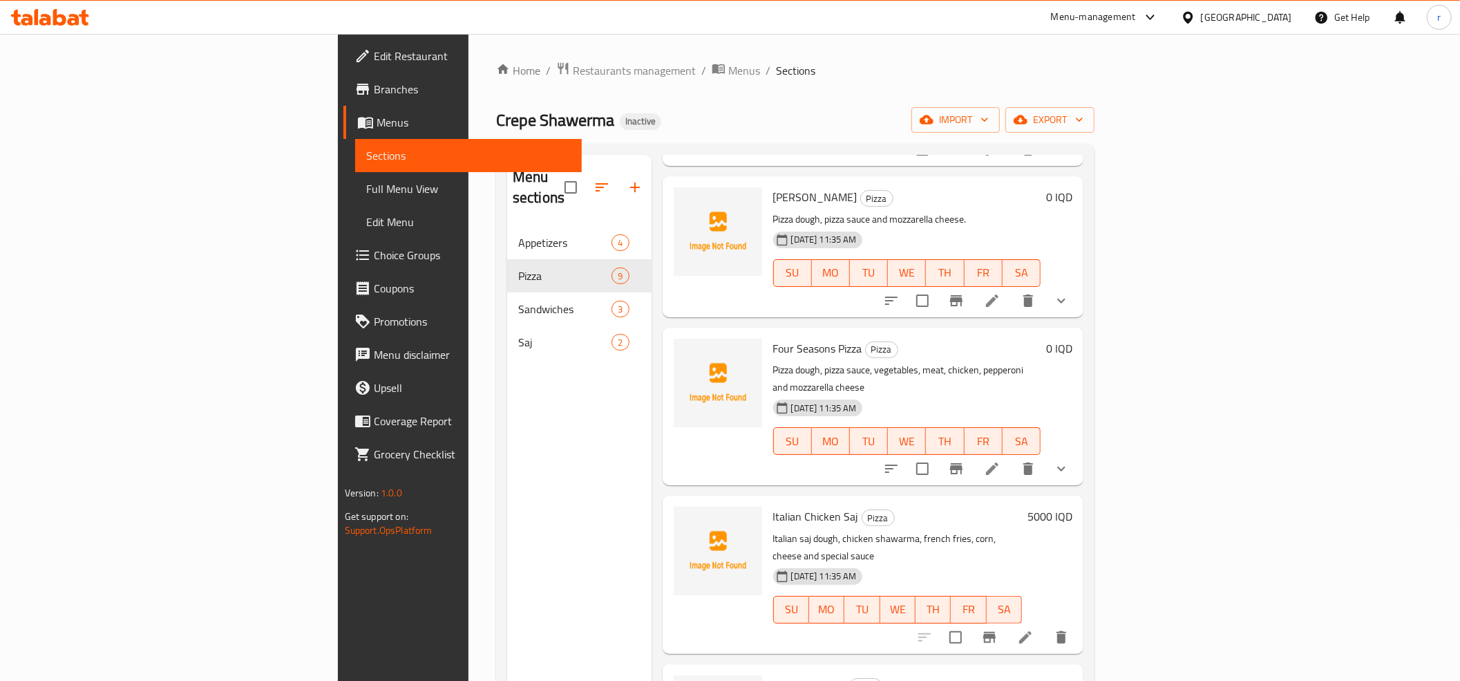
scroll to position [558, 0]
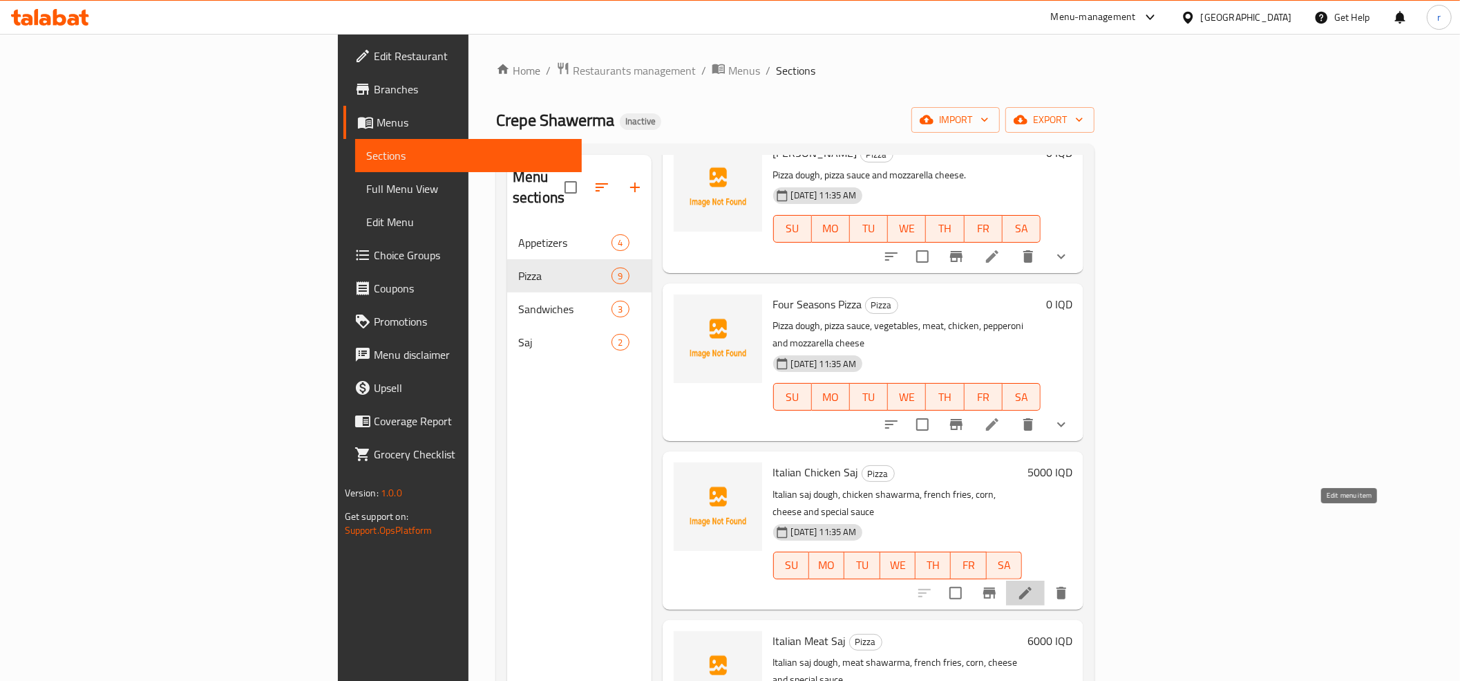
click at [1034, 584] on icon at bounding box center [1025, 592] width 17 height 17
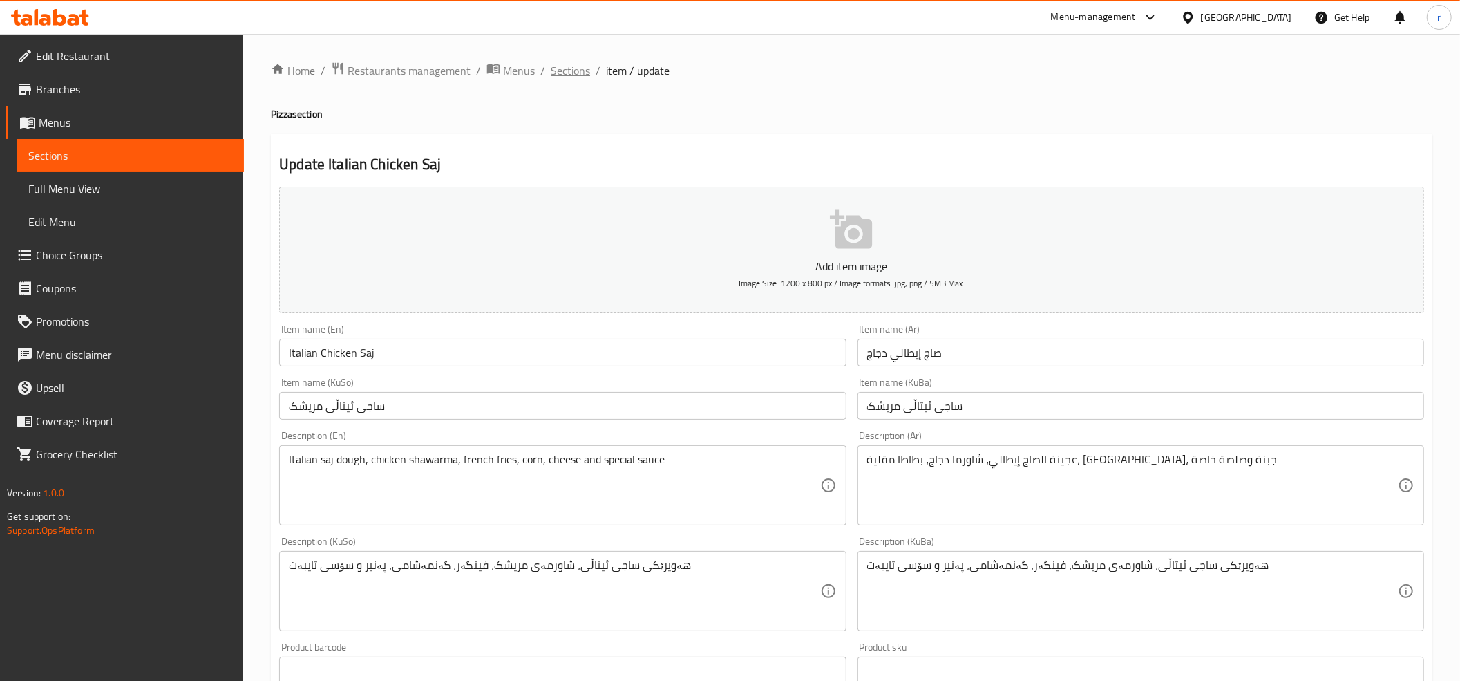
click at [559, 62] on span "Sections" at bounding box center [570, 70] width 39 height 17
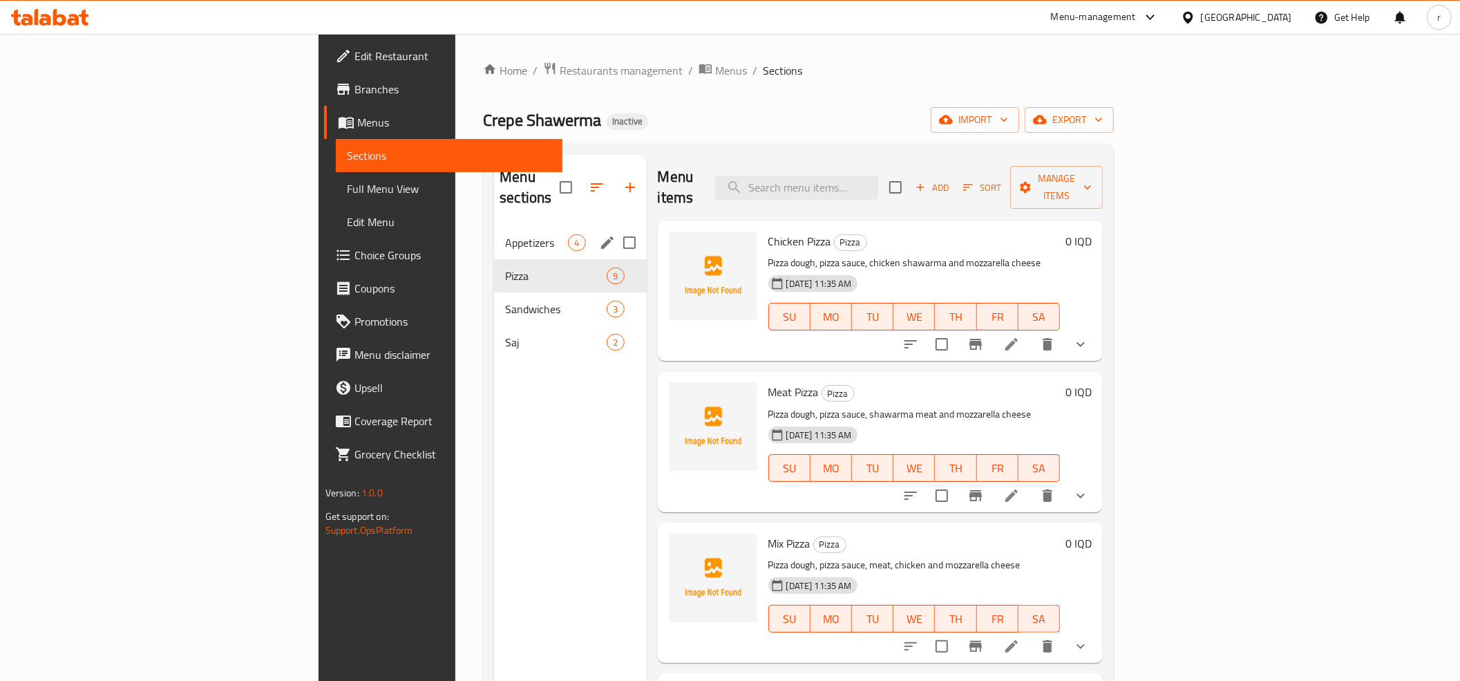
click at [505, 234] on span "Appetizers" at bounding box center [536, 242] width 63 height 17
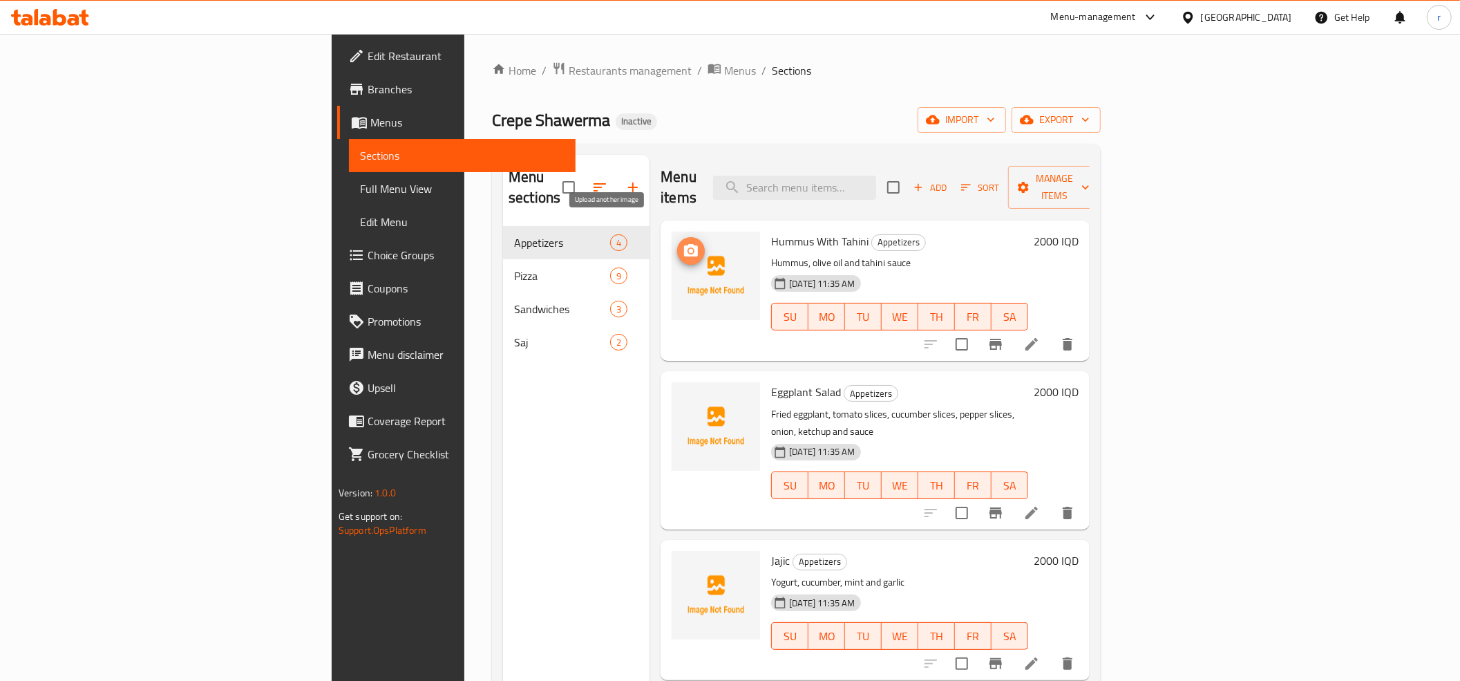
click at [684, 244] on icon "upload picture" at bounding box center [691, 250] width 14 height 12
click at [689, 399] on circle "upload picture" at bounding box center [691, 401] width 4 height 4
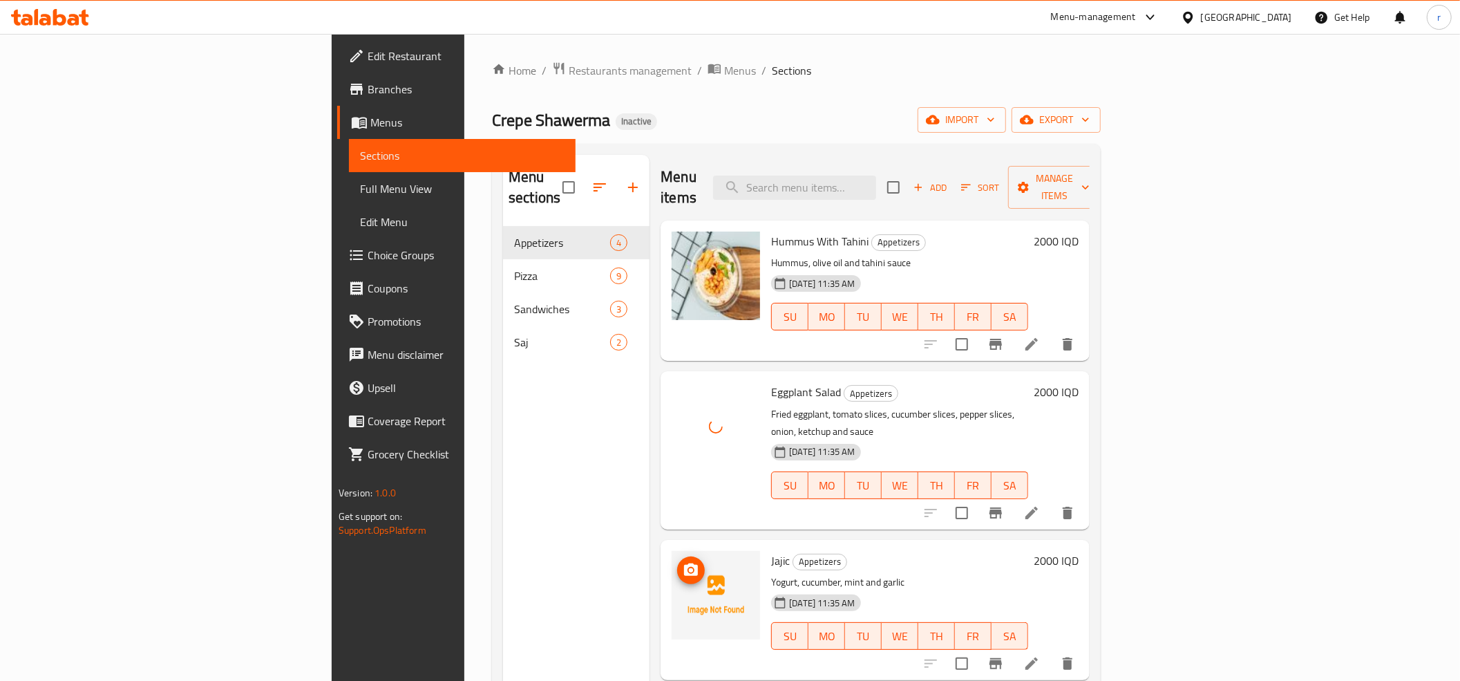
click at [689, 568] on circle "upload picture" at bounding box center [691, 570] width 4 height 4
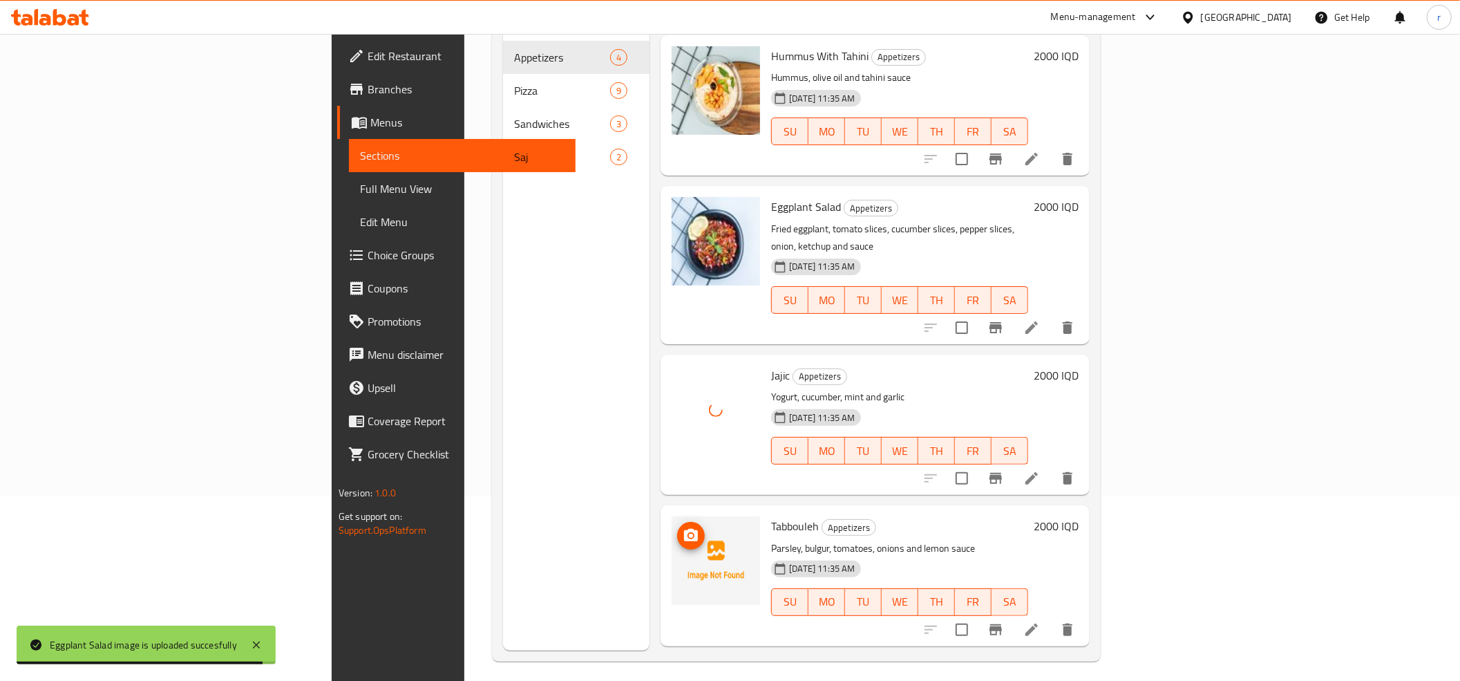
scroll to position [194, 0]
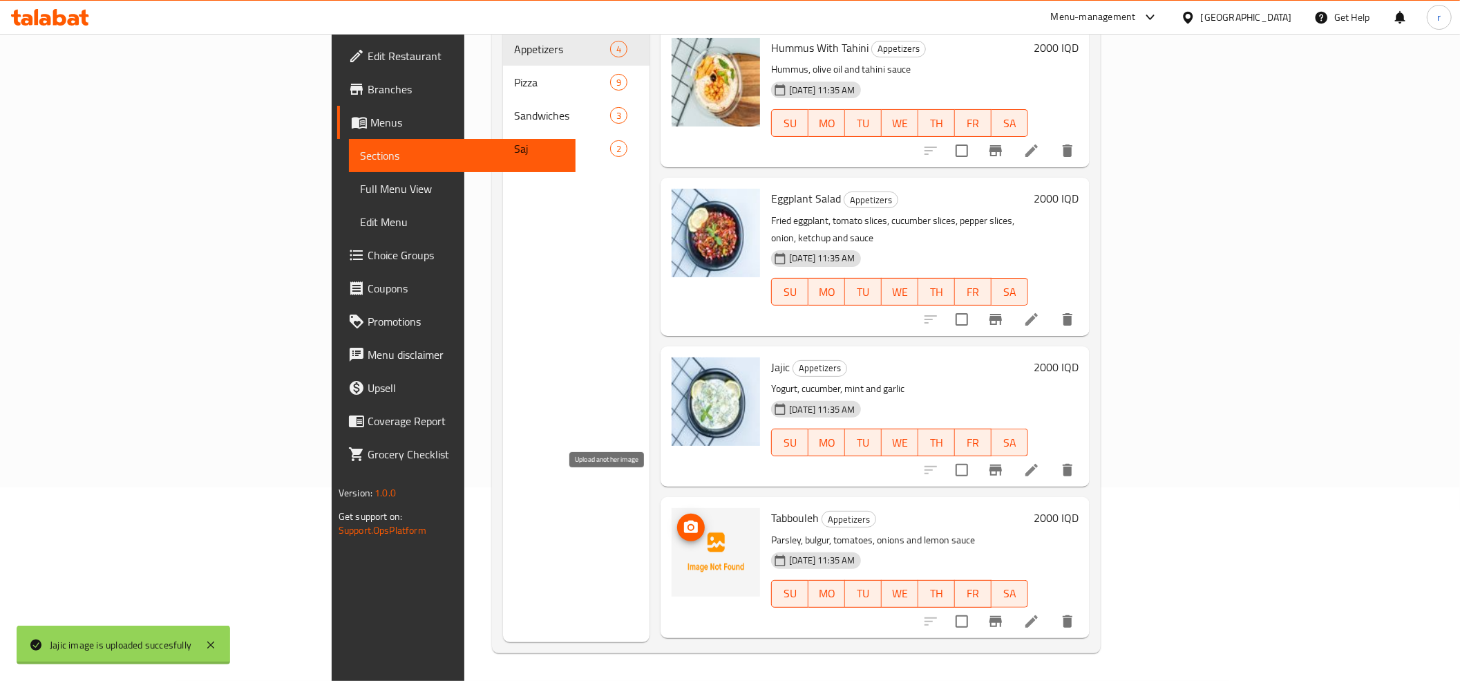
click at [677, 519] on span "upload picture" at bounding box center [691, 527] width 28 height 17
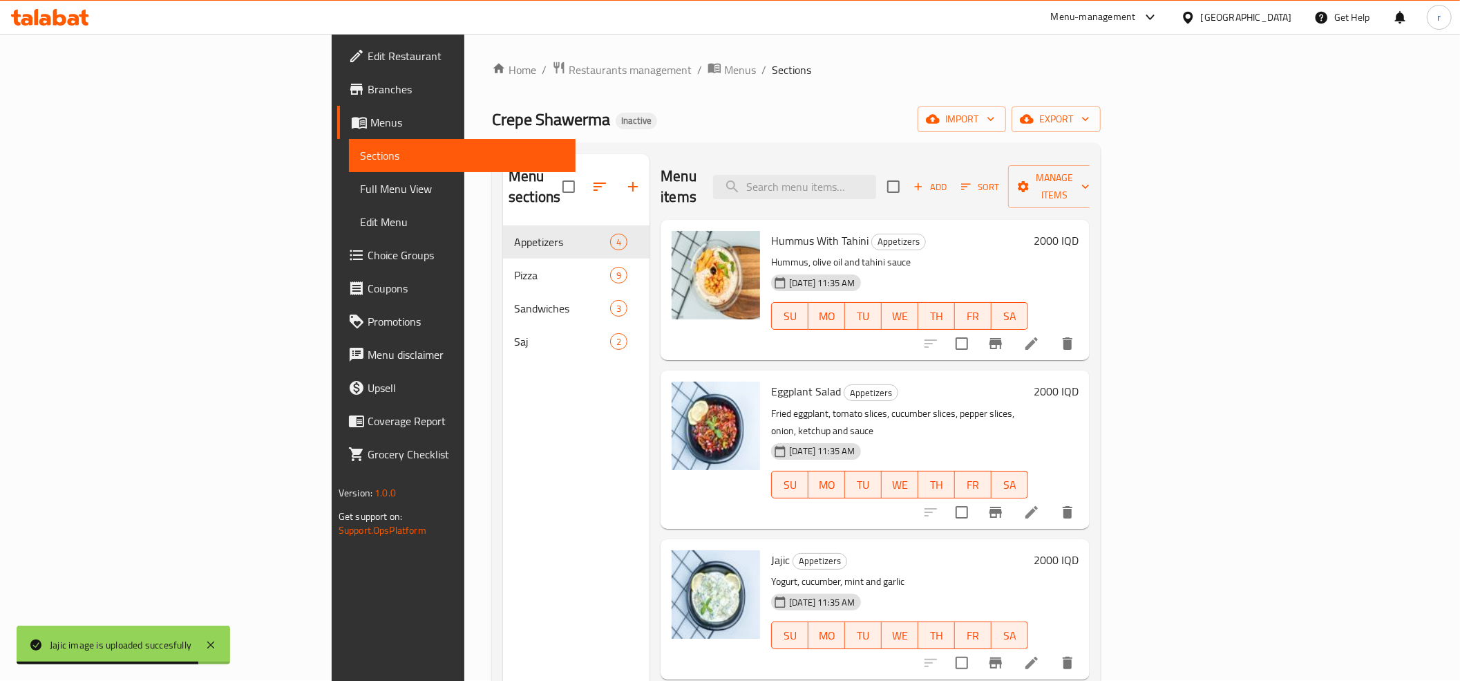
scroll to position [0, 0]
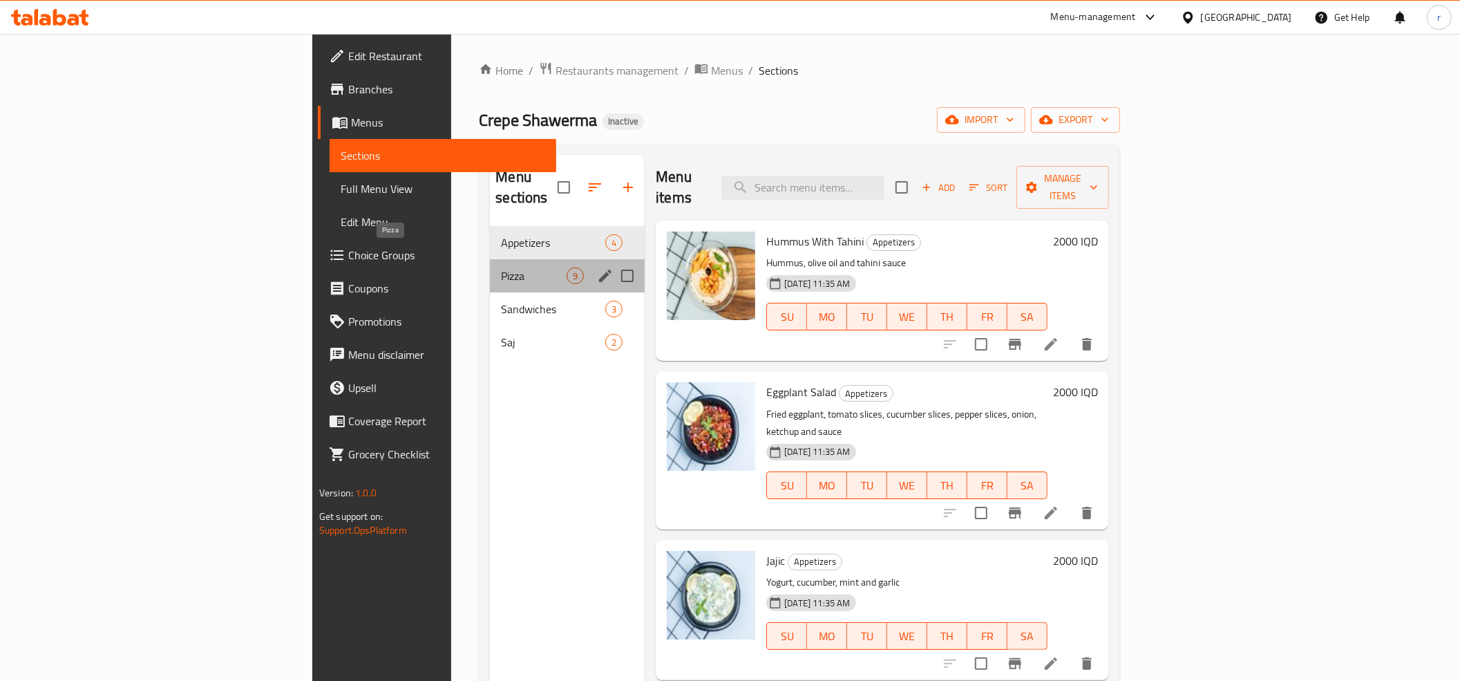
click at [501, 267] on span "Pizza" at bounding box center [534, 275] width 66 height 17
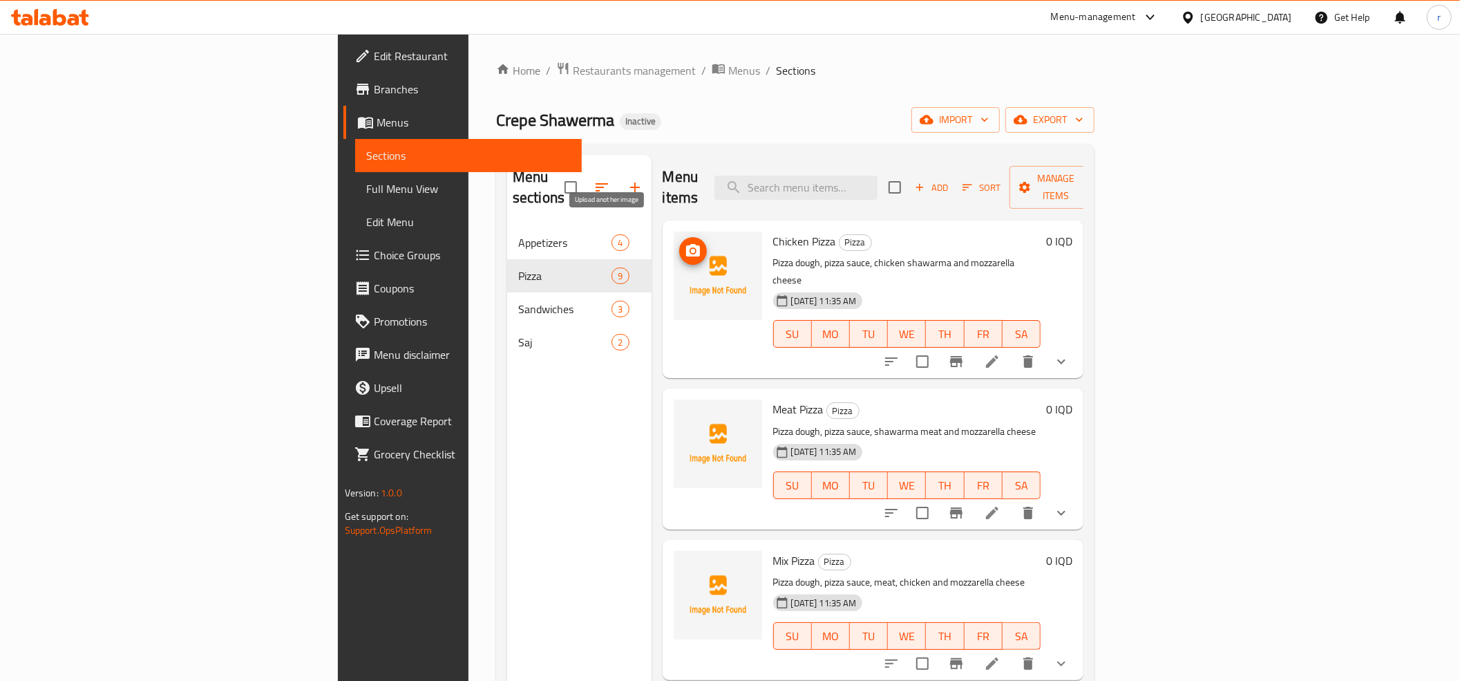
click at [685, 242] on icon "upload picture" at bounding box center [693, 250] width 17 height 17
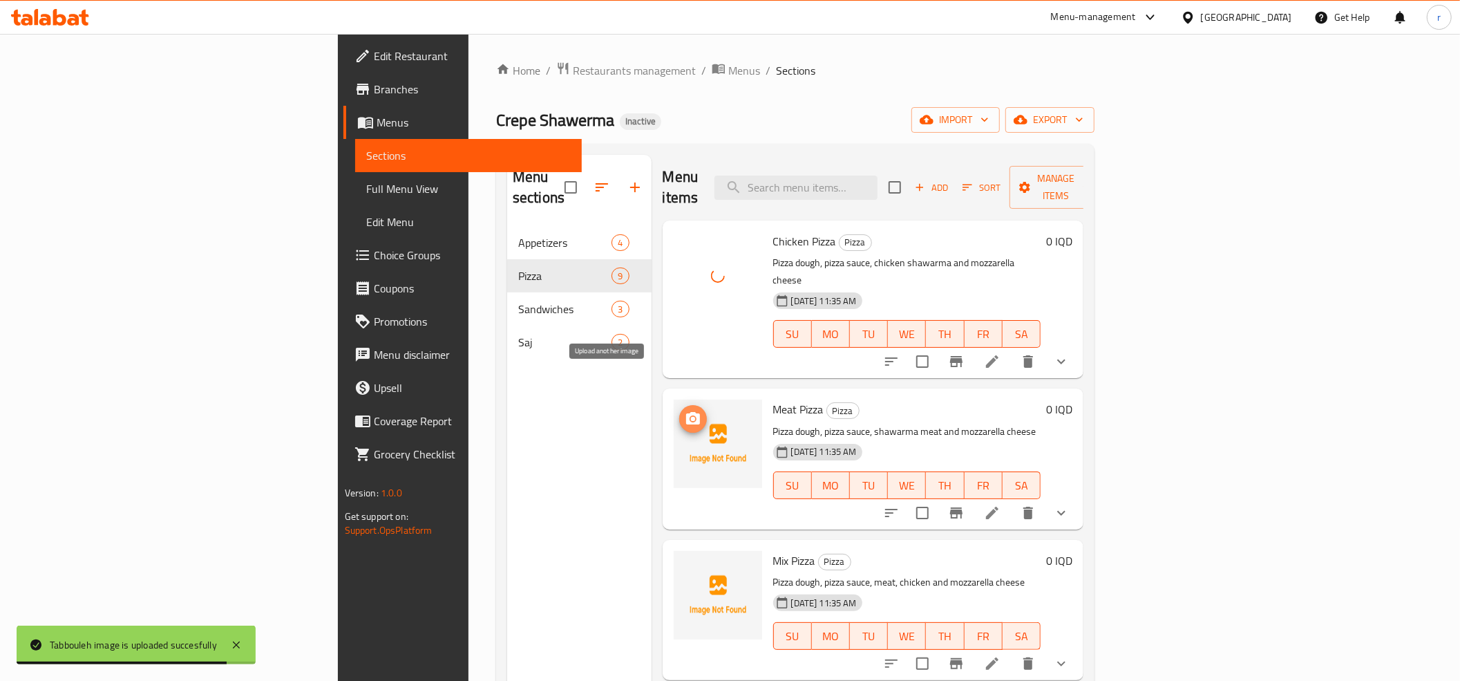
click at [685, 410] on icon "upload picture" at bounding box center [693, 418] width 17 height 17
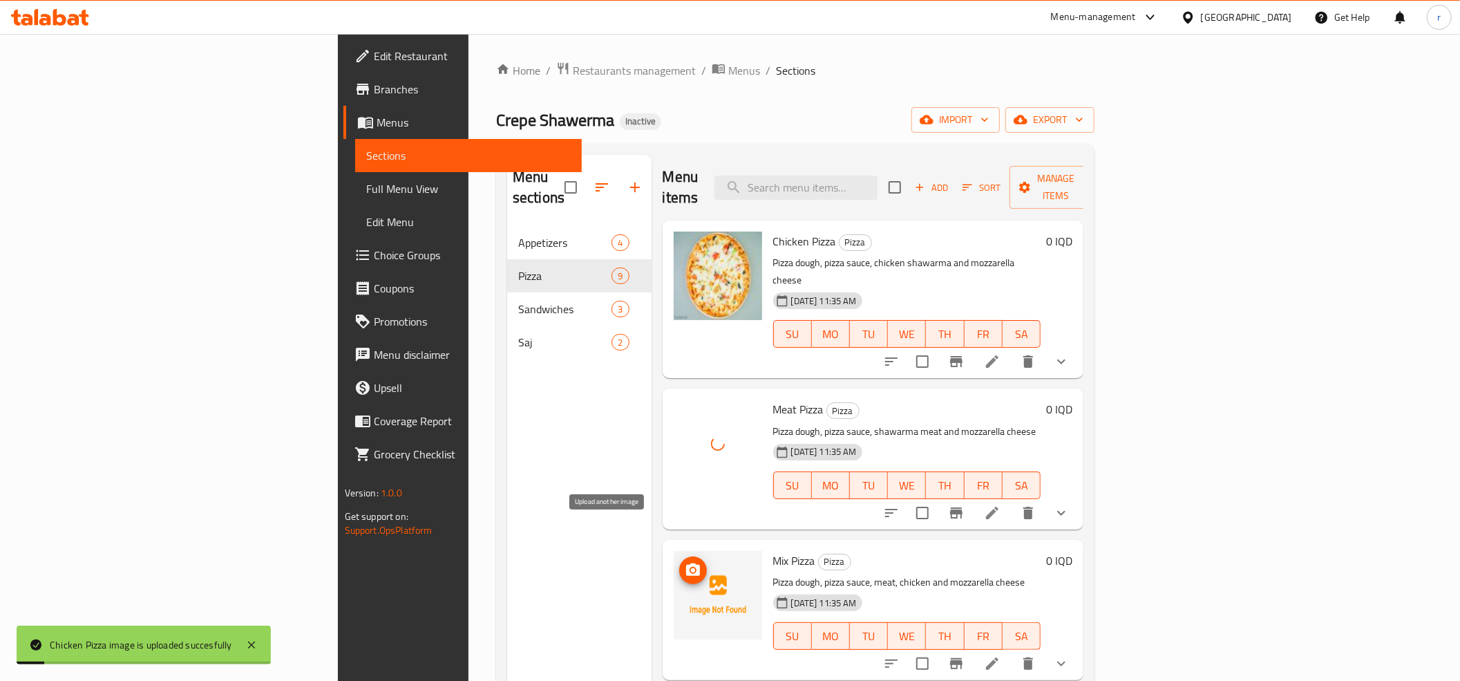
click at [685, 562] on icon "upload picture" at bounding box center [693, 570] width 17 height 17
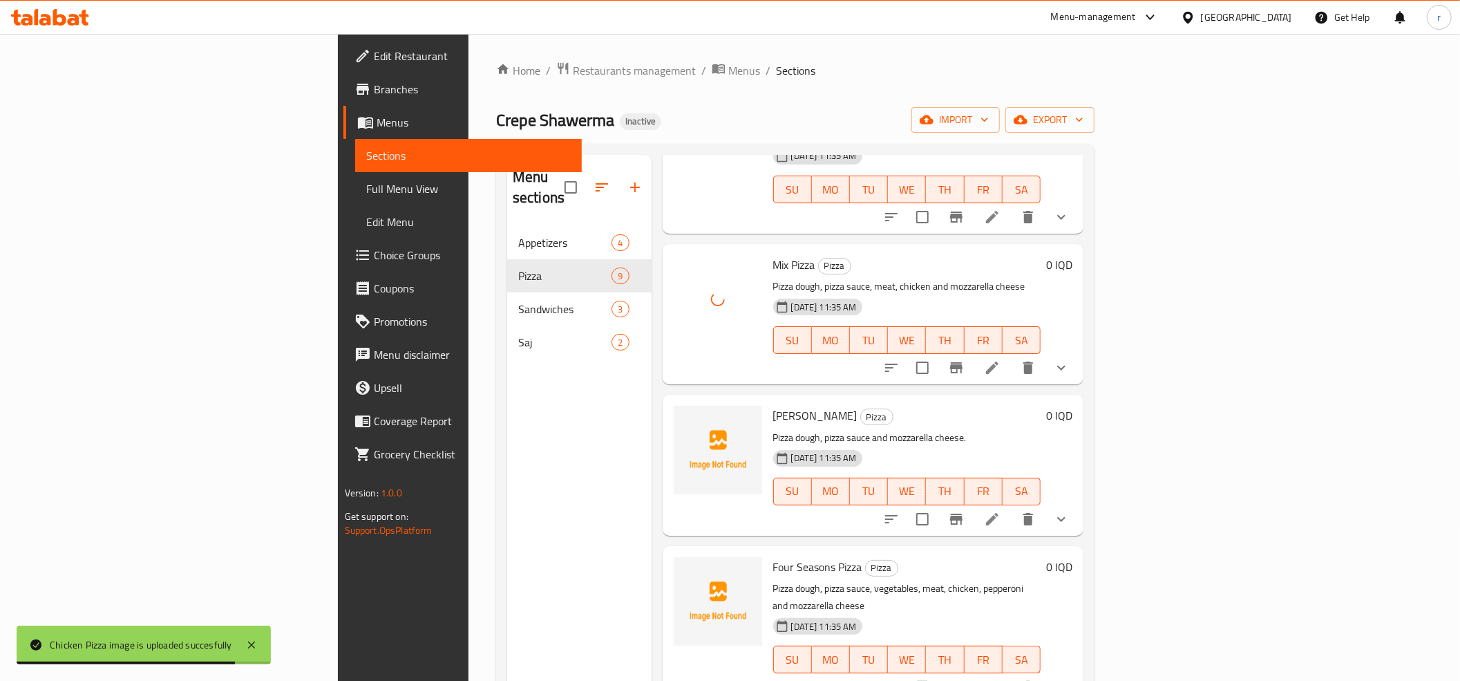
scroll to position [307, 0]
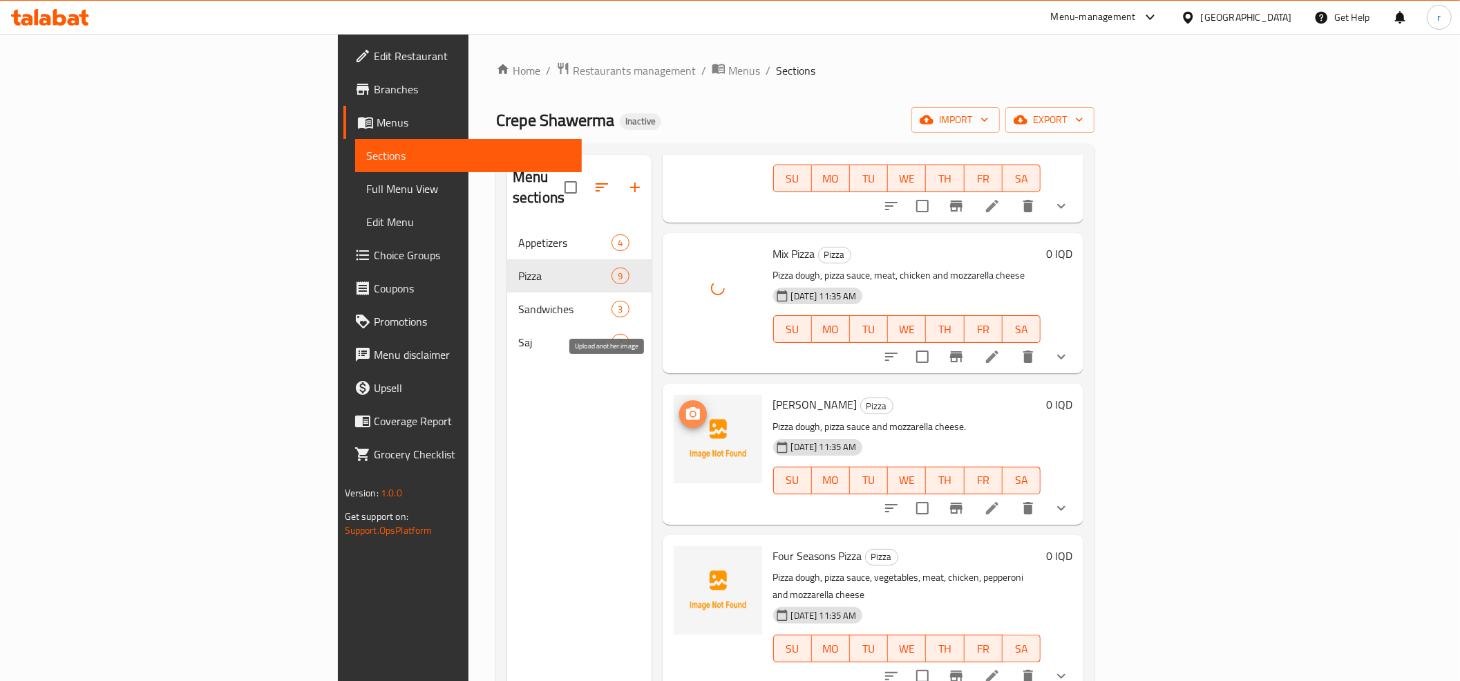
click at [685, 406] on icon "upload picture" at bounding box center [693, 414] width 17 height 17
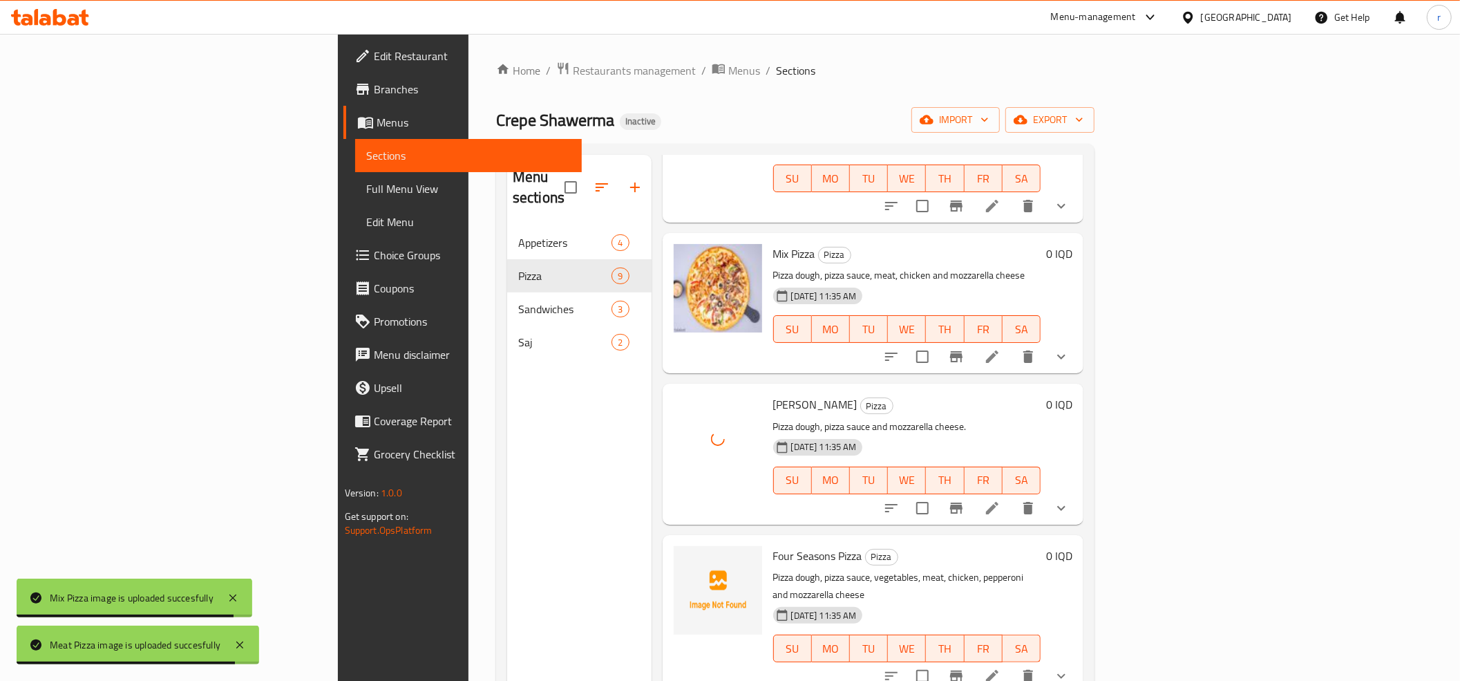
scroll to position [460, 0]
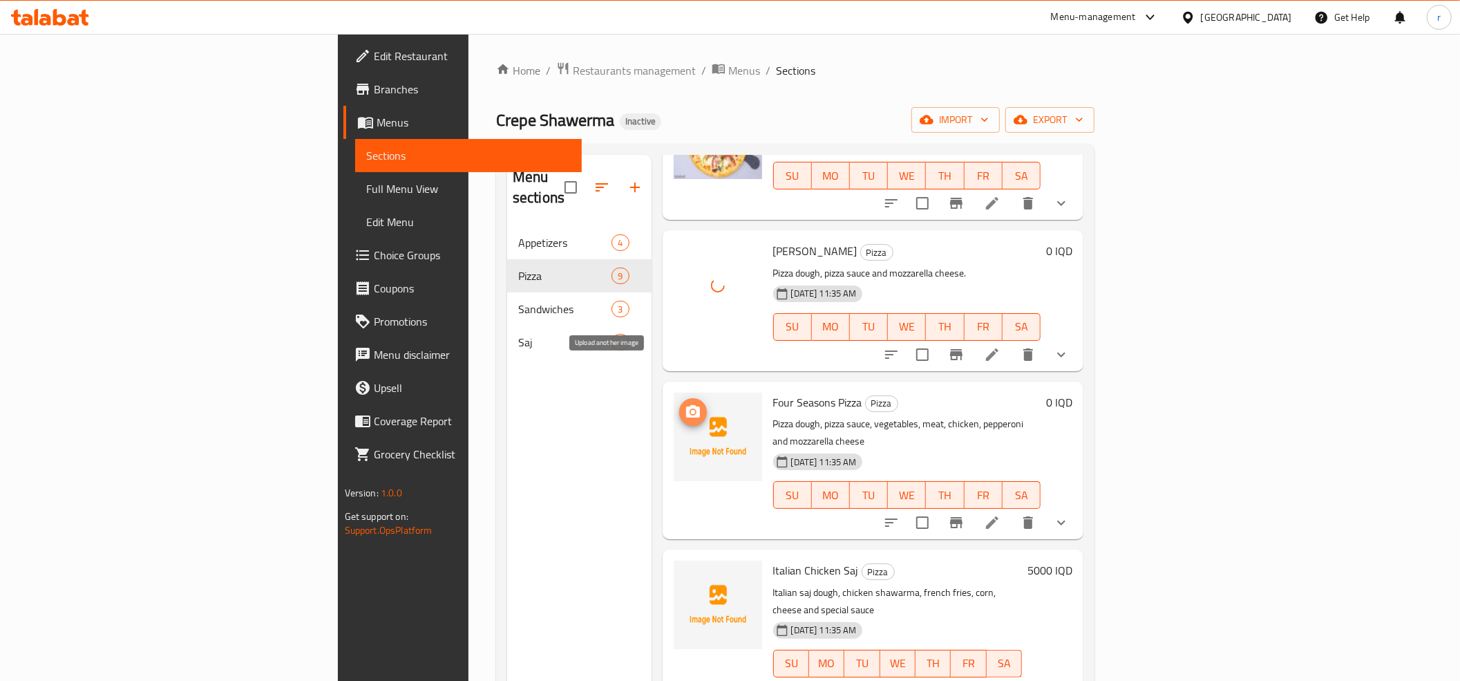
click at [685, 403] on icon "upload picture" at bounding box center [693, 411] width 17 height 17
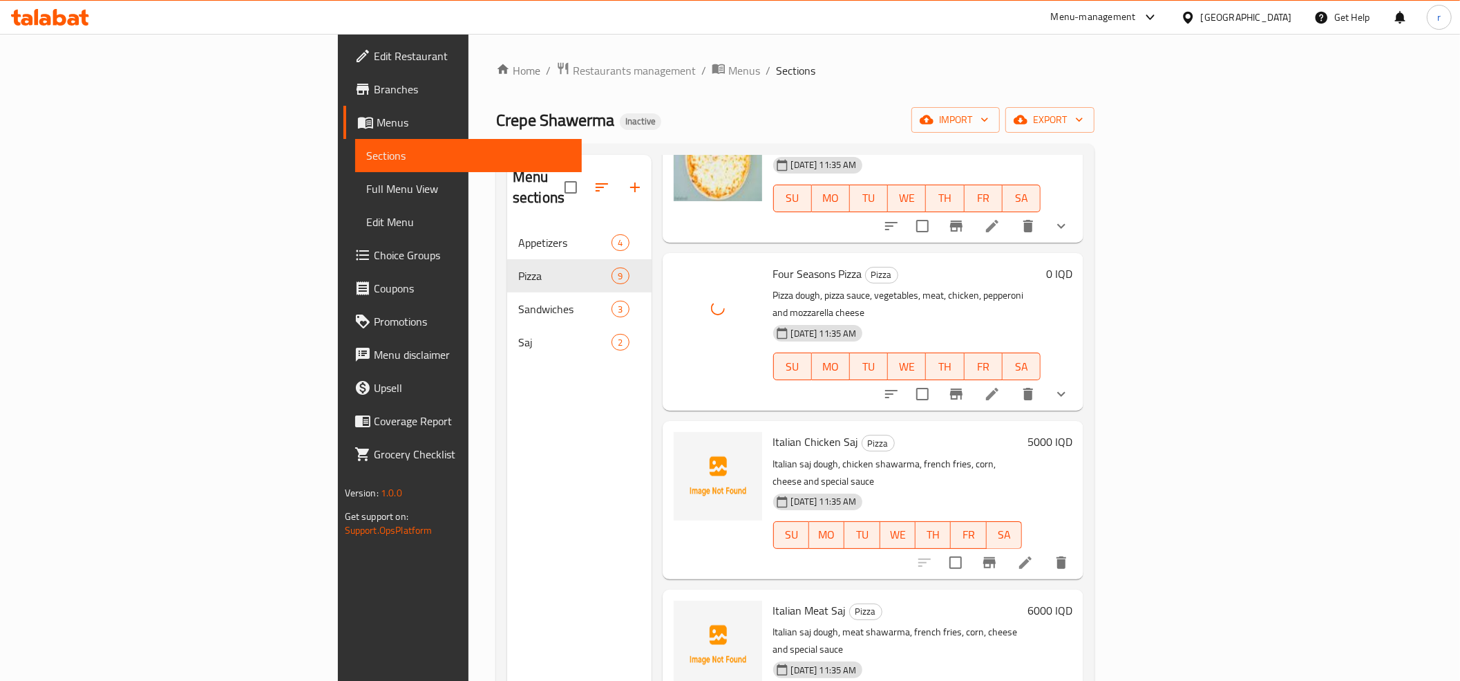
scroll to position [614, 0]
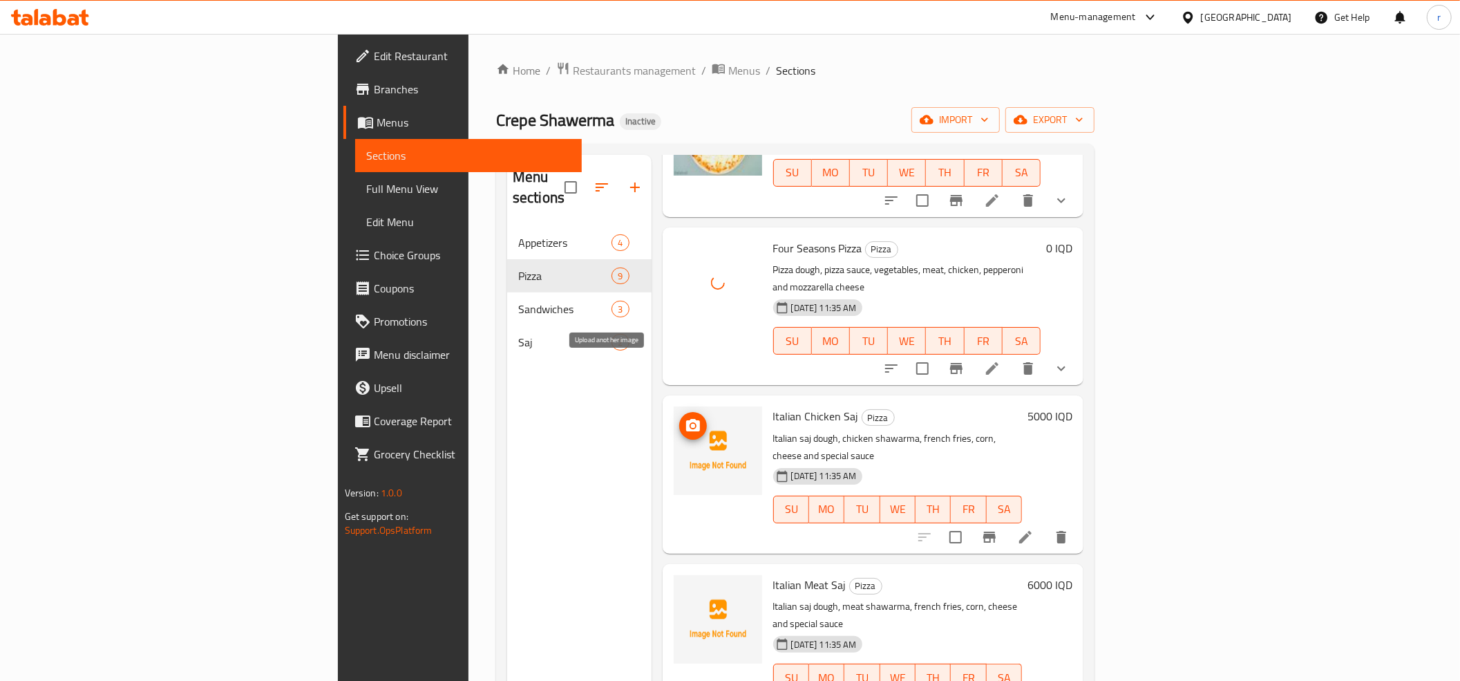
click at [685, 417] on icon "upload picture" at bounding box center [693, 425] width 17 height 17
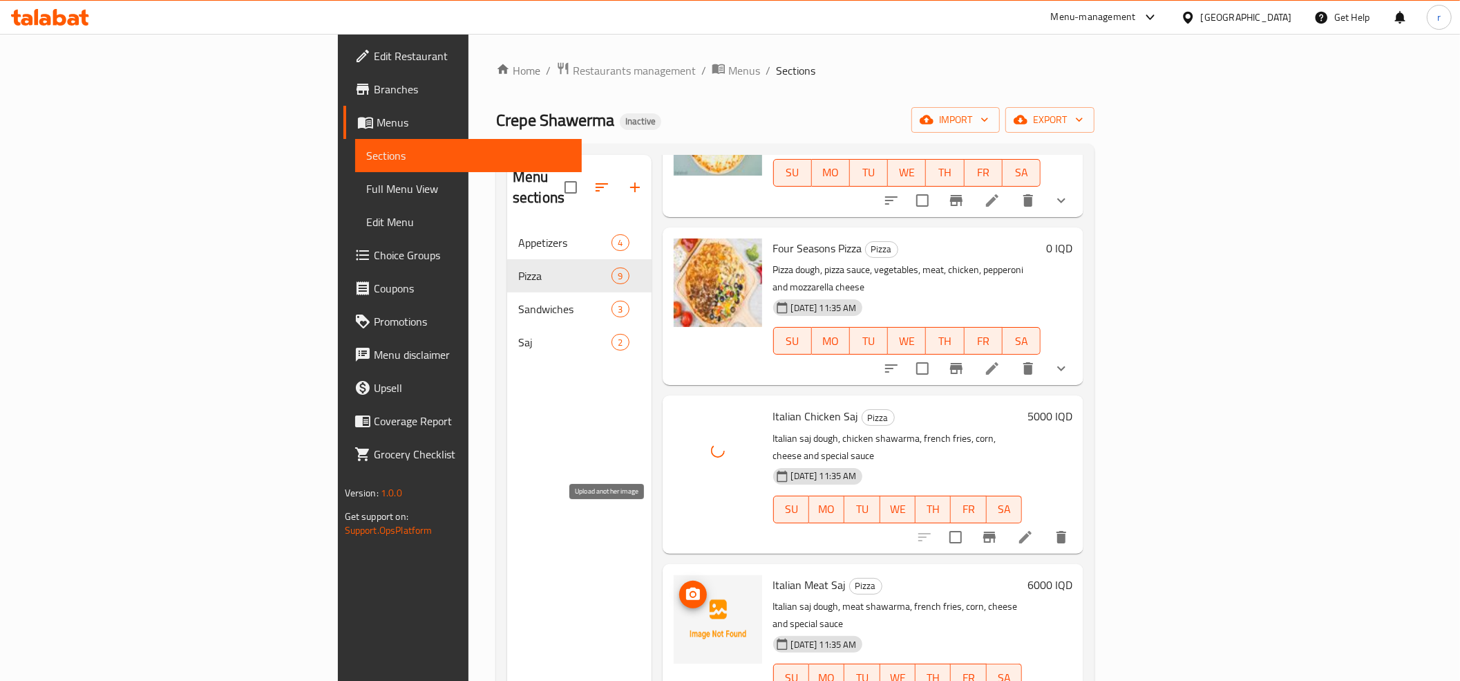
click at [686, 587] on icon "upload picture" at bounding box center [693, 593] width 14 height 12
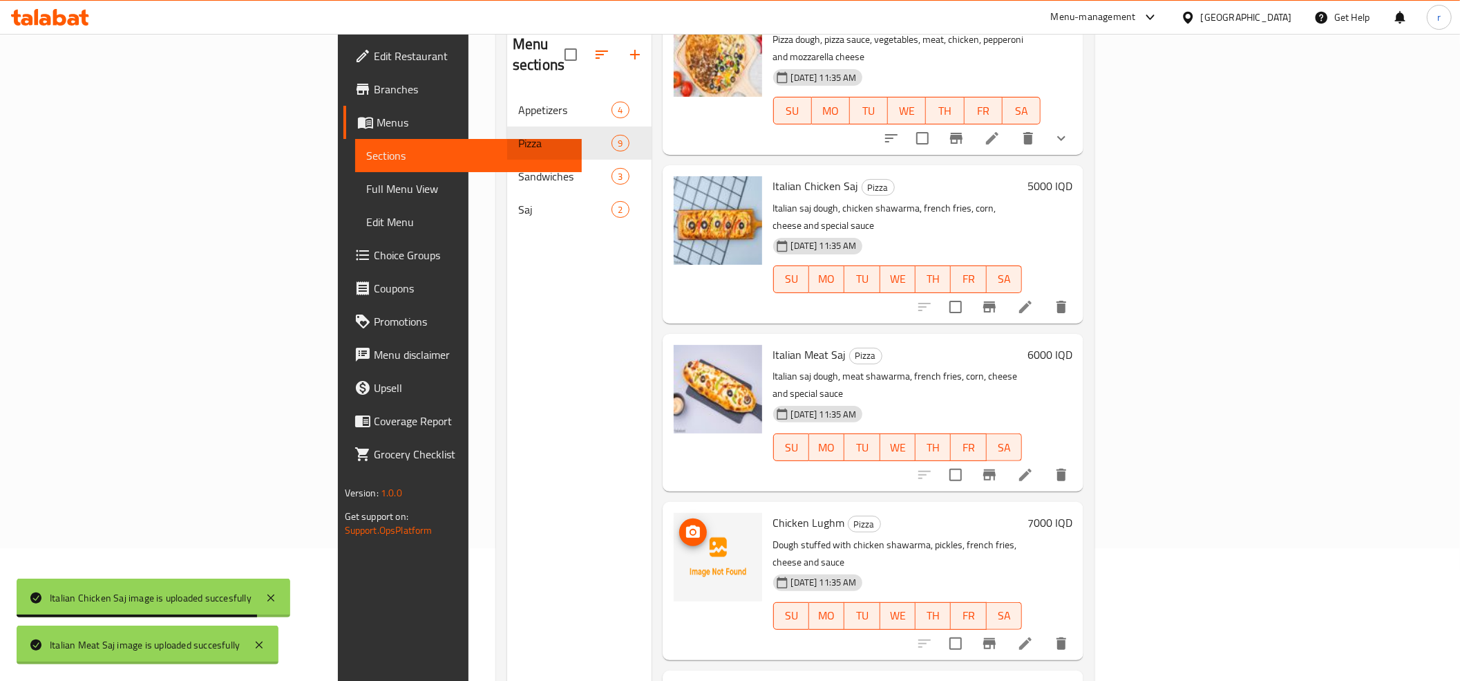
scroll to position [194, 0]
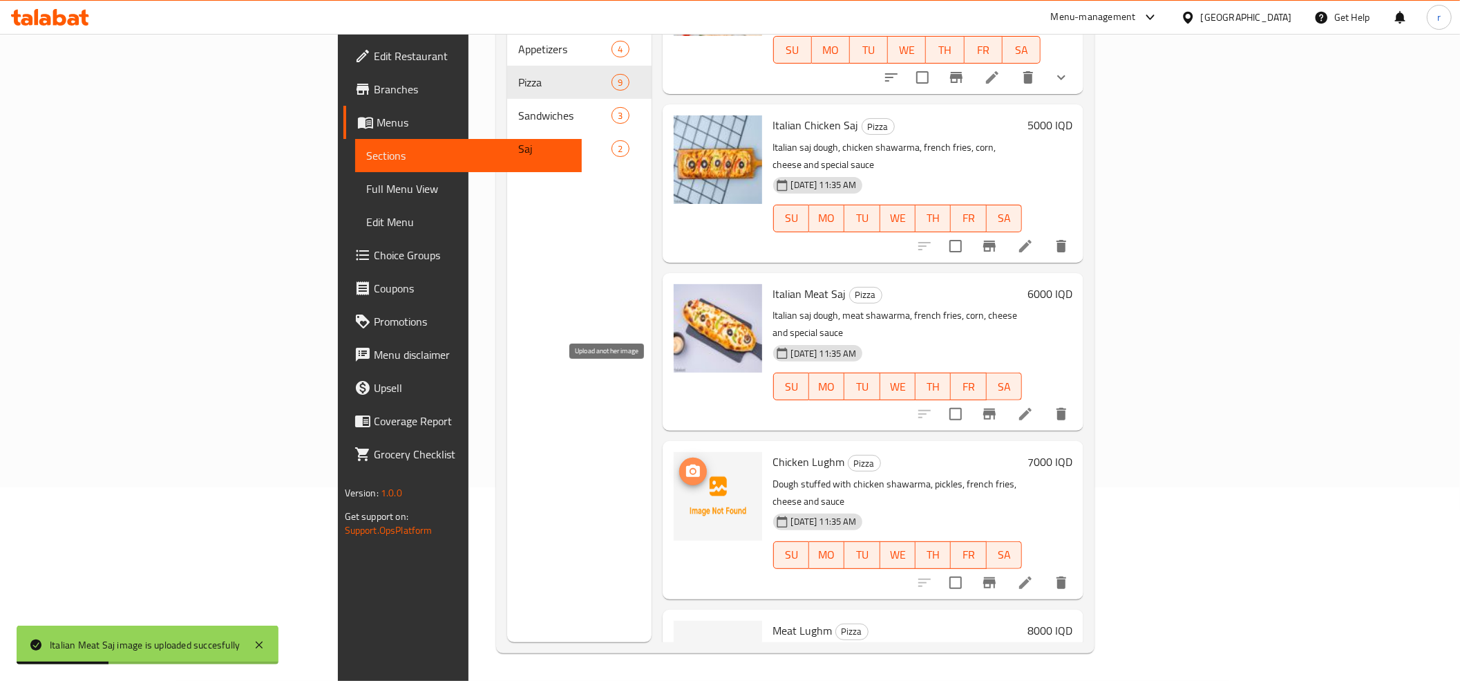
click at [685, 463] on icon "upload picture" at bounding box center [693, 471] width 17 height 17
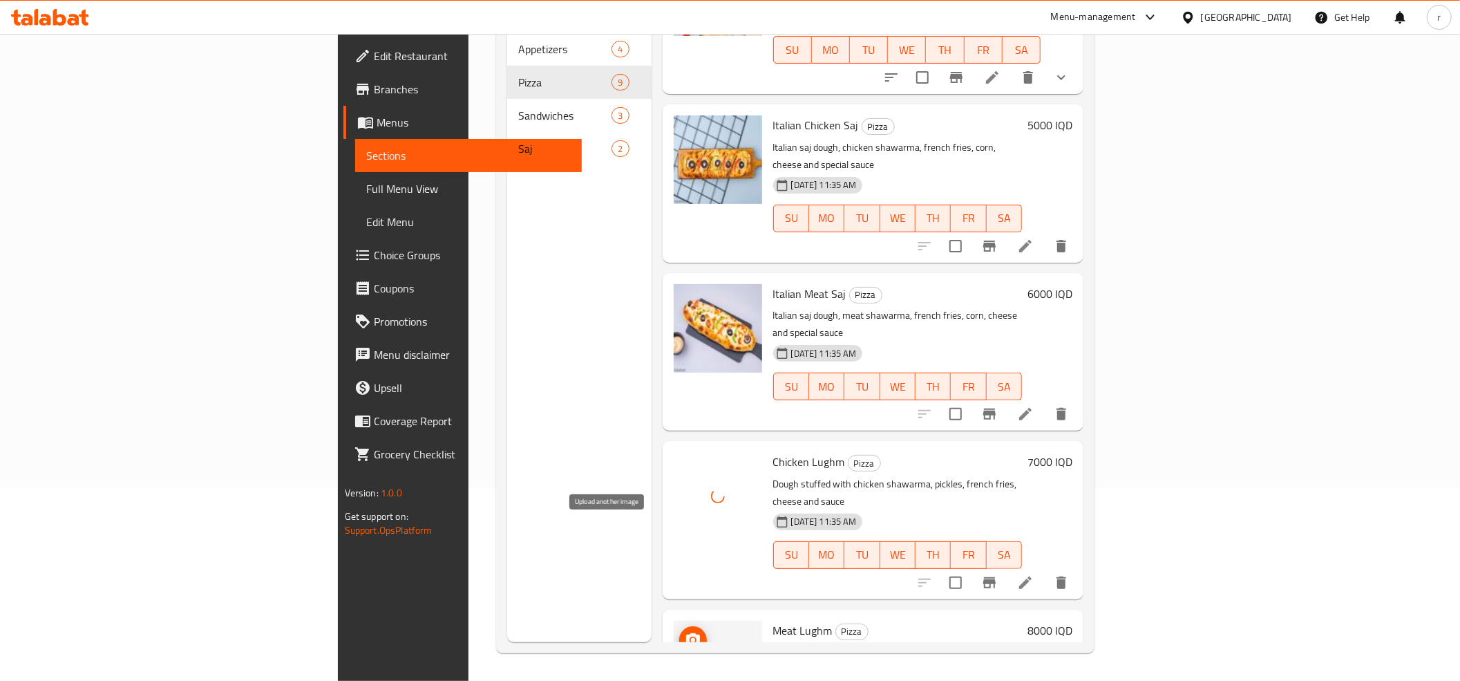
click at [686, 633] on icon "upload picture" at bounding box center [693, 639] width 14 height 12
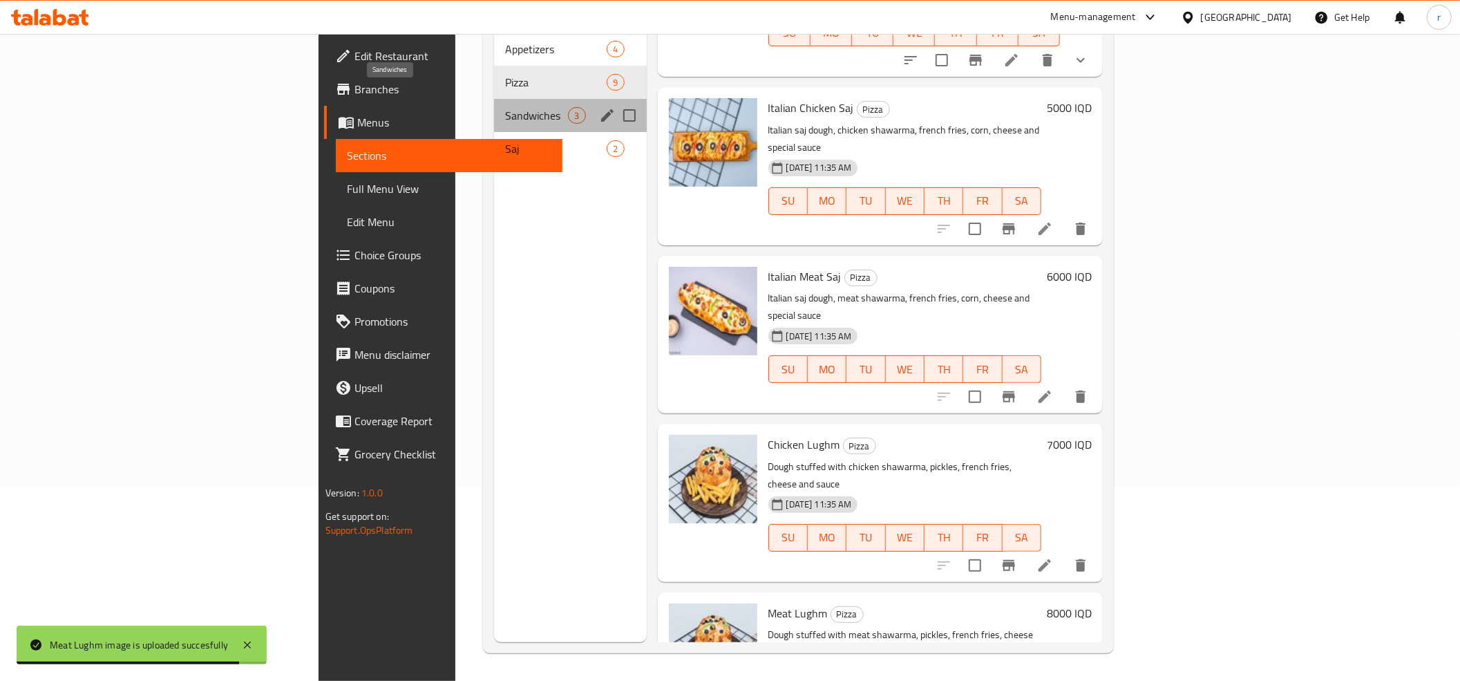
click at [505, 107] on span "Sandwiches" at bounding box center [536, 115] width 63 height 17
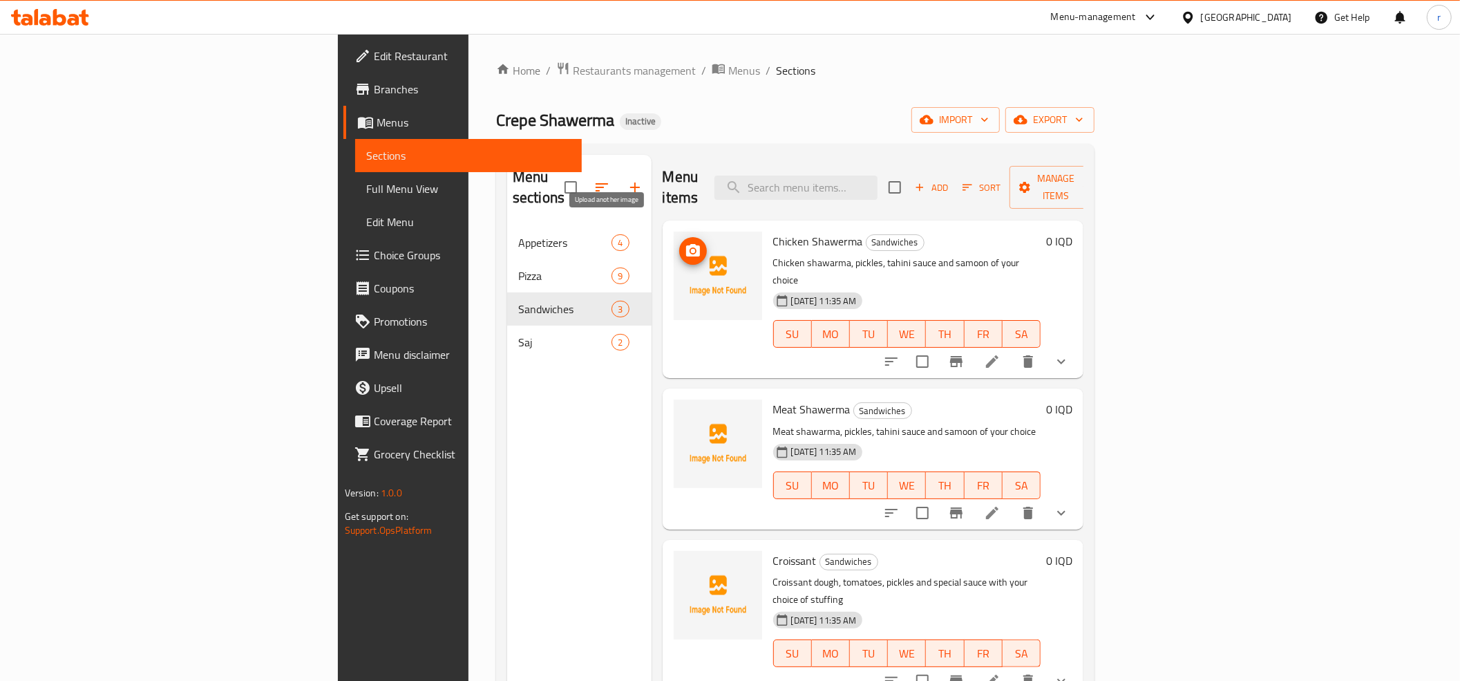
click at [679, 237] on button "upload picture" at bounding box center [693, 251] width 28 height 28
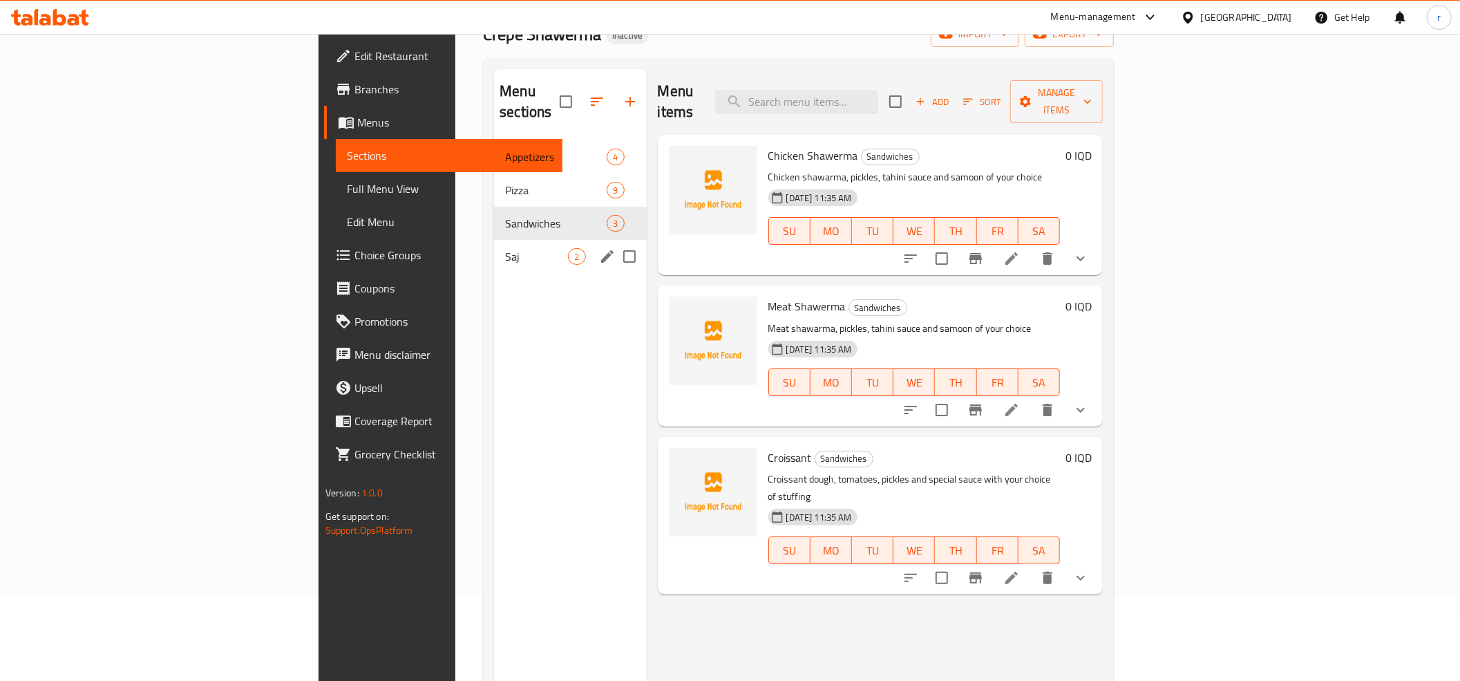
scroll to position [40, 0]
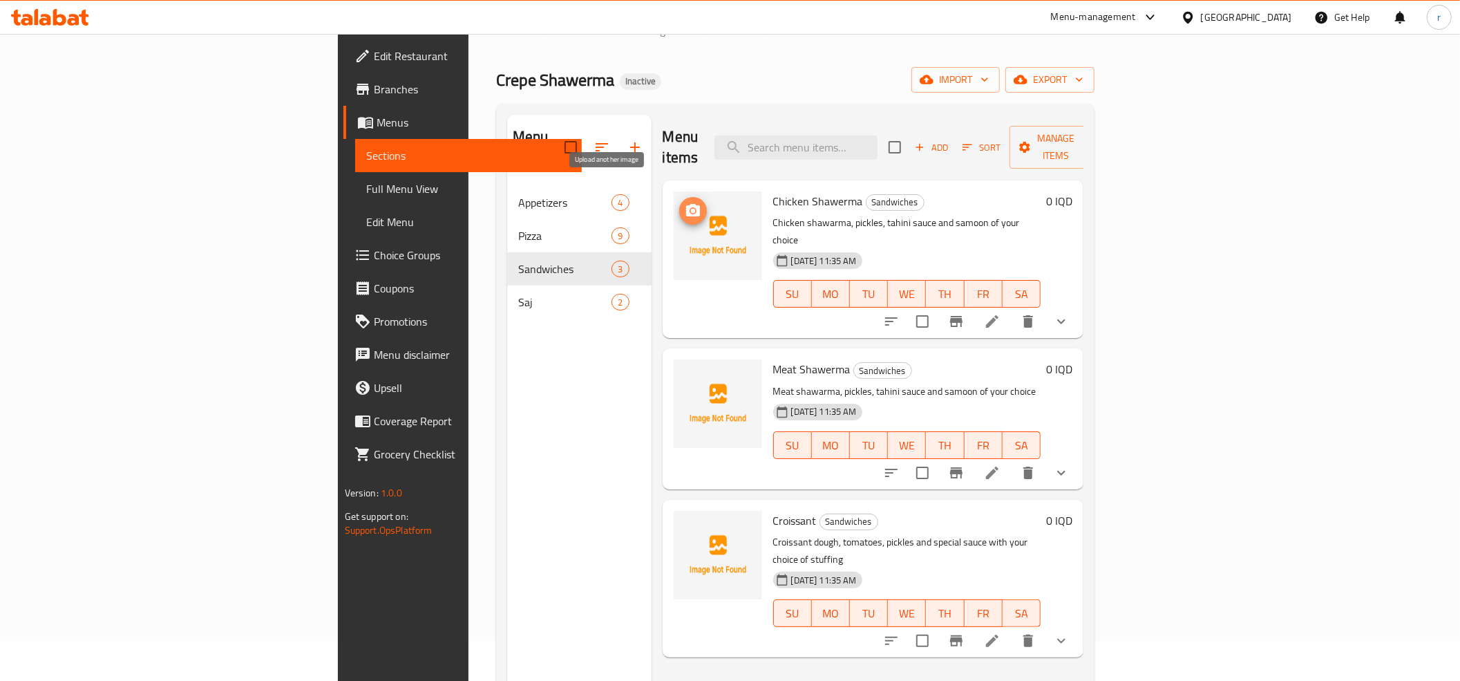
click at [679, 202] on span "upload picture" at bounding box center [693, 210] width 28 height 17
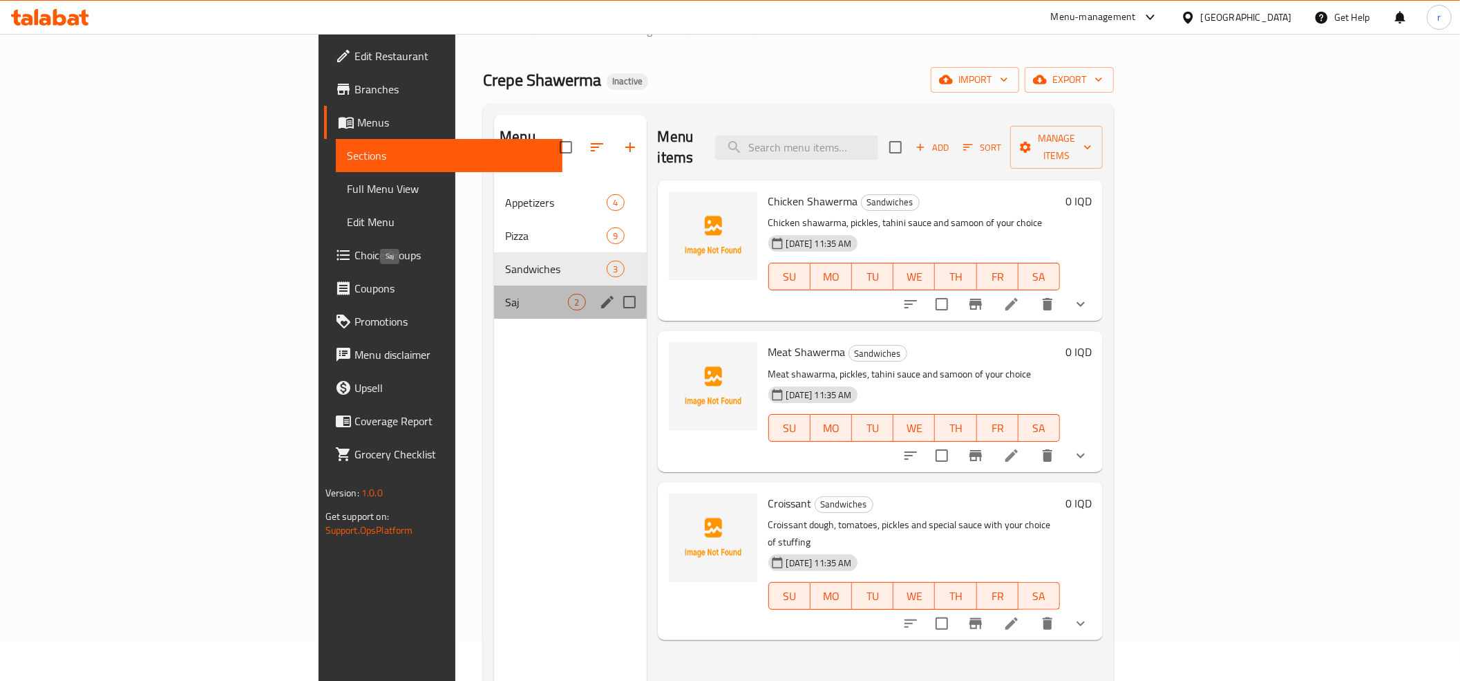
click at [505, 294] on span "Saj" at bounding box center [536, 302] width 63 height 17
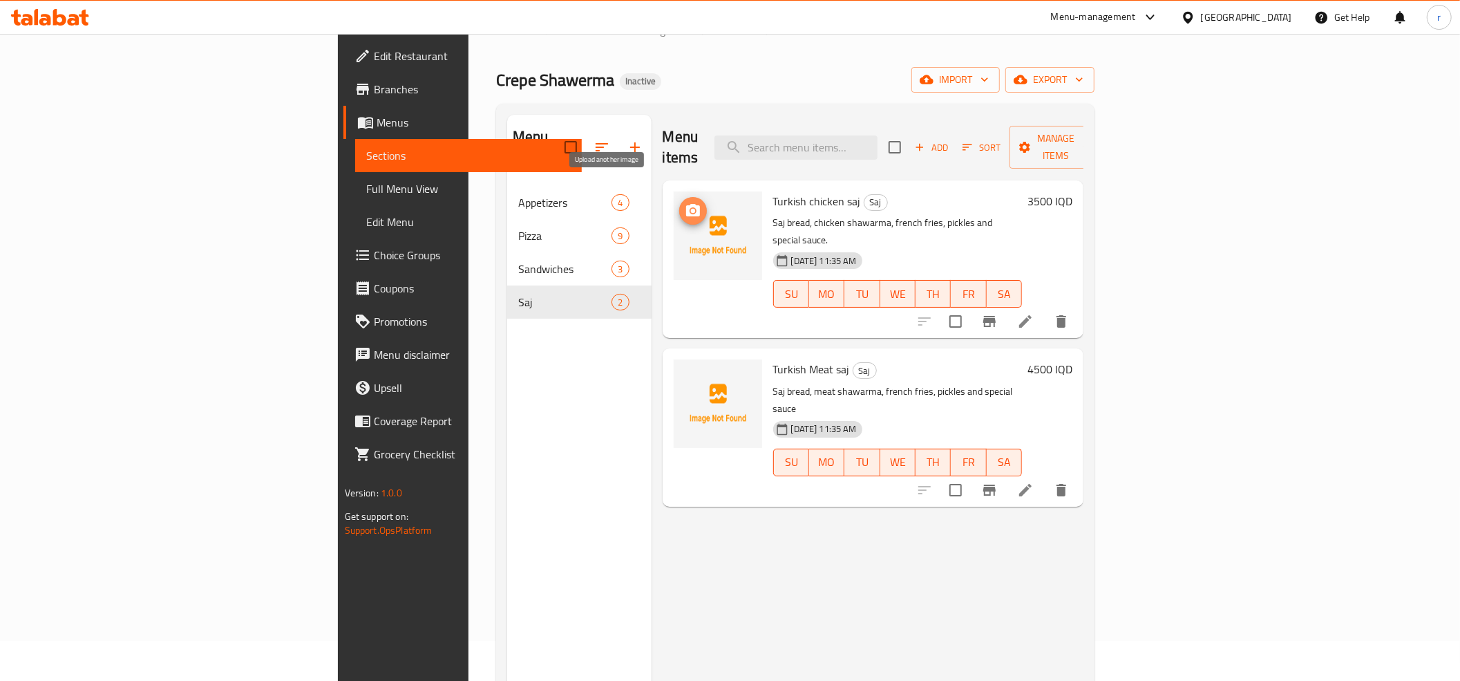
click at [685, 202] on icon "upload picture" at bounding box center [693, 210] width 17 height 17
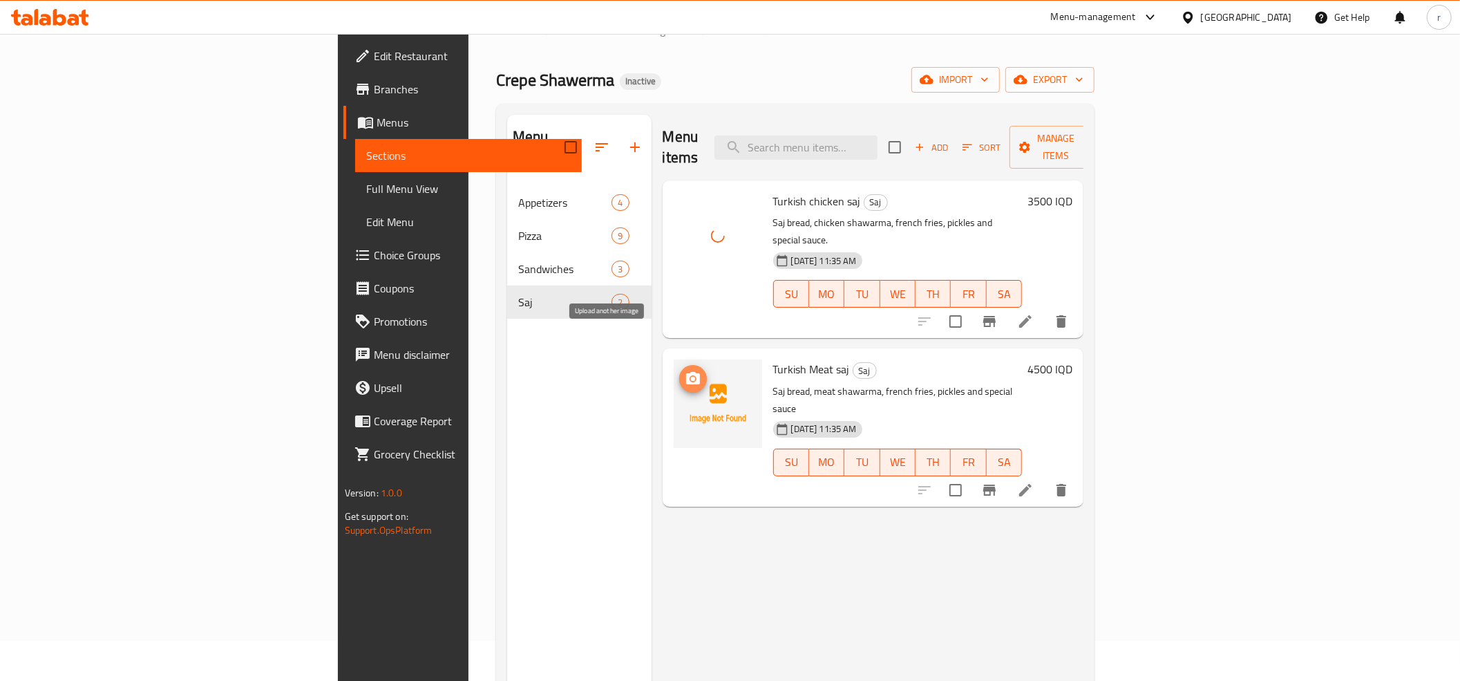
click at [690, 377] on circle "upload picture" at bounding box center [692, 379] width 4 height 4
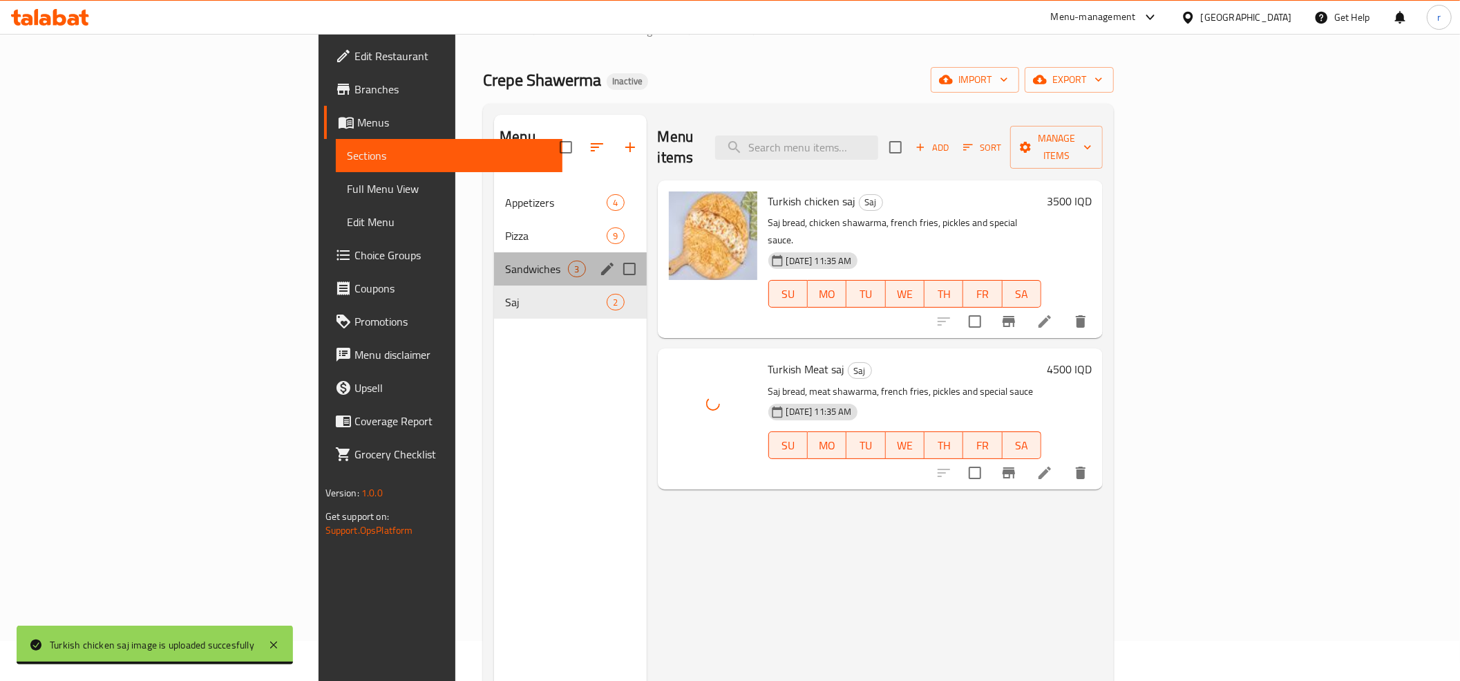
click at [494, 263] on div "Sandwiches 3" at bounding box center [570, 268] width 152 height 33
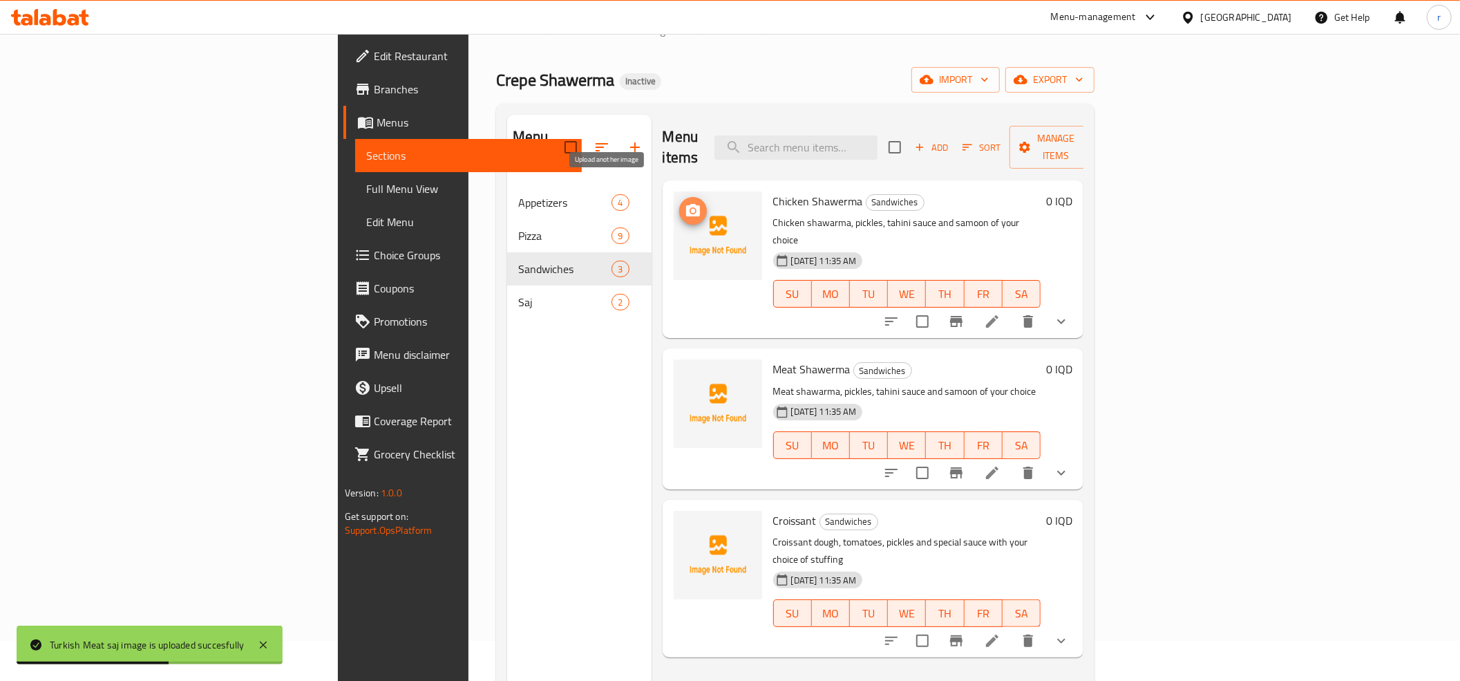
click at [679, 200] on button "upload picture" at bounding box center [693, 211] width 28 height 28
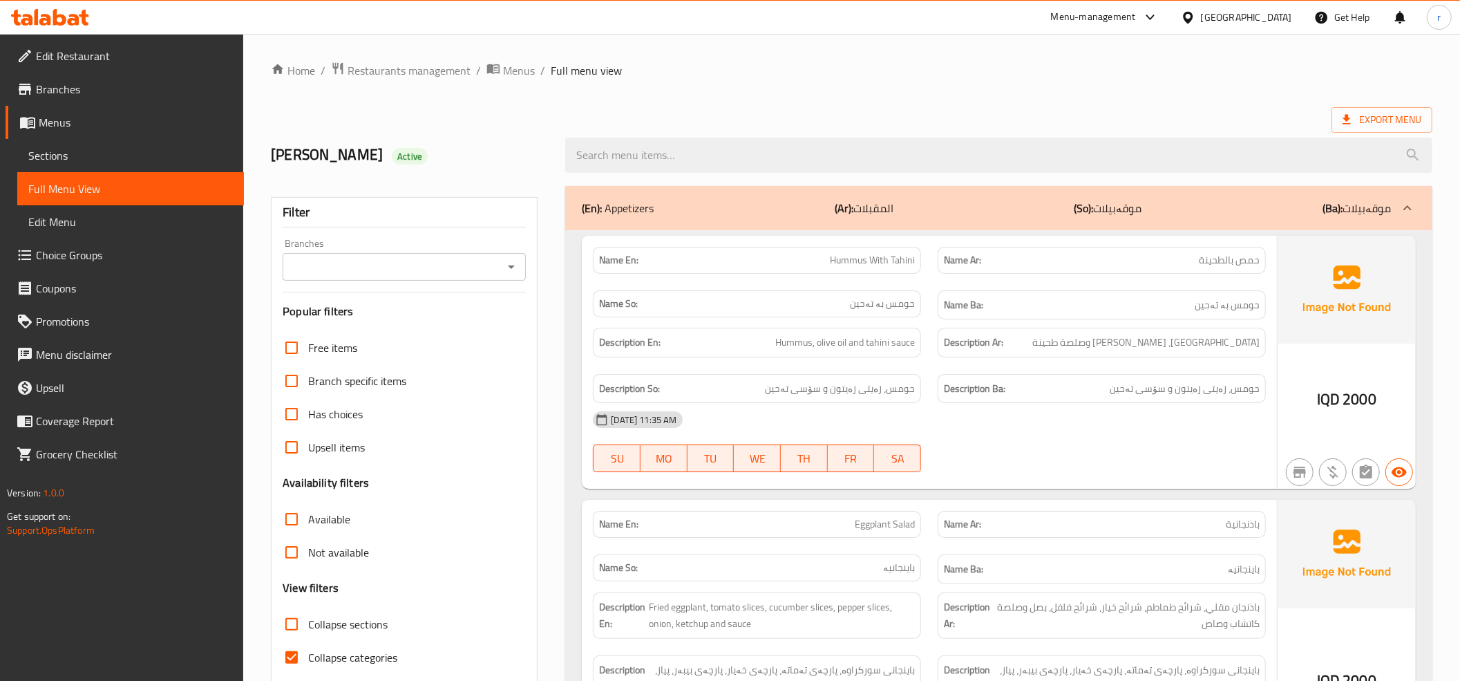
click at [296, 650] on input "Collapse categories" at bounding box center [291, 656] width 33 height 33
checkbox input "false"
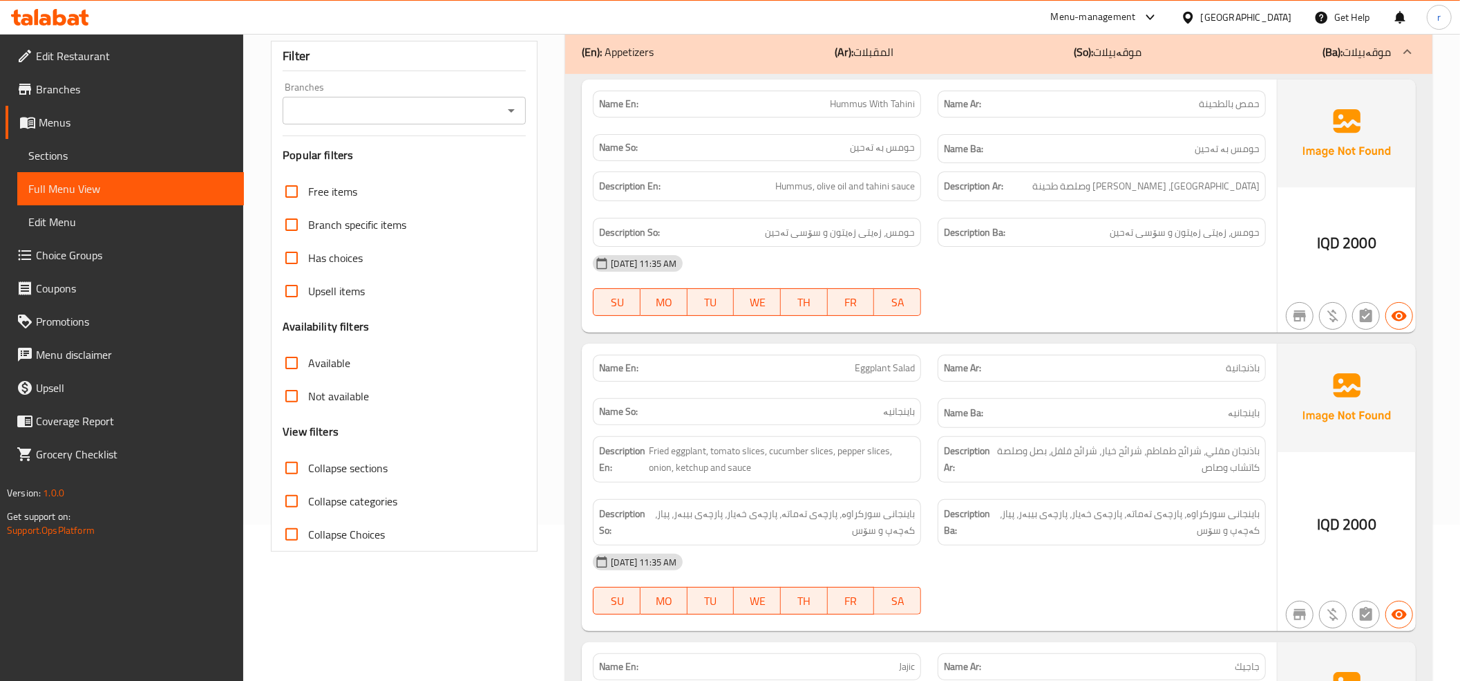
scroll to position [153, 0]
click at [508, 122] on icon "Open" at bounding box center [511, 113] width 17 height 17
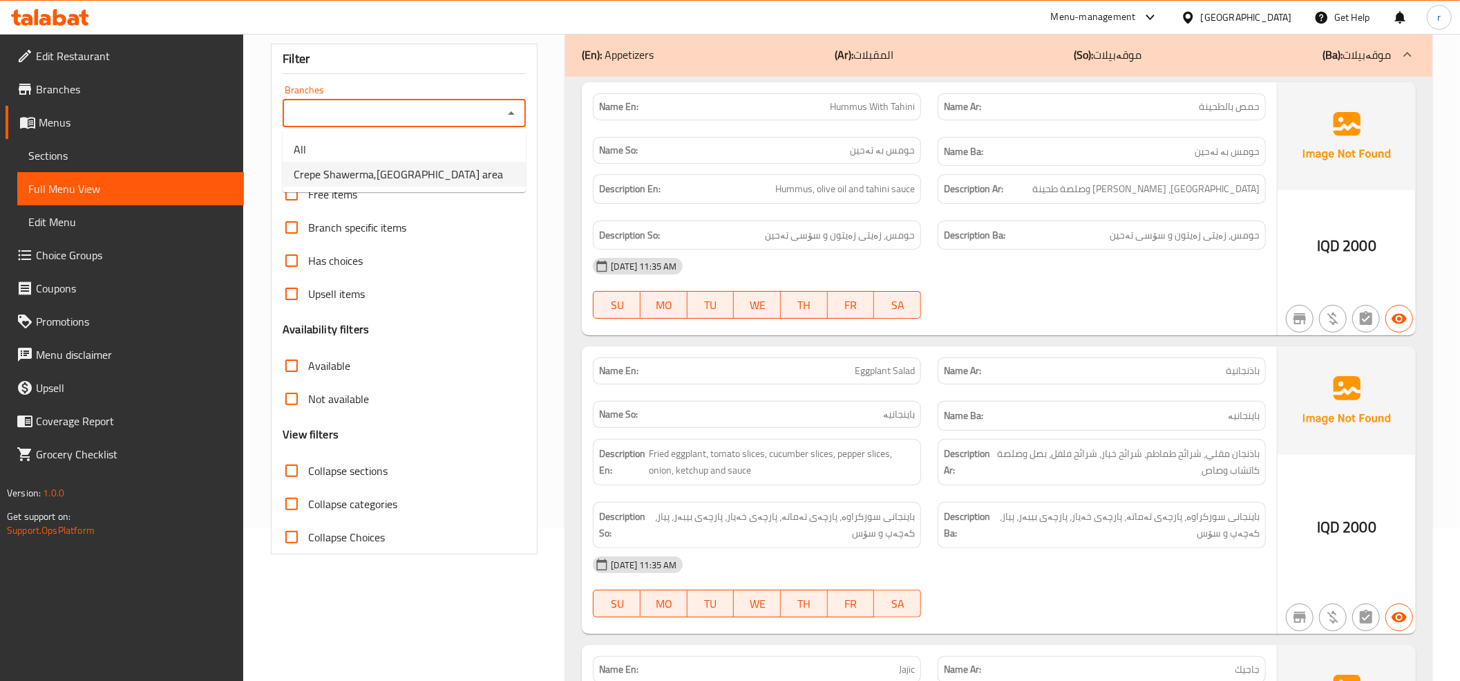
click at [493, 175] on li "Crepe Shawerma,[GEOGRAPHIC_DATA] area" at bounding box center [404, 174] width 243 height 25
type input "Crepe Shawerma,[GEOGRAPHIC_DATA] area"
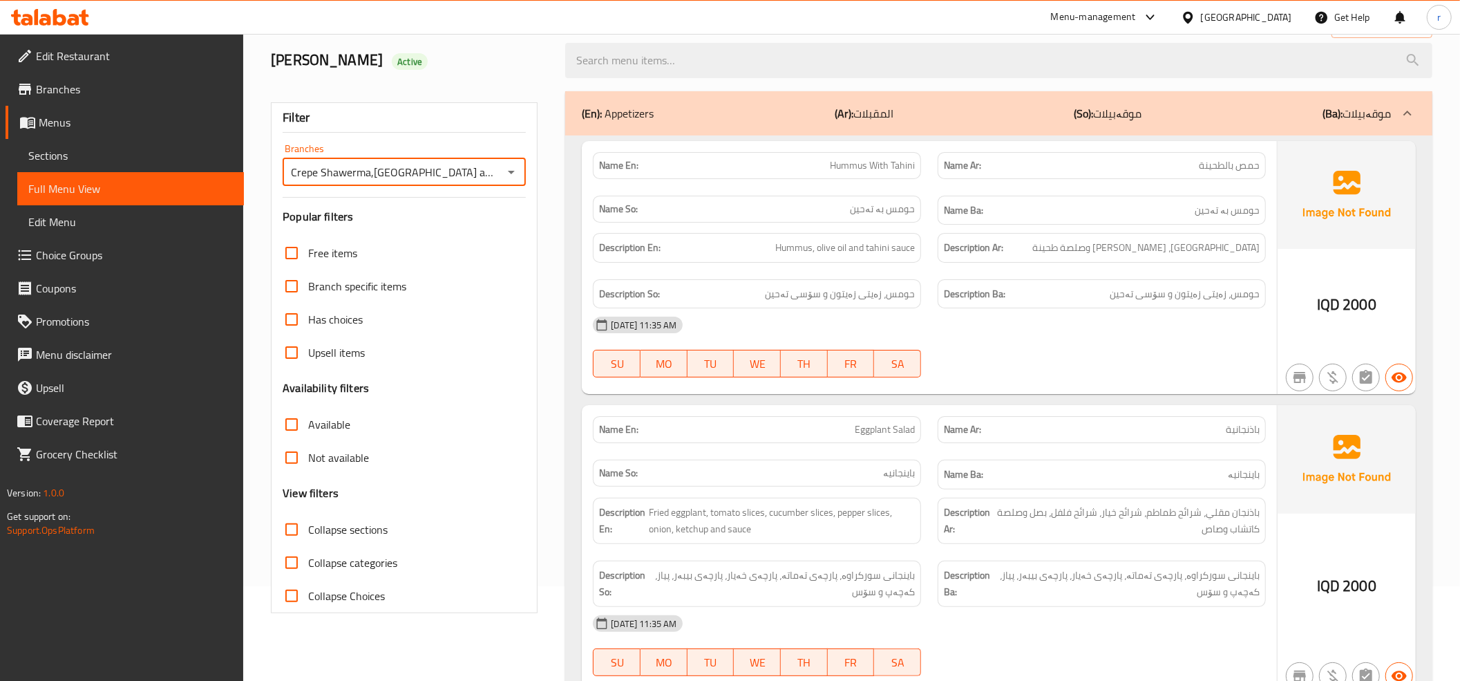
scroll to position [0, 0]
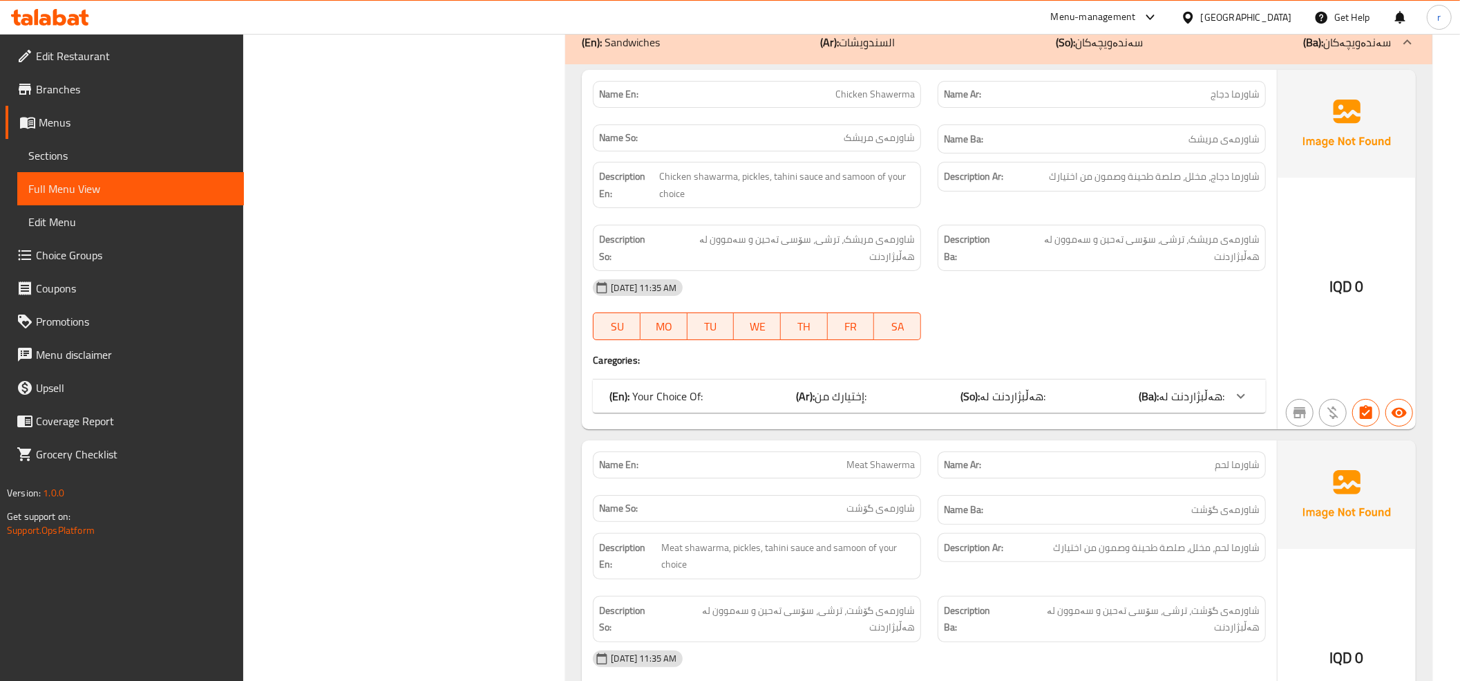
scroll to position [4331, 0]
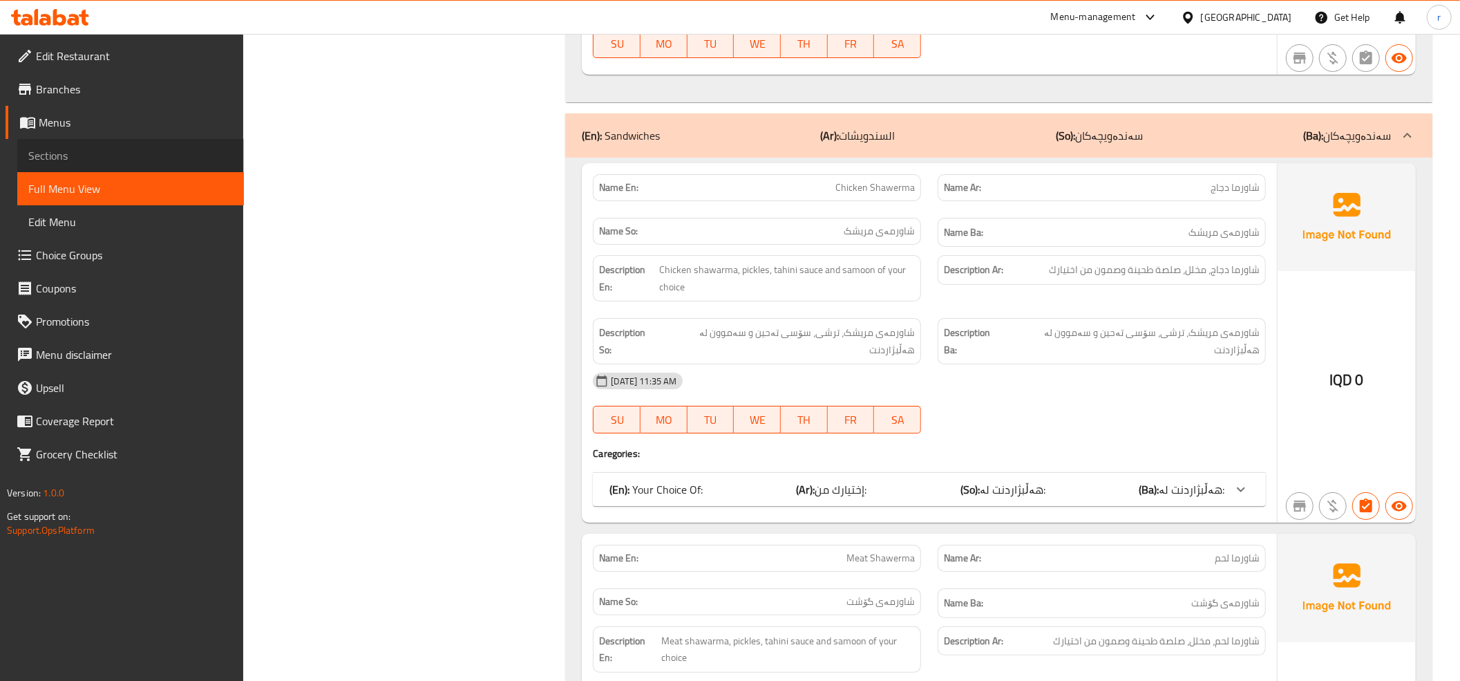
click at [131, 152] on span "Sections" at bounding box center [130, 155] width 204 height 17
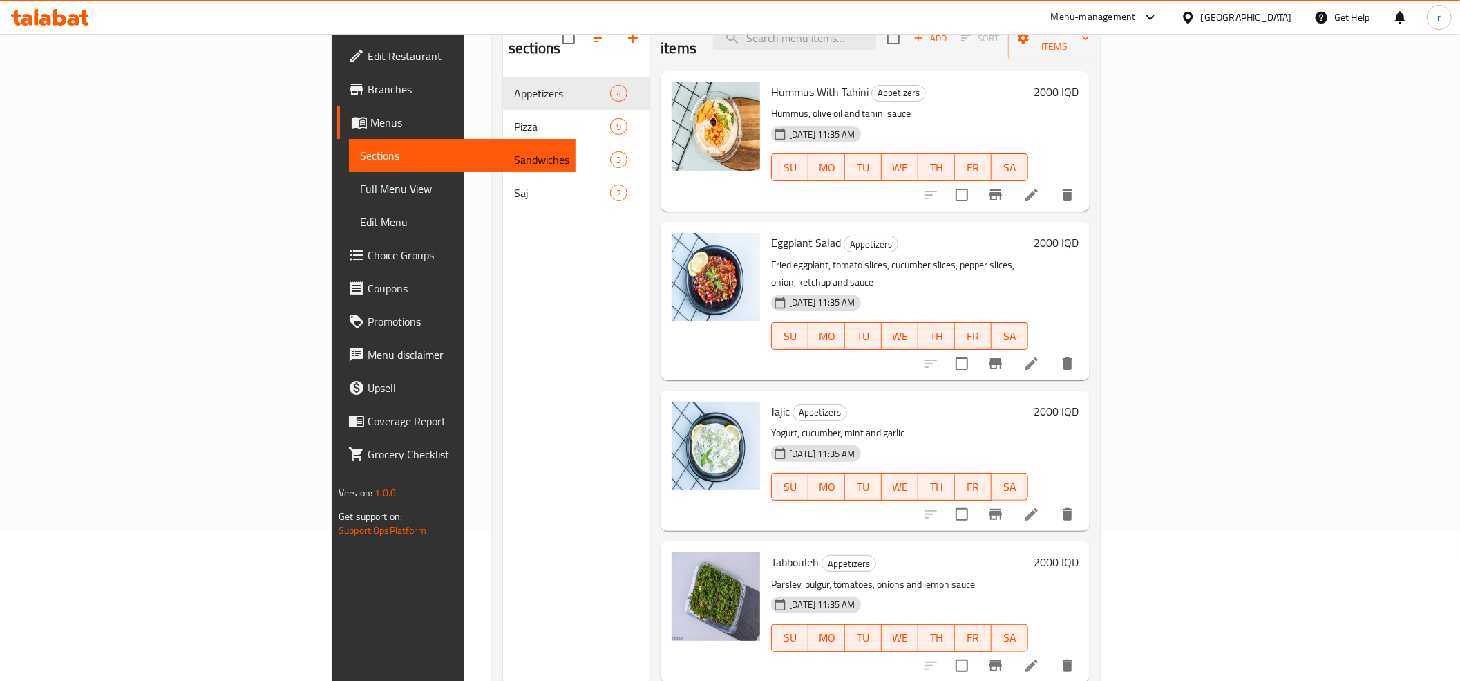
scroll to position [40, 0]
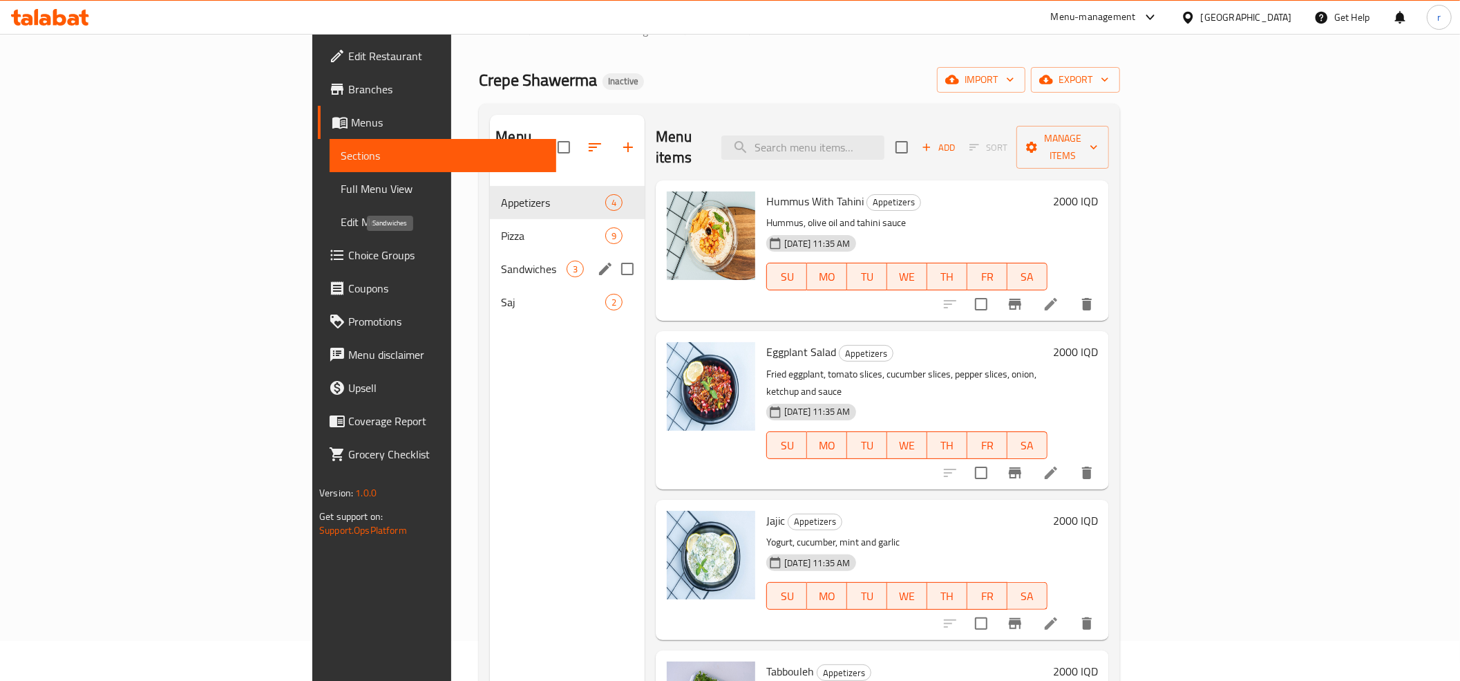
click at [501, 260] on span "Sandwiches" at bounding box center [534, 268] width 66 height 17
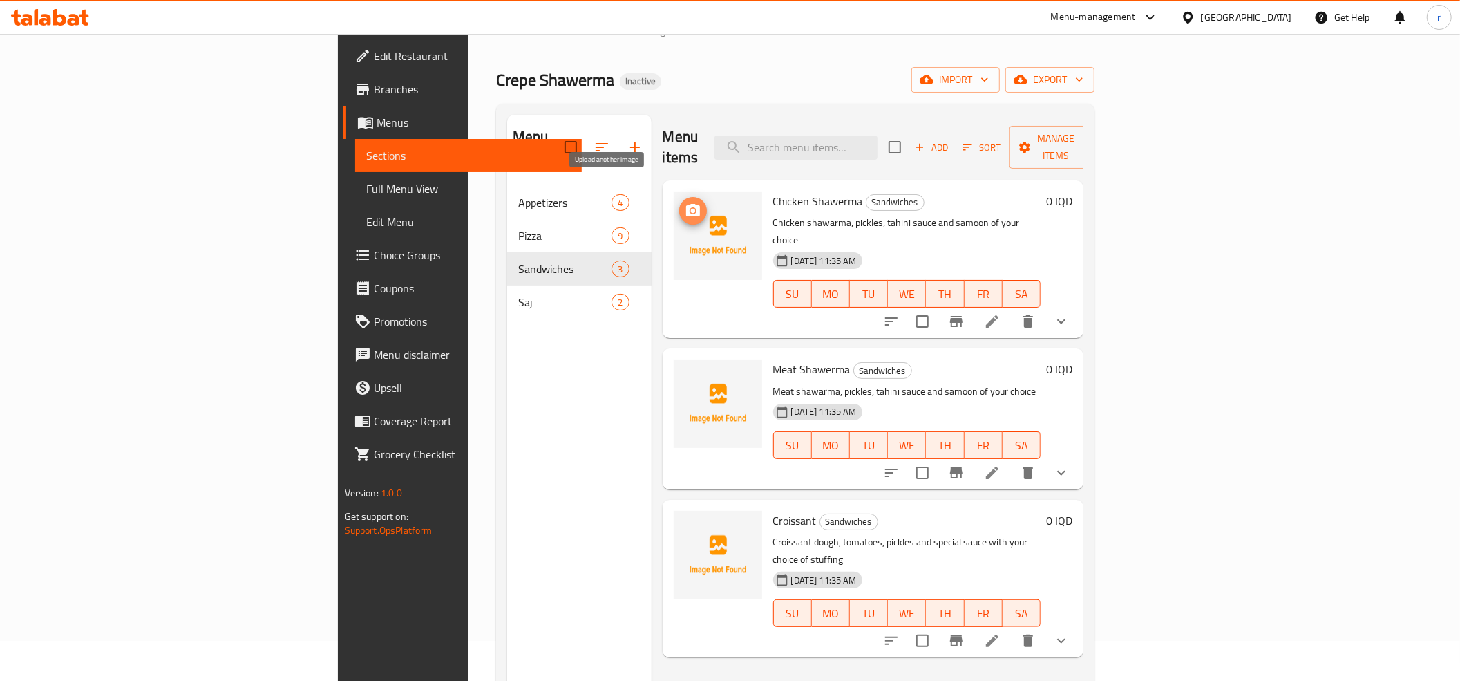
click at [679, 199] on button "upload picture" at bounding box center [693, 211] width 28 height 28
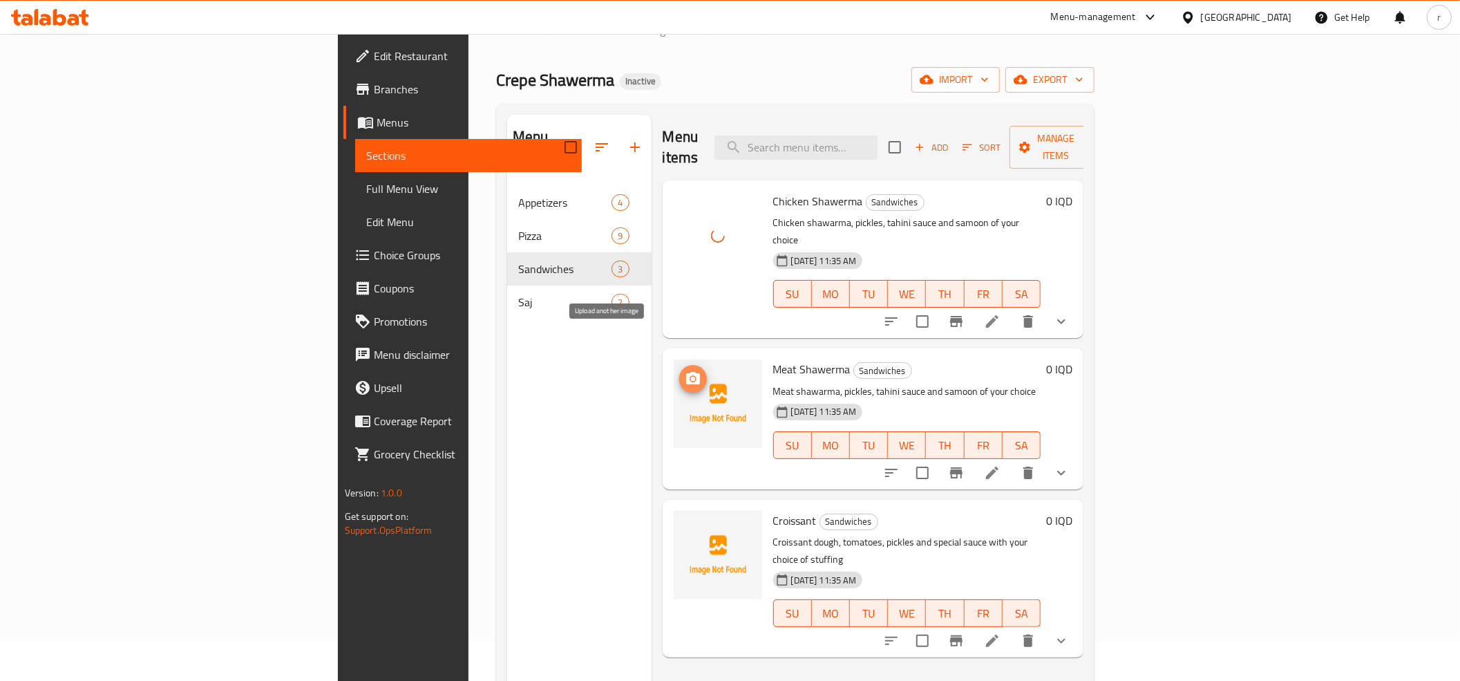
click at [686, 372] on icon "upload picture" at bounding box center [693, 378] width 14 height 12
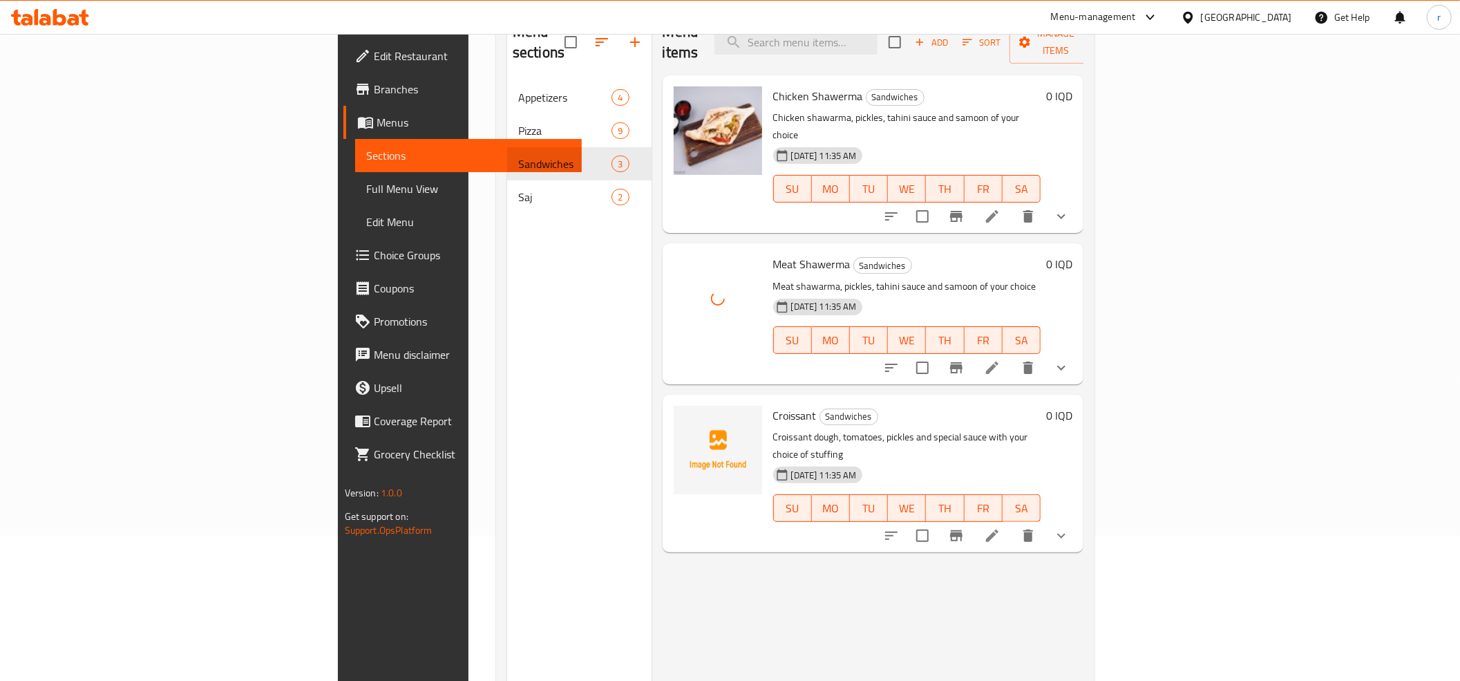
scroll to position [194, 0]
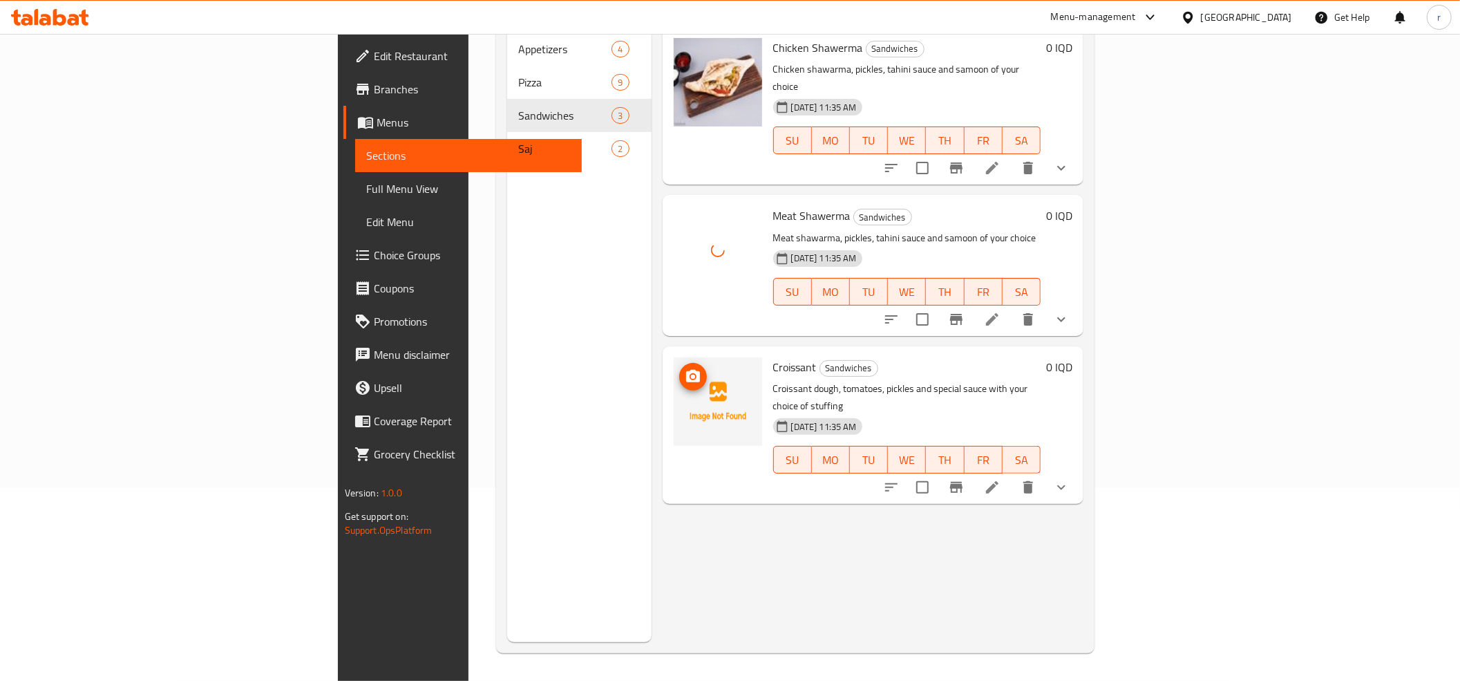
click at [679, 368] on span "upload picture" at bounding box center [693, 376] width 28 height 17
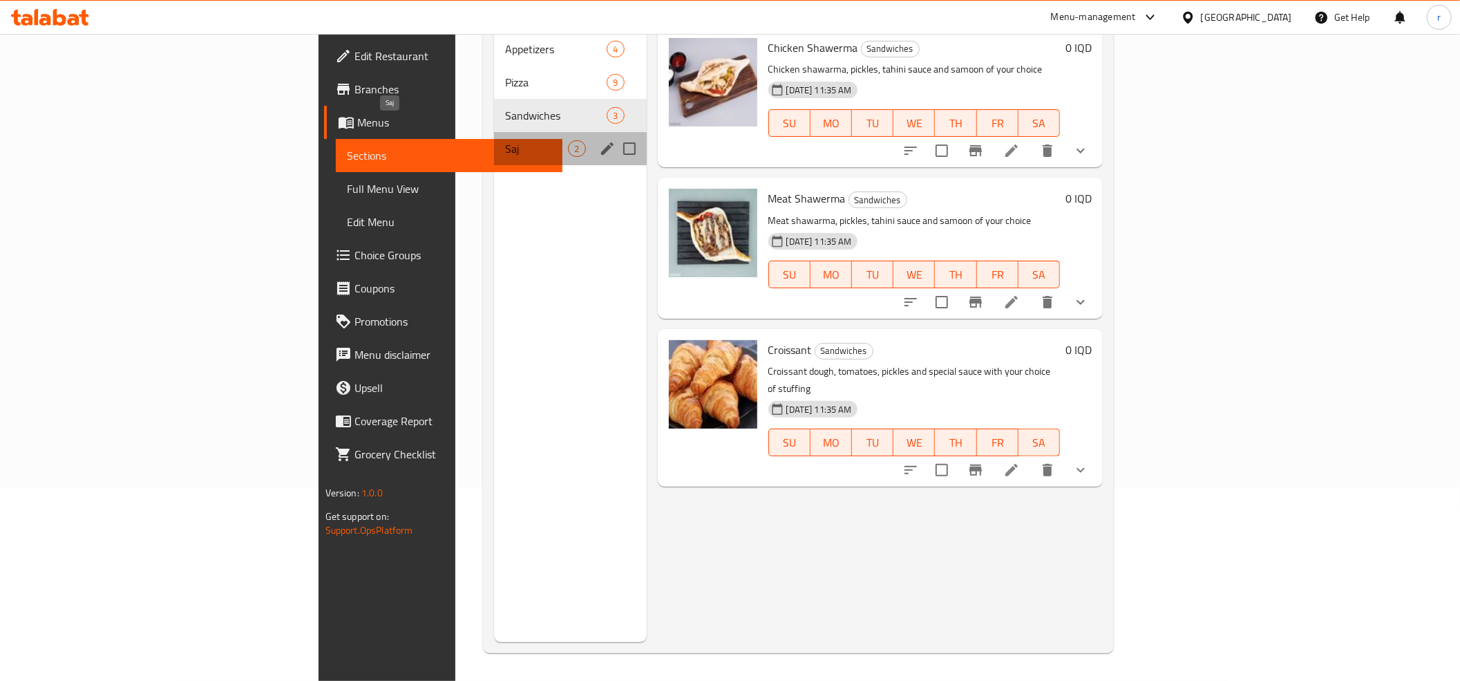
click at [505, 140] on span "Saj" at bounding box center [536, 148] width 63 height 17
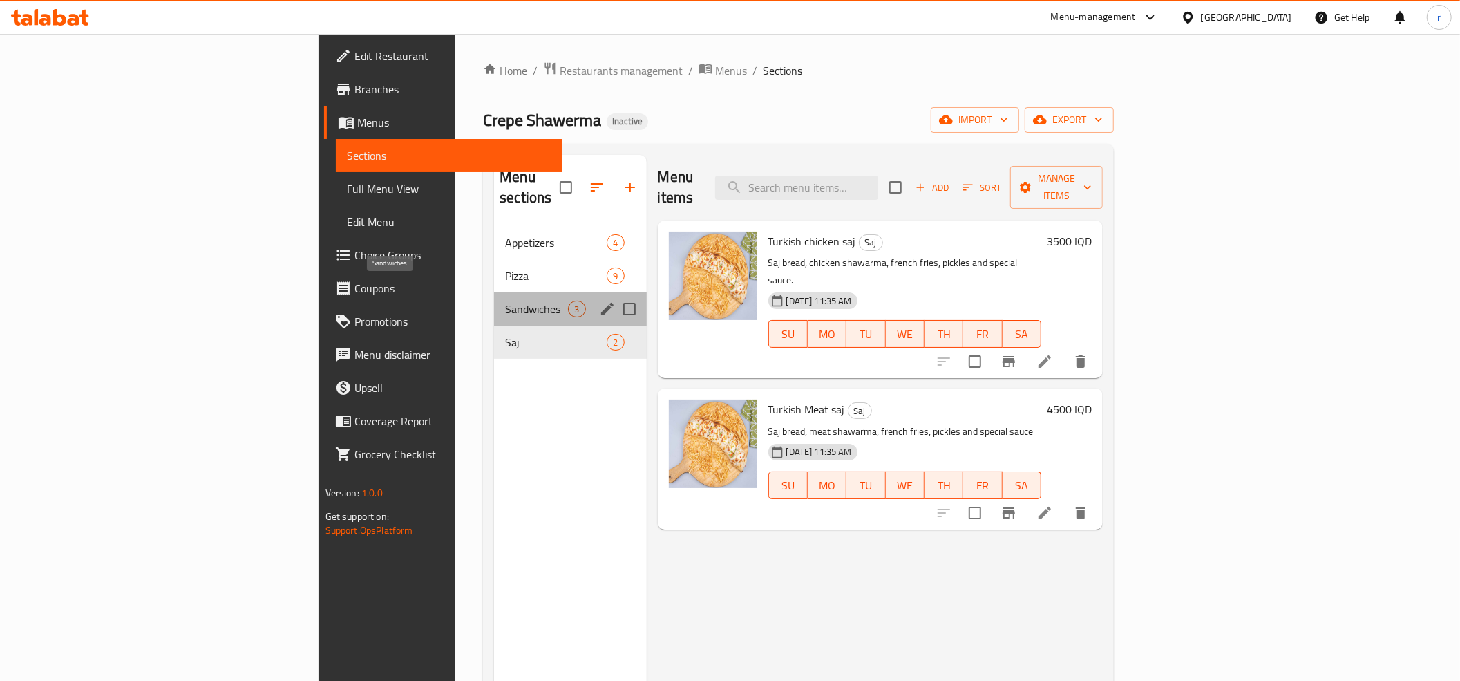
click at [505, 301] on span "Sandwiches" at bounding box center [536, 309] width 63 height 17
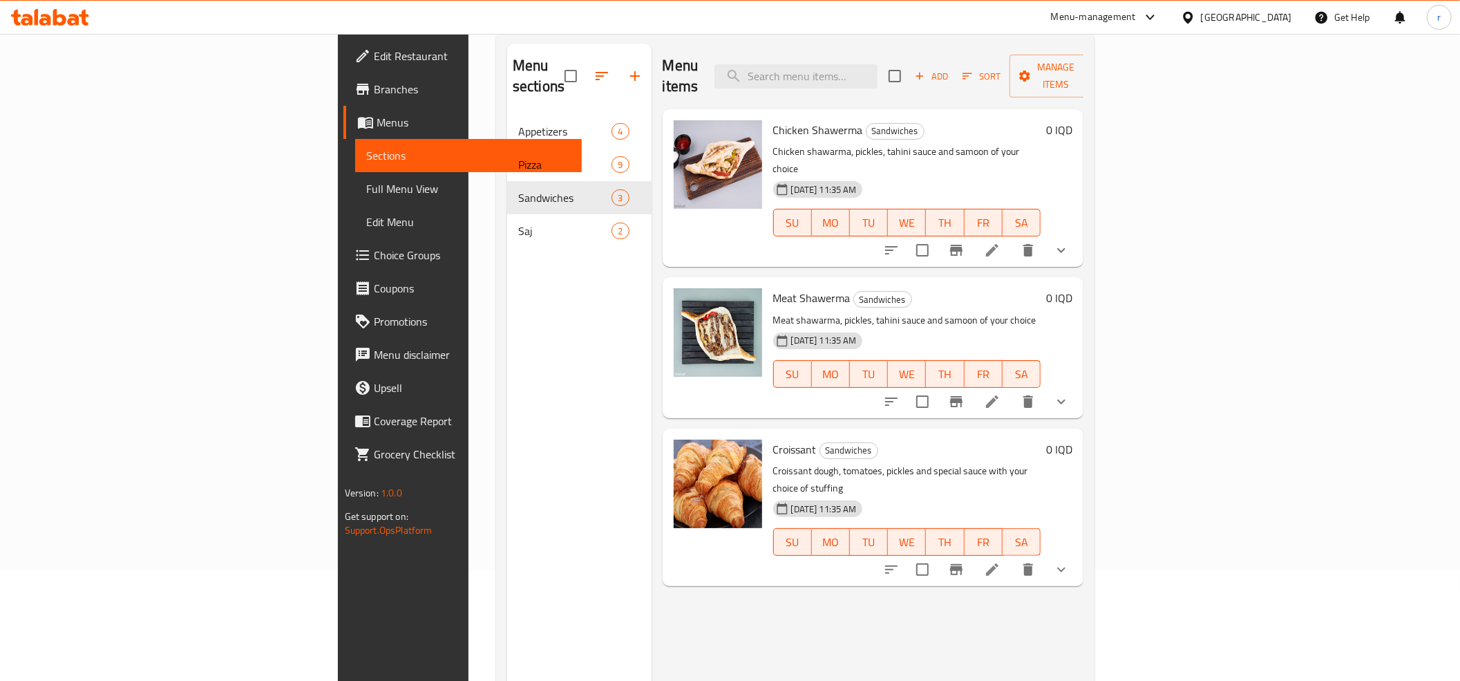
scroll to position [194, 0]
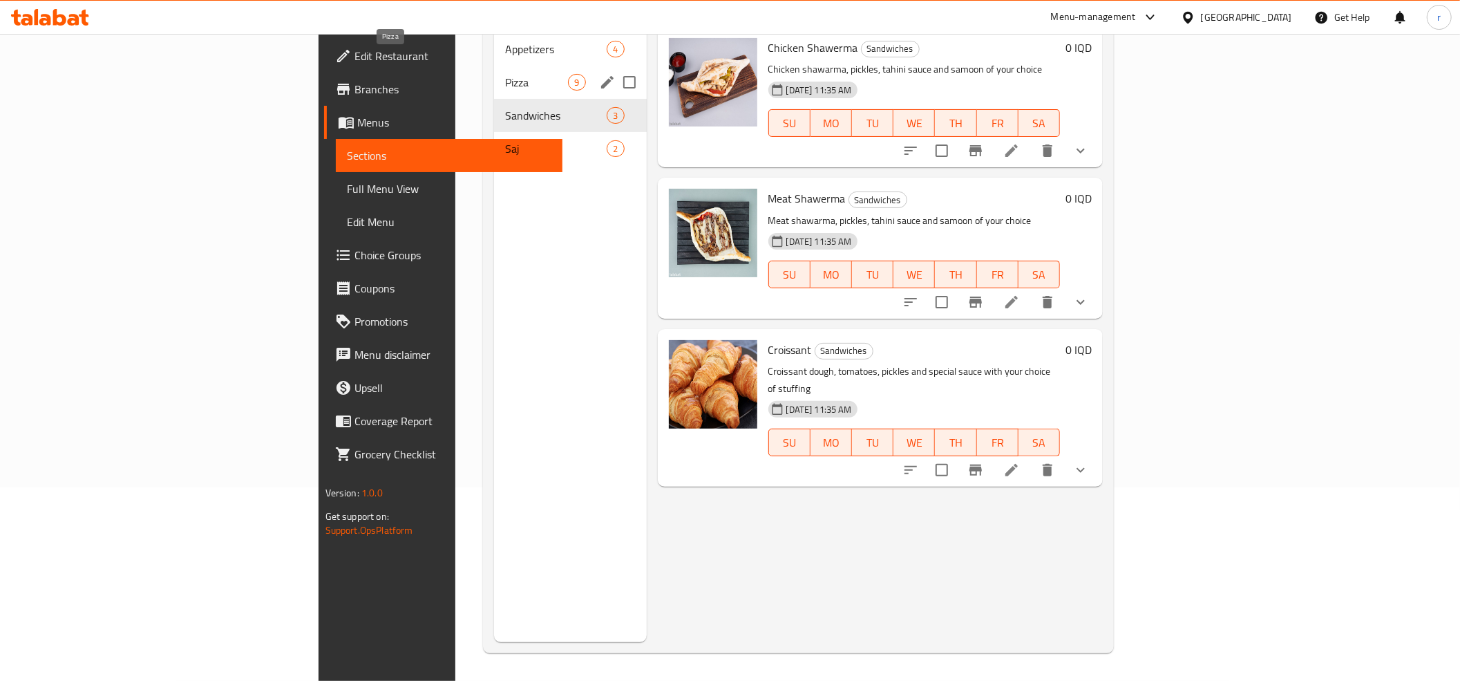
click at [505, 74] on span "Pizza" at bounding box center [536, 82] width 63 height 17
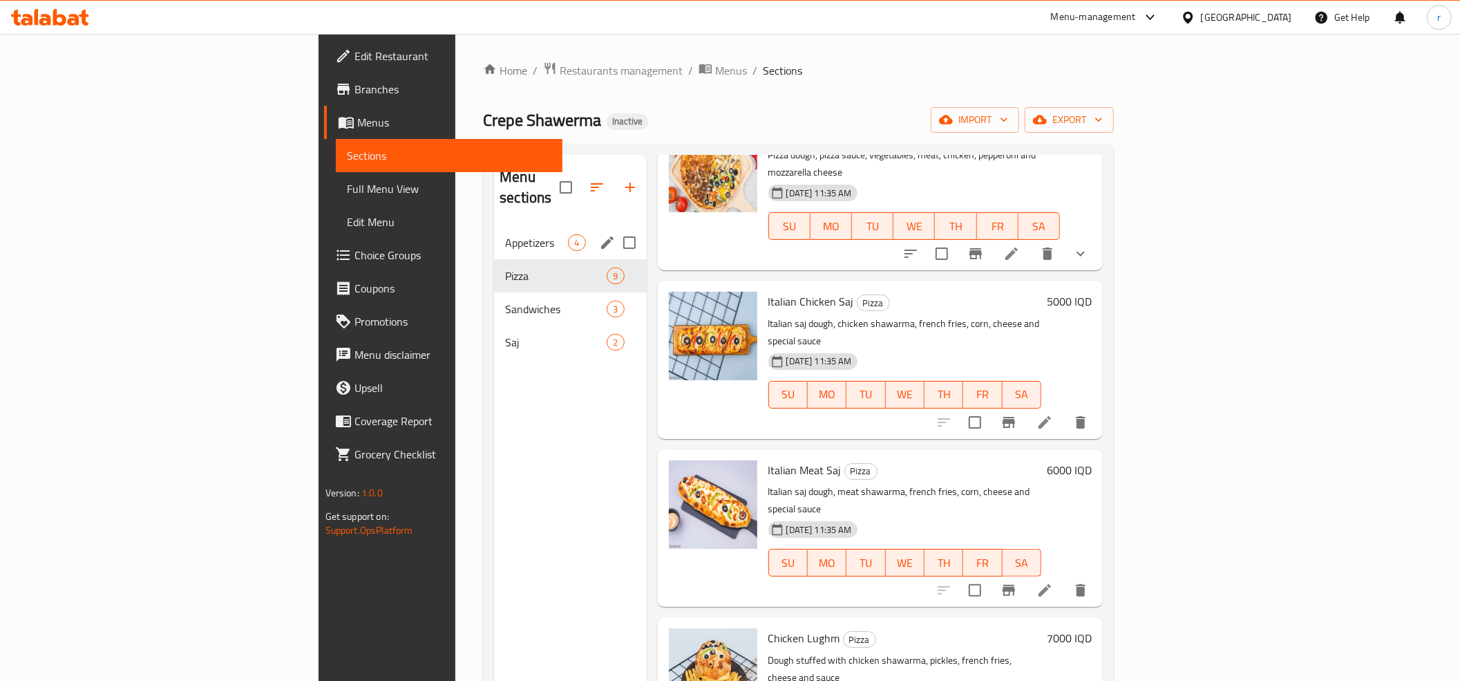
click at [494, 231] on div "Appetizers 4" at bounding box center [570, 242] width 152 height 33
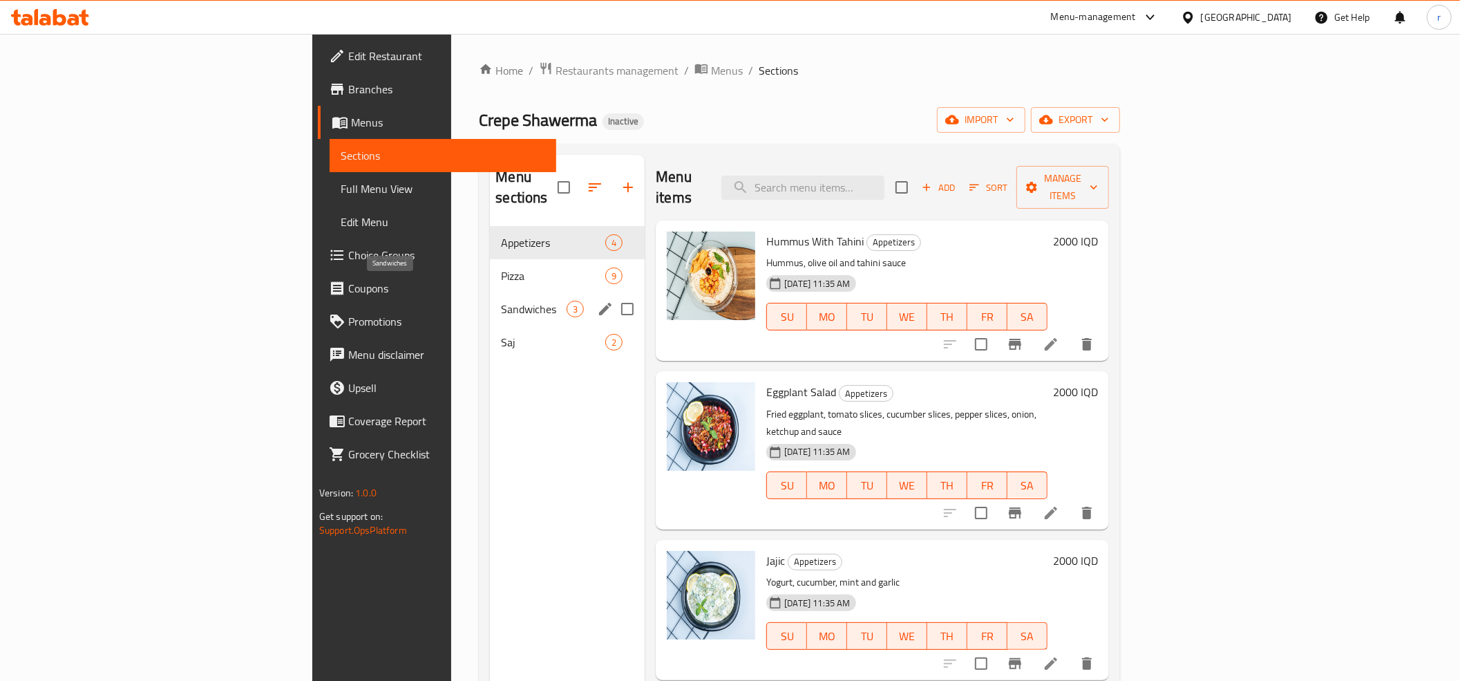
click at [501, 301] on span "Sandwiches" at bounding box center [534, 309] width 66 height 17
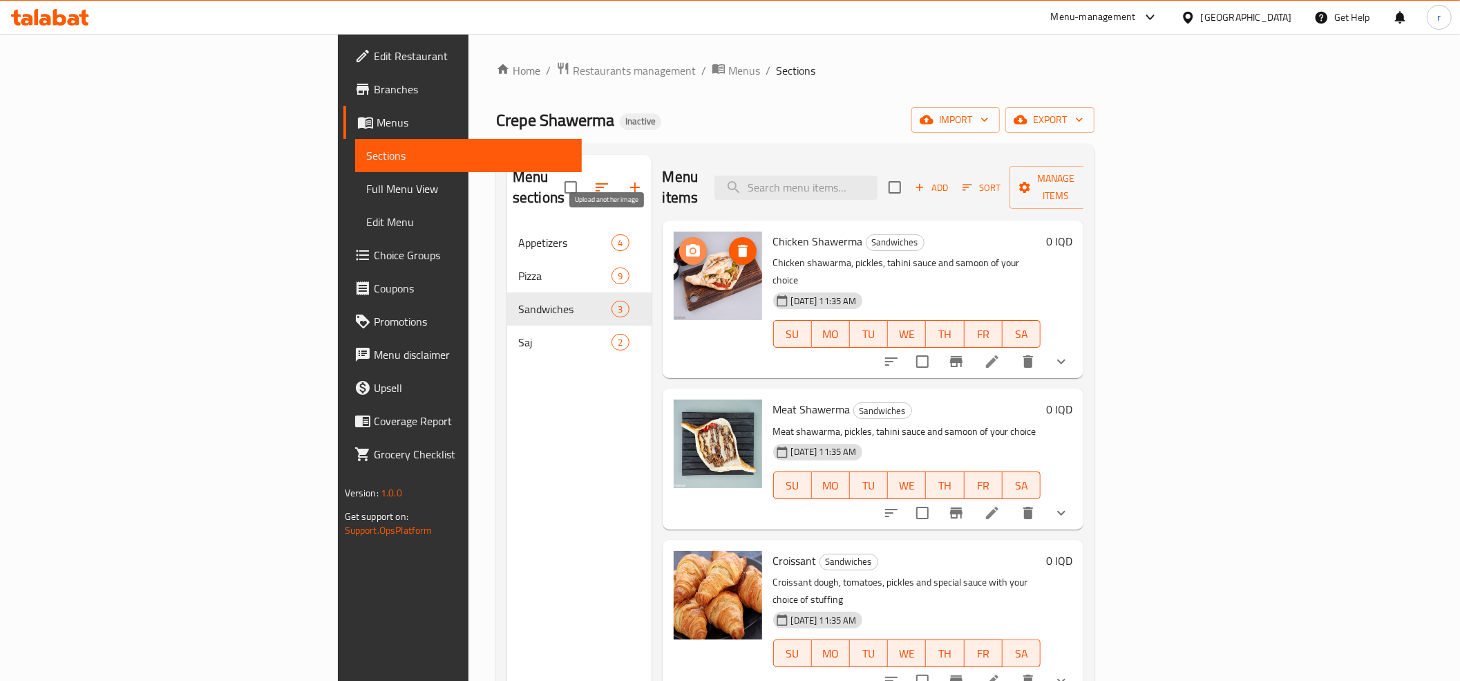
click at [679, 242] on span "upload picture" at bounding box center [693, 250] width 28 height 17
click at [366, 180] on span "Full Menu View" at bounding box center [468, 188] width 204 height 17
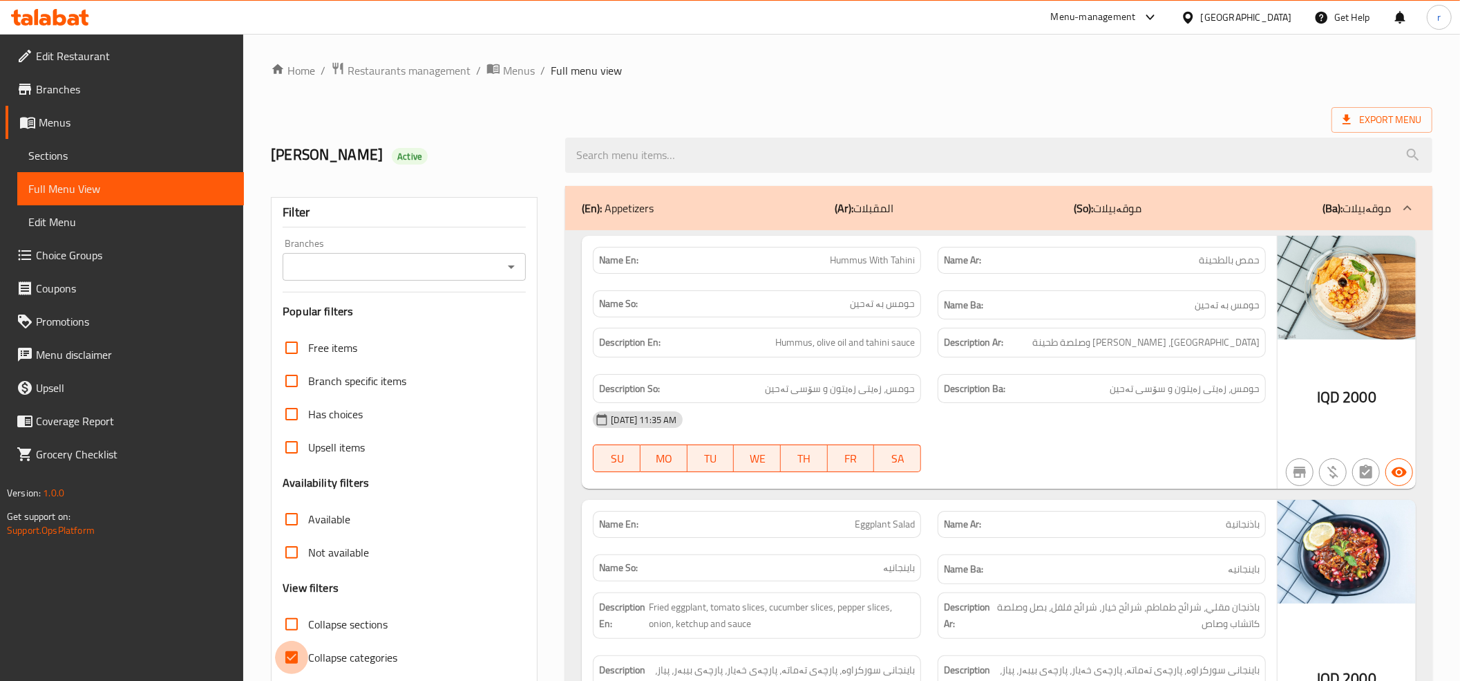
click at [299, 656] on input "Collapse categories" at bounding box center [291, 656] width 33 height 33
checkbox input "false"
click at [298, 631] on input "Collapse sections" at bounding box center [291, 623] width 33 height 33
checkbox input "true"
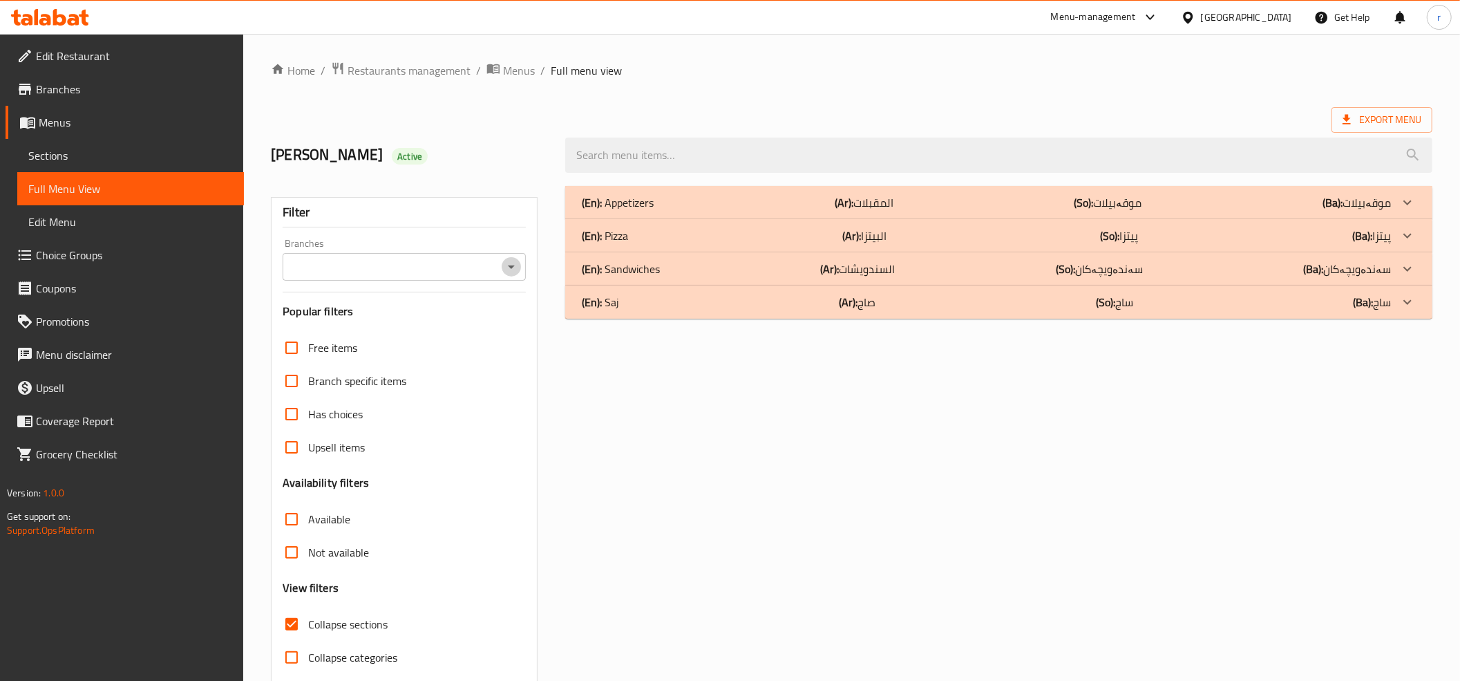
click at [507, 264] on icon "Open" at bounding box center [511, 266] width 17 height 17
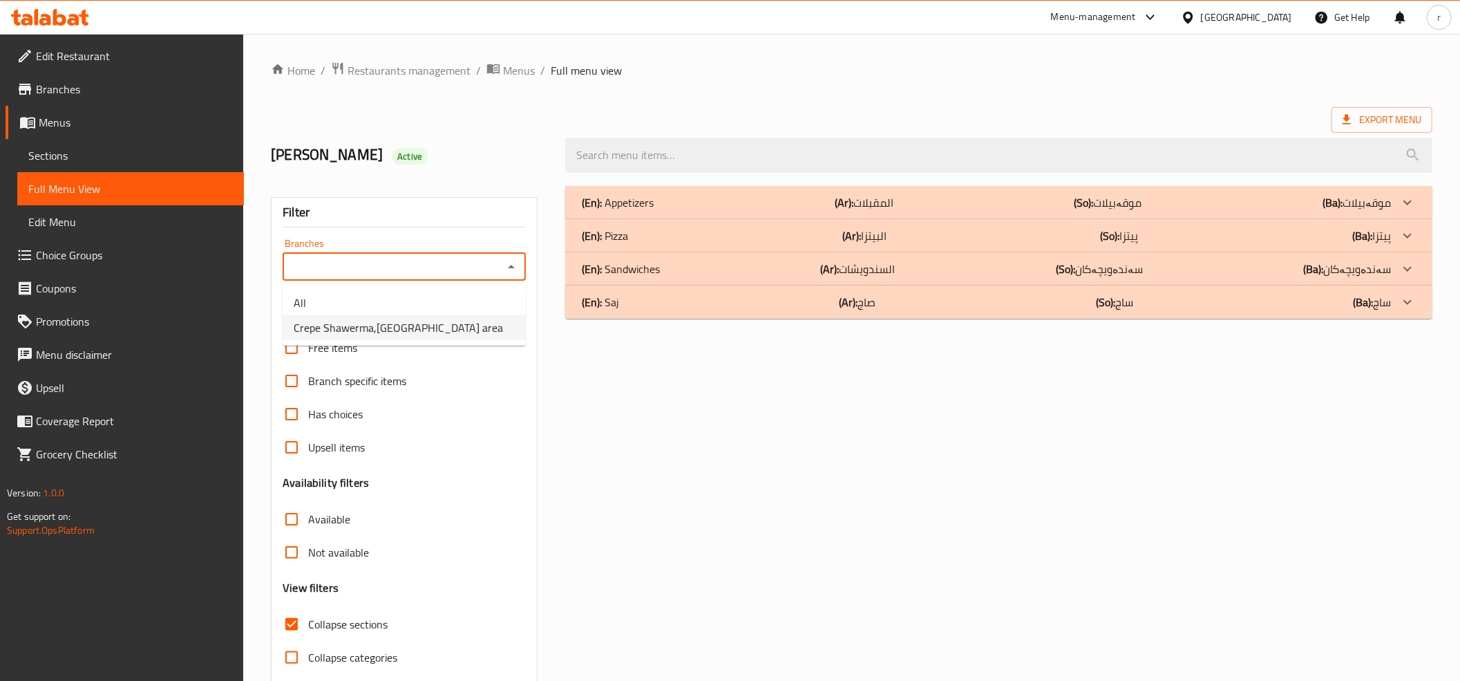
click at [468, 325] on li "Crepe Shawerma,[GEOGRAPHIC_DATA] area" at bounding box center [404, 327] width 243 height 25
type input "Crepe Shawerma,[GEOGRAPHIC_DATA] area"
click at [669, 304] on div "(En): Saj (Ar): صاج (So): ساج (Ba): ساج" at bounding box center [986, 302] width 809 height 17
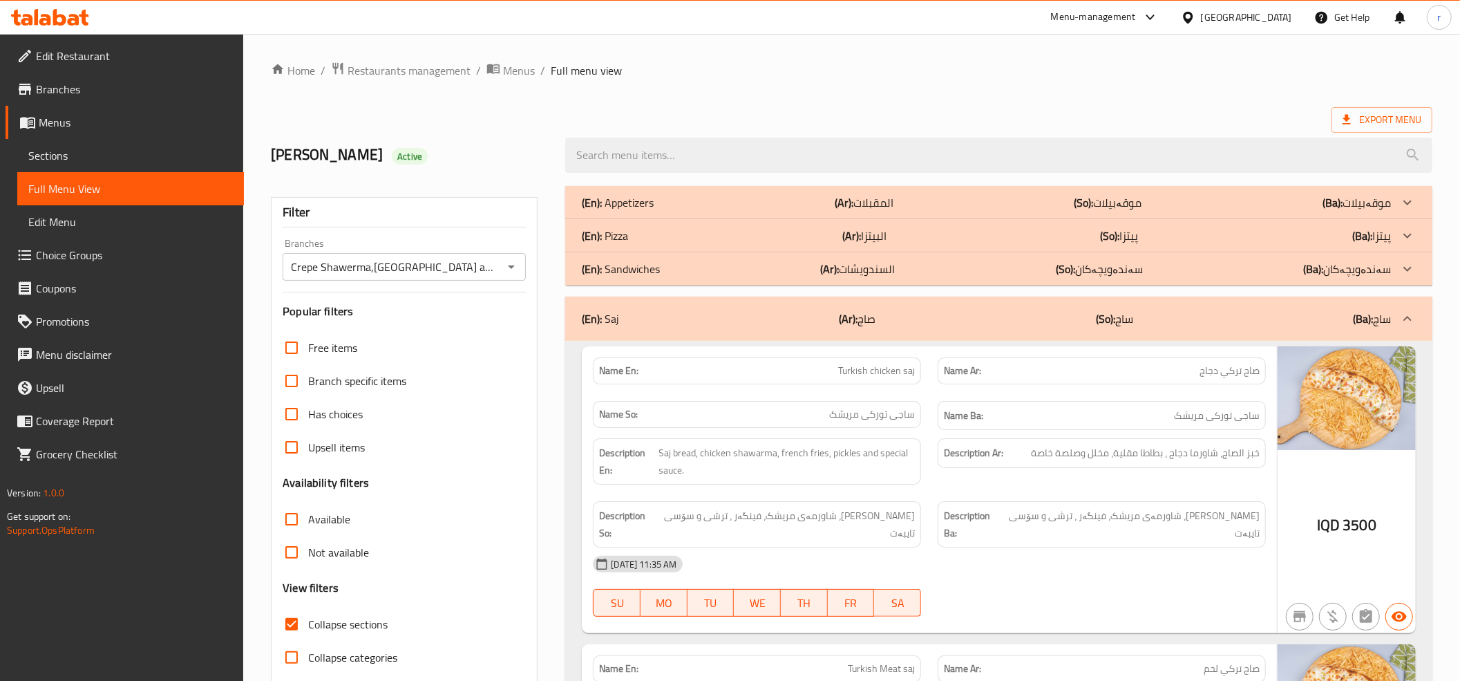
click at [687, 269] on div "(En): Sandwiches (Ar): السندويشات (So): سەندەویچەکان (Ba): سەندەویچەکان" at bounding box center [986, 268] width 809 height 17
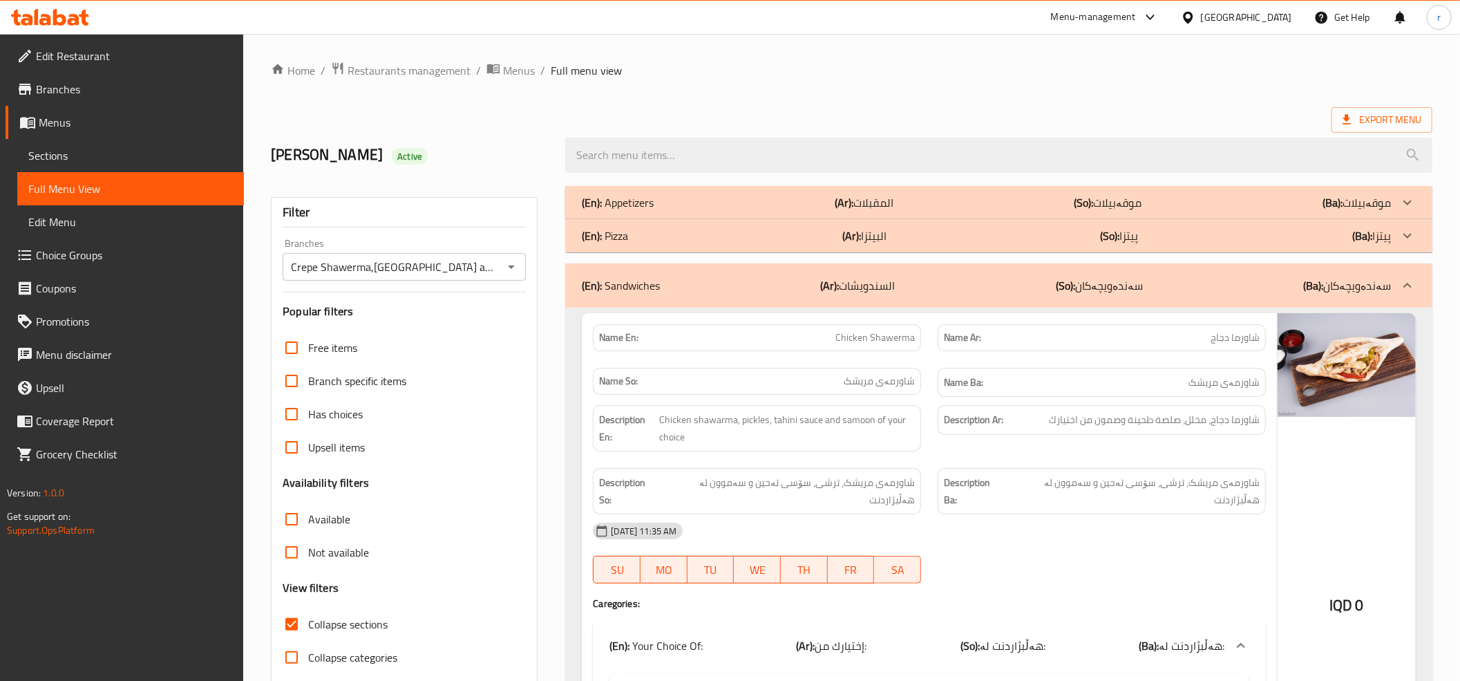
click at [706, 234] on div "(En): Pizza (Ar): البيتزا (So): پیتزا (Ba): پیتزا" at bounding box center [986, 235] width 809 height 17
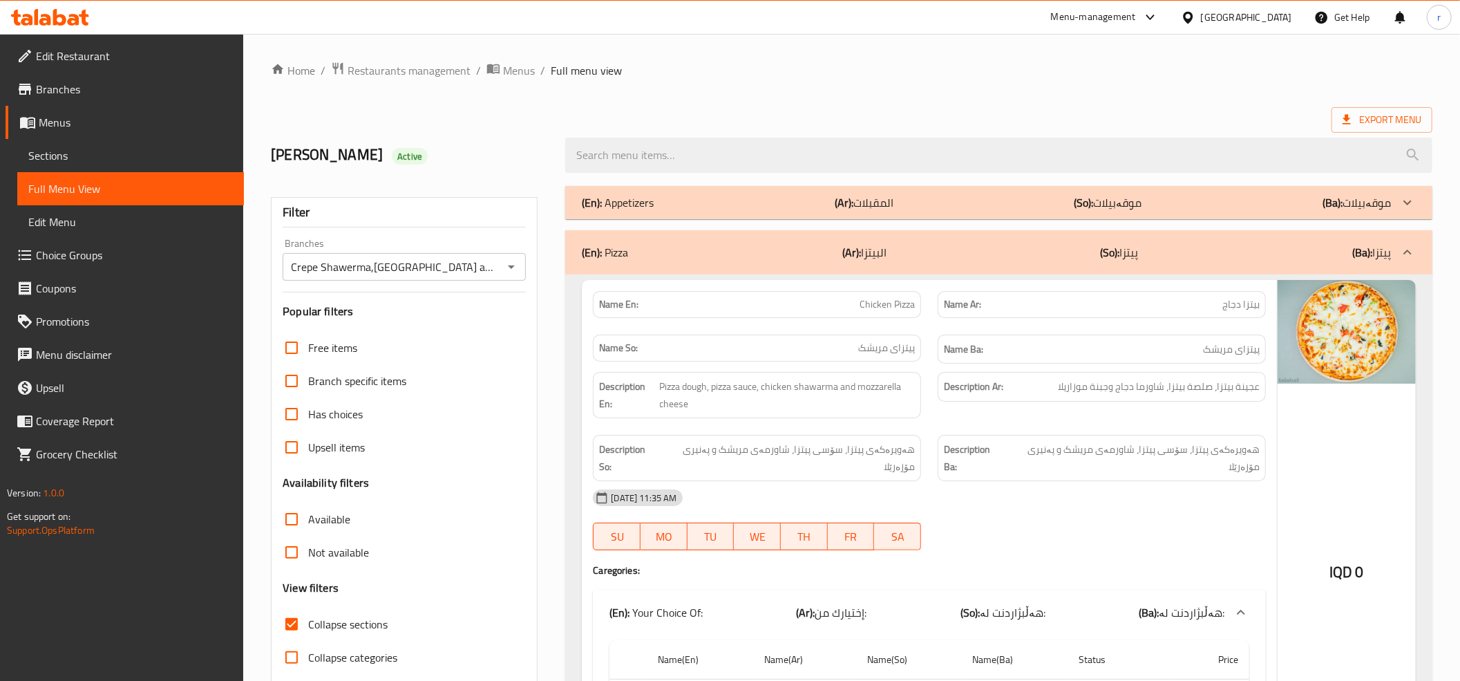
click at [720, 202] on div "(En): Appetizers (Ar): المقبلات (So): موقەبیلات (Ba): موقەبیلات" at bounding box center [986, 202] width 809 height 17
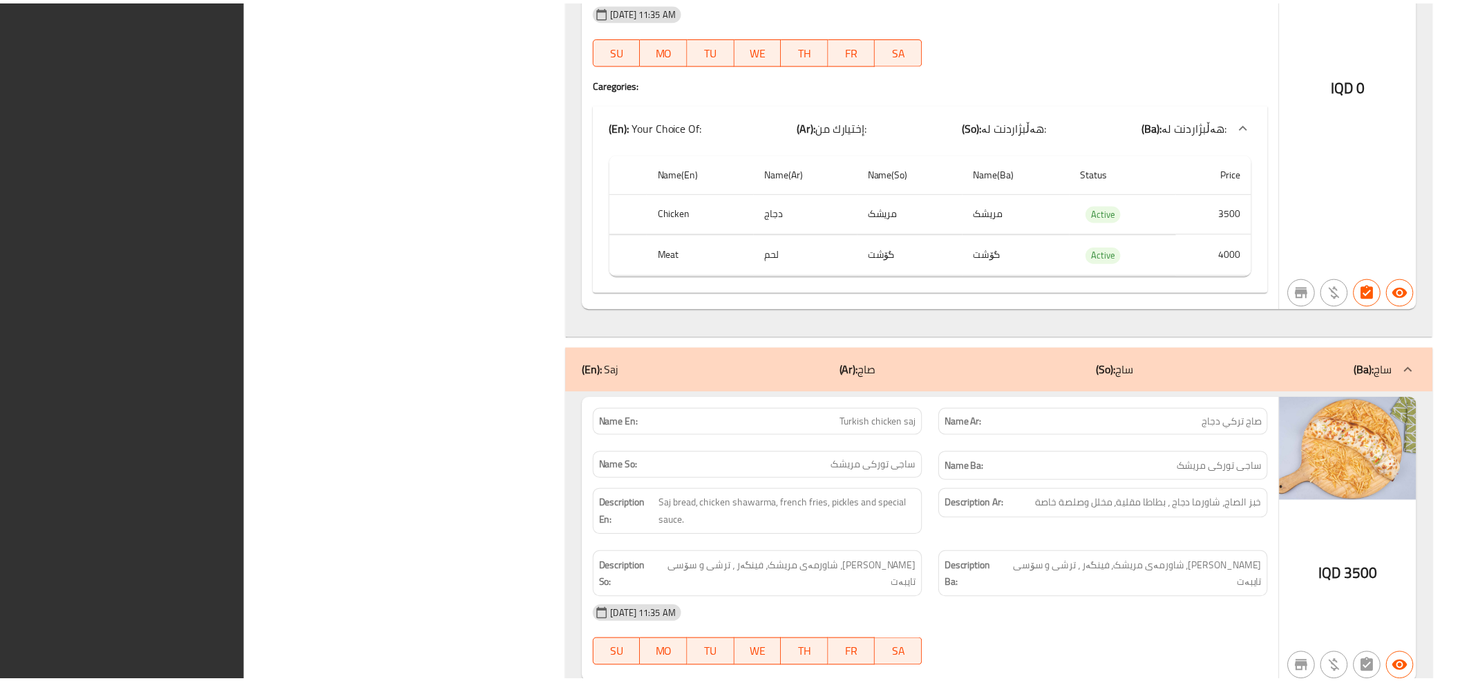
scroll to position [6793, 0]
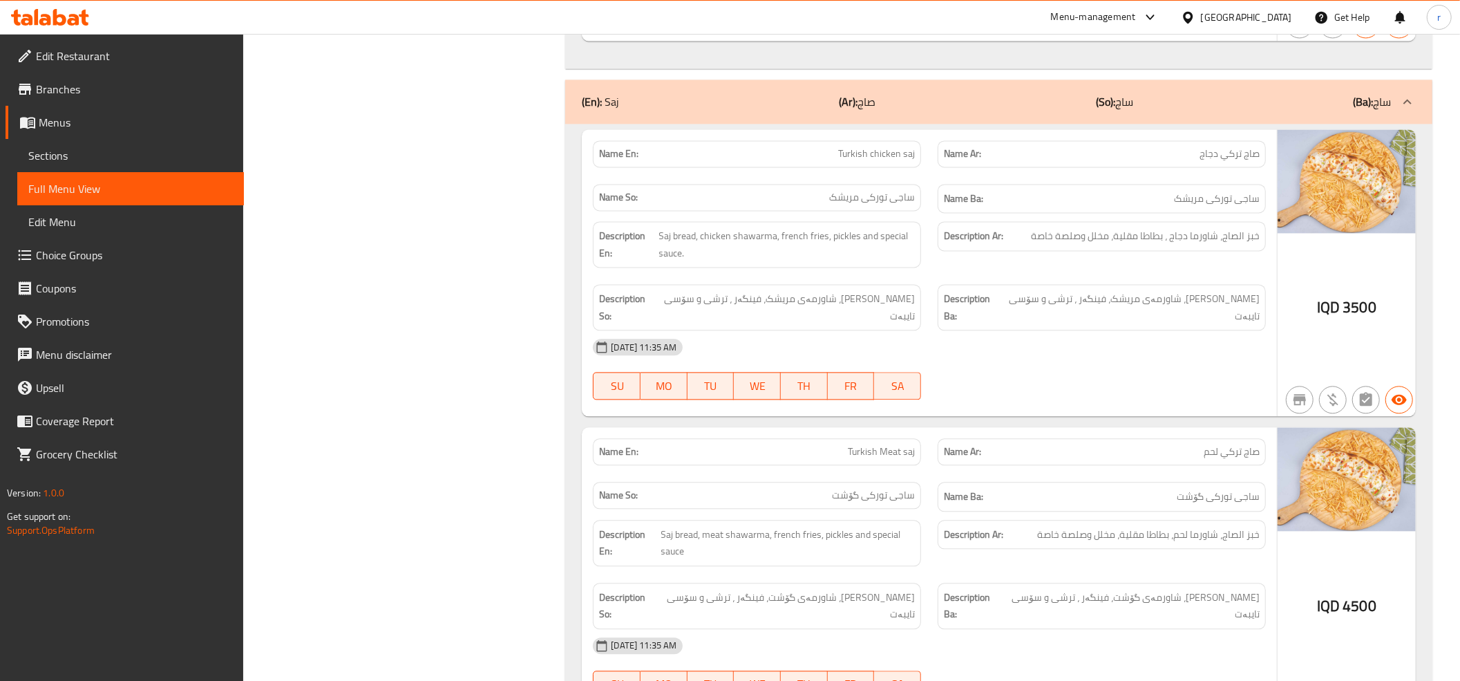
click at [131, 39] on link "Edit Restaurant" at bounding box center [125, 55] width 238 height 33
